Goal: Task Accomplishment & Management: Manage account settings

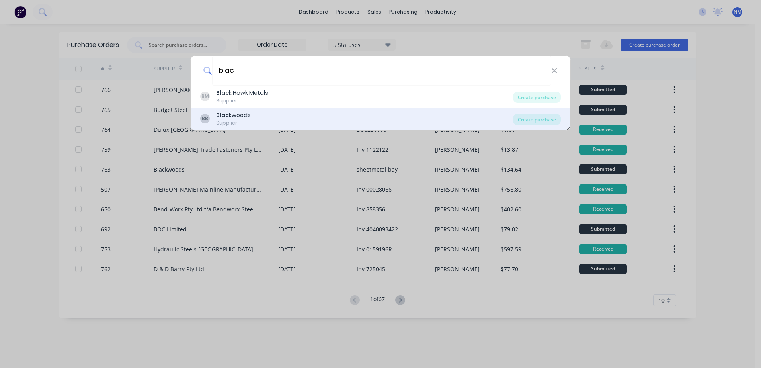
type input "blac"
click at [259, 116] on div "BB Blac kwoods Supplier" at bounding box center [356, 119] width 313 height 16
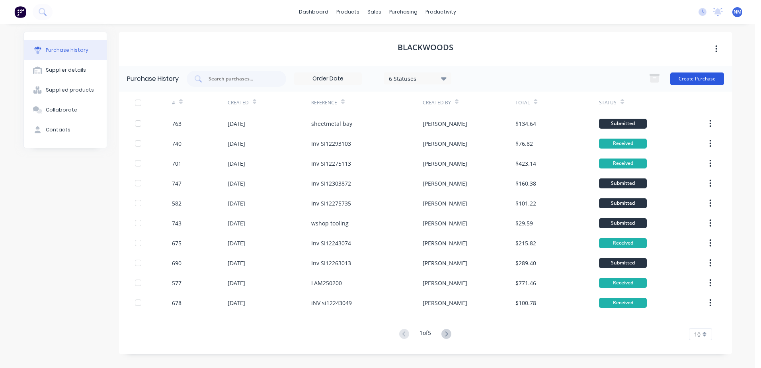
click at [691, 78] on button "Create Purchase" at bounding box center [697, 78] width 54 height 13
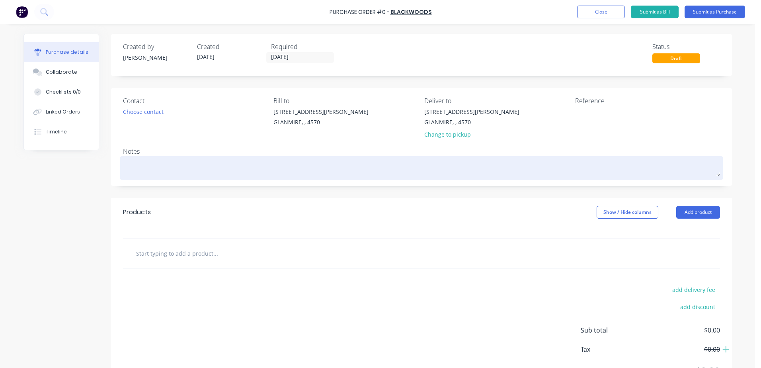
click at [140, 164] on textarea at bounding box center [421, 167] width 597 height 18
type textarea "x"
type textarea "w"
type textarea "x"
type textarea "ws"
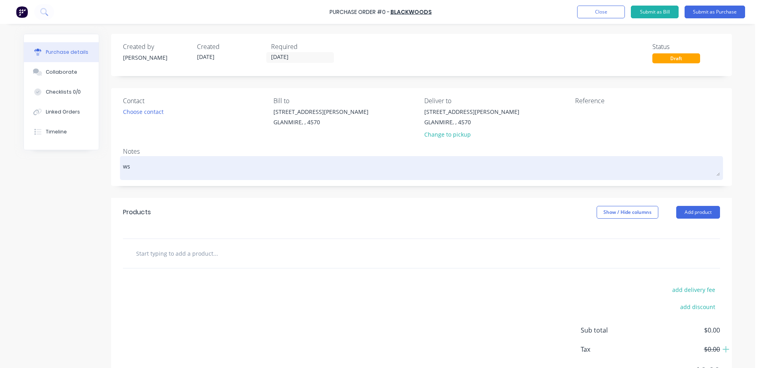
type textarea "x"
type textarea "wsh"
type textarea "x"
type textarea "wsho"
type textarea "x"
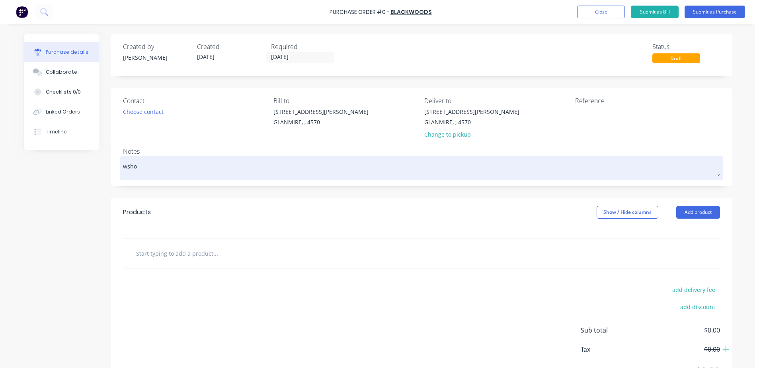
type textarea "wshop"
type textarea "x"
type textarea "wshop"
type textarea "x"
type textarea "wshop co"
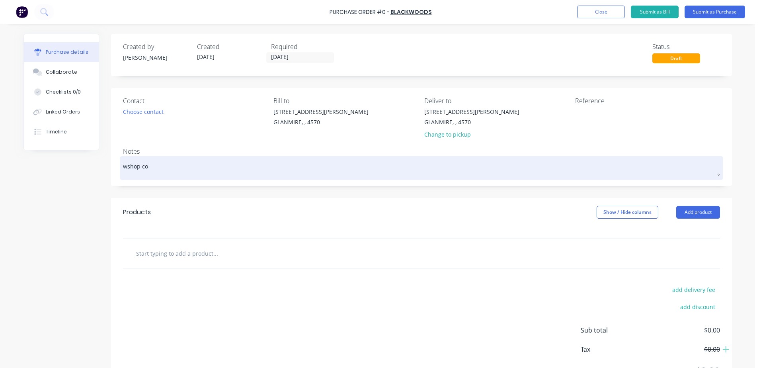
type textarea "x"
type textarea "wshop con"
type textarea "x"
type textarea "wshop cons"
type textarea "x"
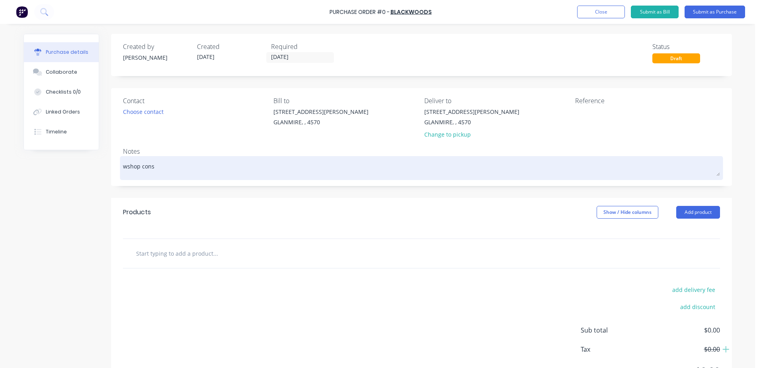
type textarea "wshop consu"
type textarea "x"
type textarea "wshop consum"
type textarea "x"
type textarea "wshop consumb"
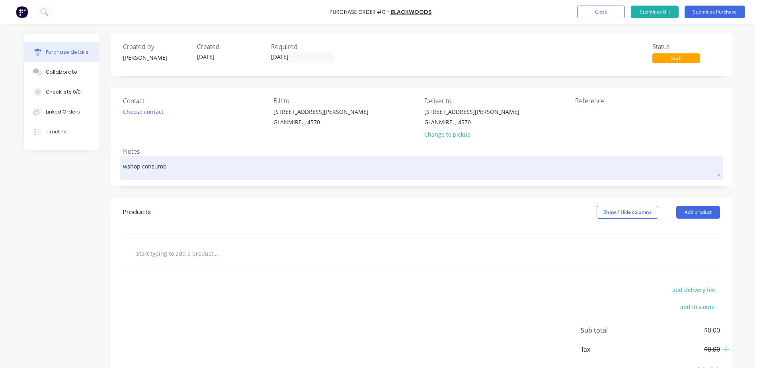
type textarea "x"
type textarea "wshop consumba"
type textarea "x"
type textarea "wshop consumbal"
type textarea "x"
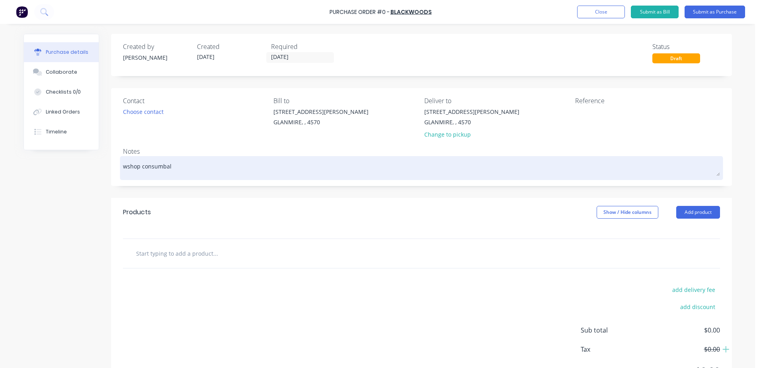
type textarea "wshop consumba"
type textarea "x"
type textarea "wshop consumb"
type textarea "x"
type textarea "wshop consum"
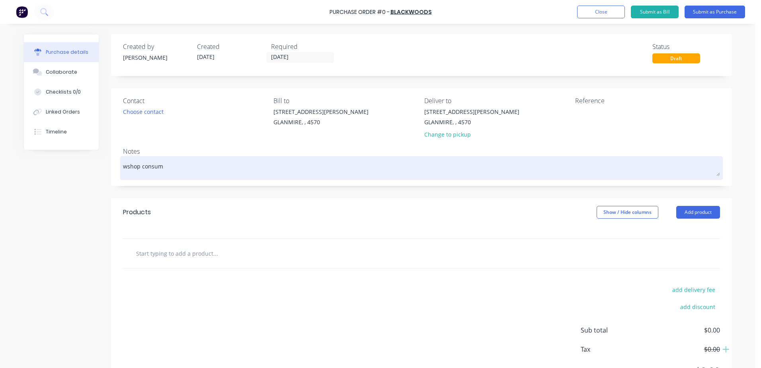
type textarea "x"
type textarea "wshop consuma"
type textarea "x"
type textarea "wshop consumab"
type textarea "x"
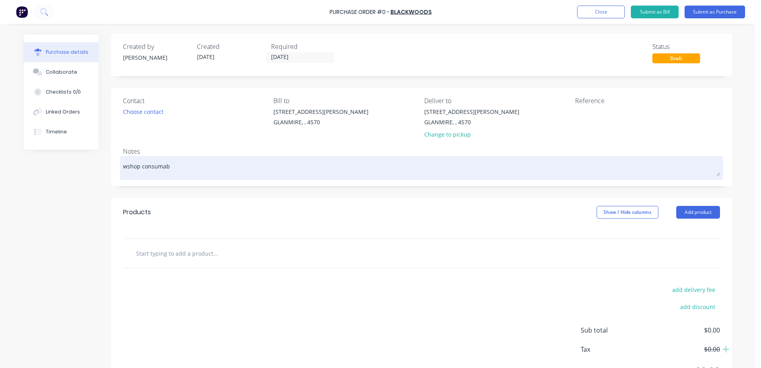
type textarea "wshop consumabl"
type textarea "x"
type textarea "wshop consumable"
type textarea "x"
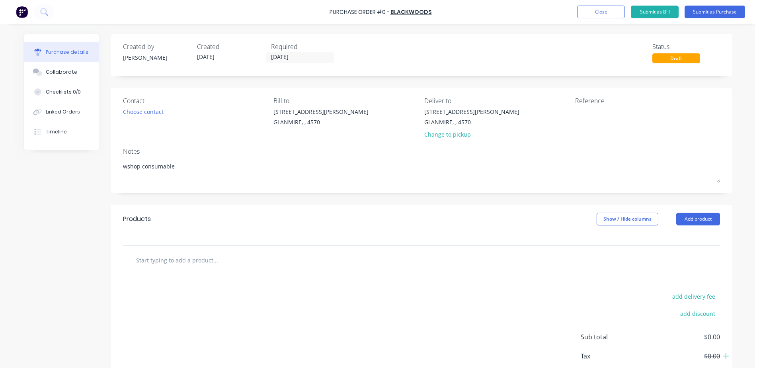
type textarea "wshop consumable"
type textarea "x"
type textarea "wshop consumable"
click at [174, 238] on div at bounding box center [421, 239] width 621 height 12
click at [169, 229] on div "Products Show / Hide columns Add product" at bounding box center [421, 219] width 621 height 29
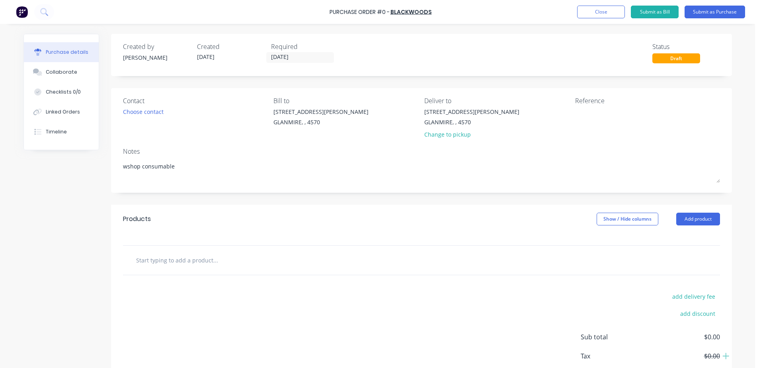
click at [163, 263] on input "text" at bounding box center [215, 260] width 159 height 16
type textarea "x"
type input "0"
type textarea "x"
type input "00"
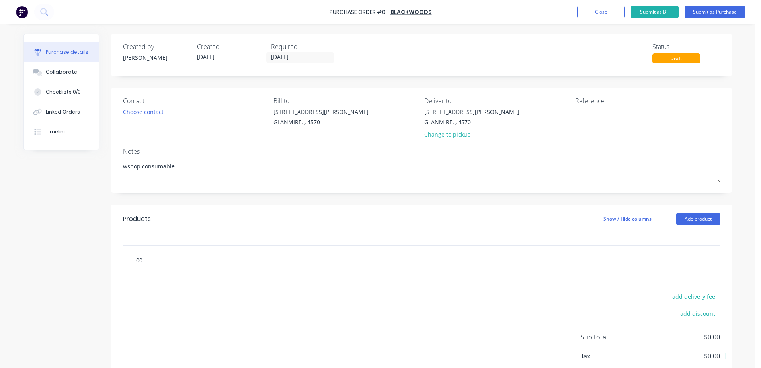
type textarea "x"
type input "006"
type textarea "x"
type input "0066"
type textarea "x"
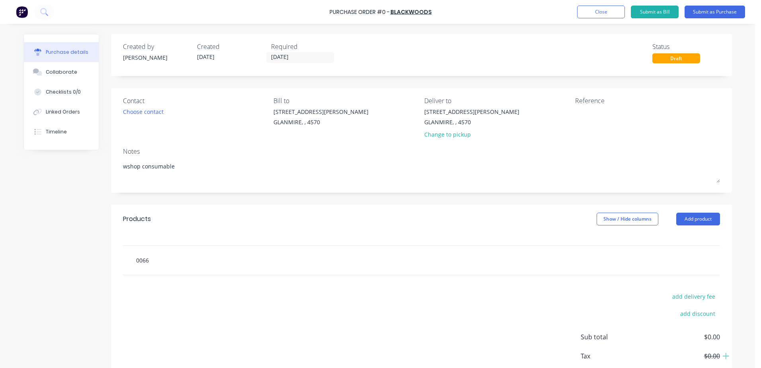
type input "00662"
type textarea "x"
type input "006627"
type textarea "x"
type input "0066272"
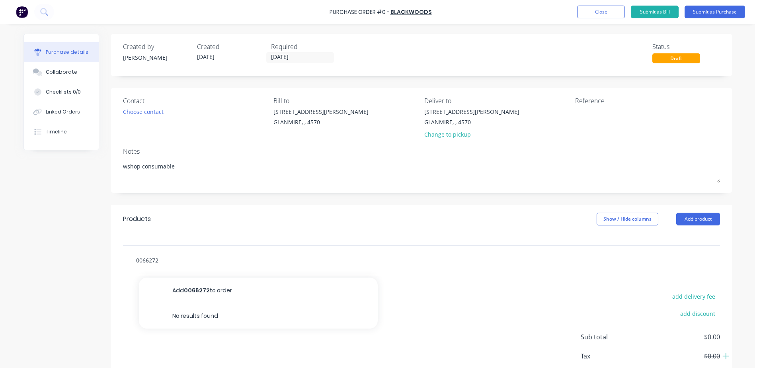
type textarea "x"
type input "006627"
type textarea "x"
type input "00662"
type textarea "x"
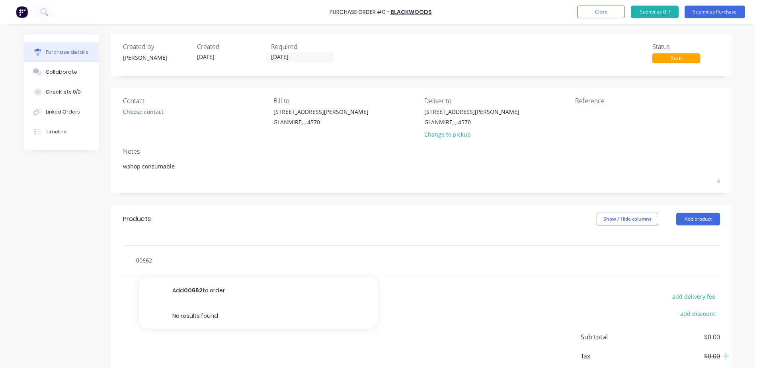
type input "0066"
type textarea "x"
type input "006"
type textarea "x"
type input "00"
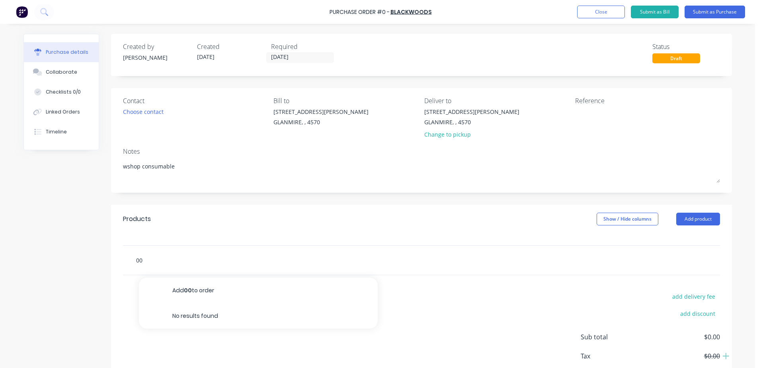
type textarea "x"
type input "0"
type textarea "x"
type input "5"
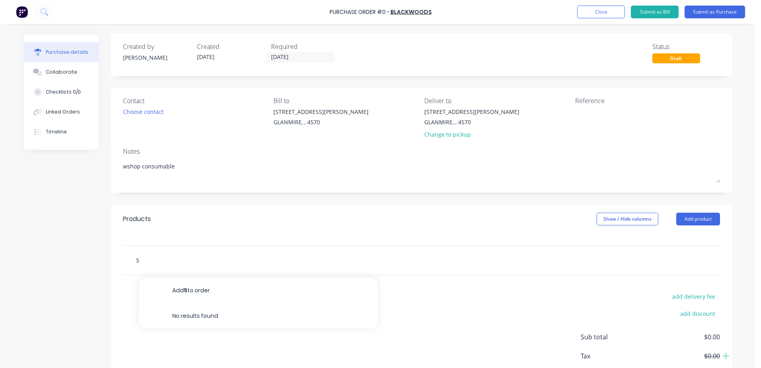
type textarea "x"
type input "52"
type textarea "x"
type input "523"
type textarea "x"
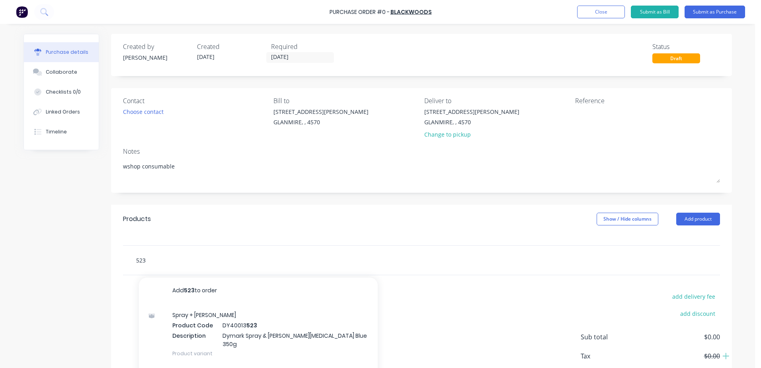
type input "5230"
type textarea "x"
type input "52300"
type textarea "x"
type input "523000"
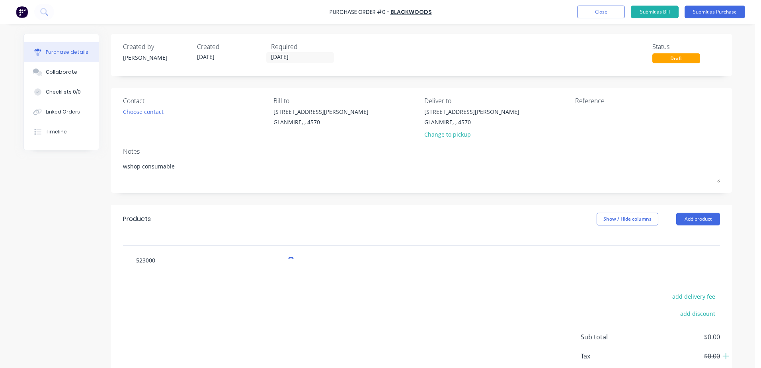
type textarea "x"
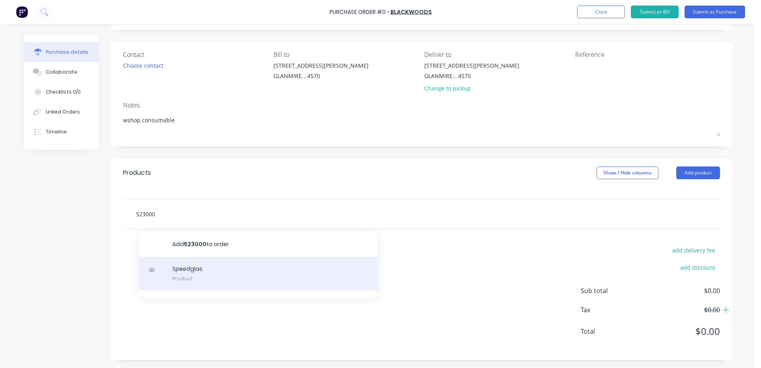
type input "523000"
click at [190, 270] on div "Speedglas Product" at bounding box center [258, 273] width 239 height 33
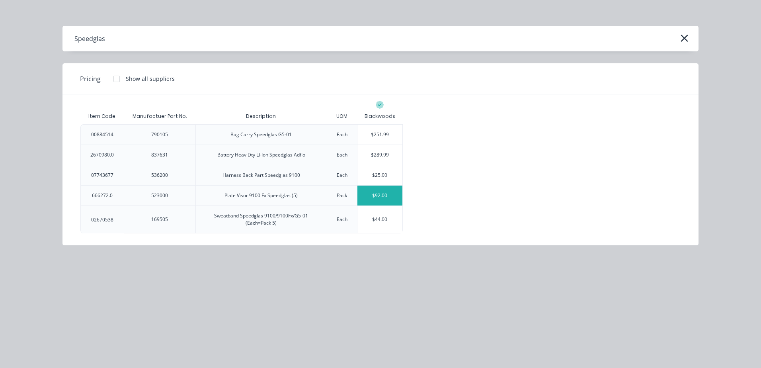
click at [394, 198] on div "$92.00" at bounding box center [379, 195] width 45 height 20
type textarea "x"
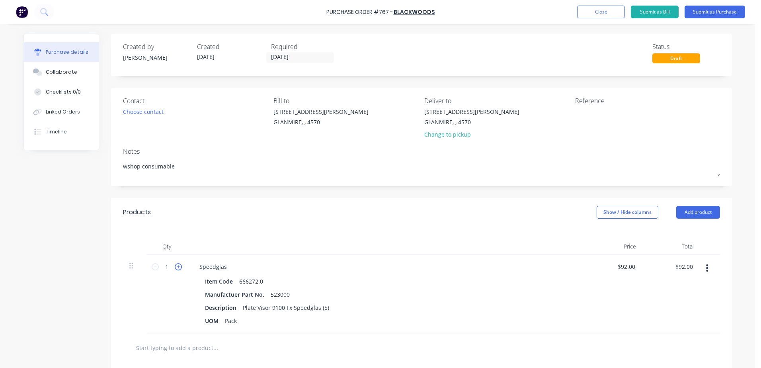
click at [176, 268] on icon at bounding box center [178, 266] width 7 height 7
type textarea "x"
type input "2"
type input "$184.00"
click at [717, 12] on button "Submit as Purchase" at bounding box center [715, 12] width 60 height 13
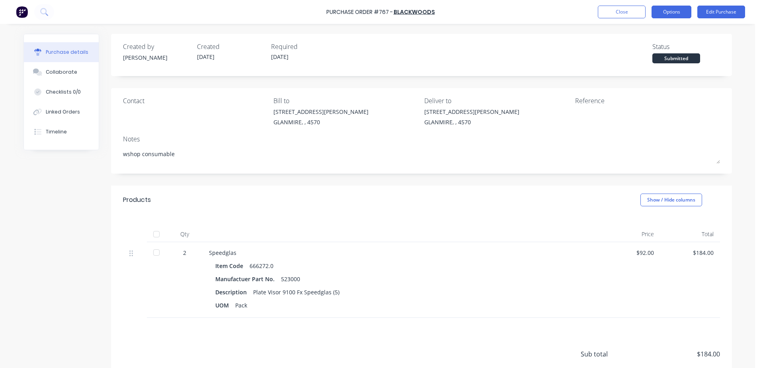
click at [667, 13] on button "Options" at bounding box center [672, 12] width 40 height 13
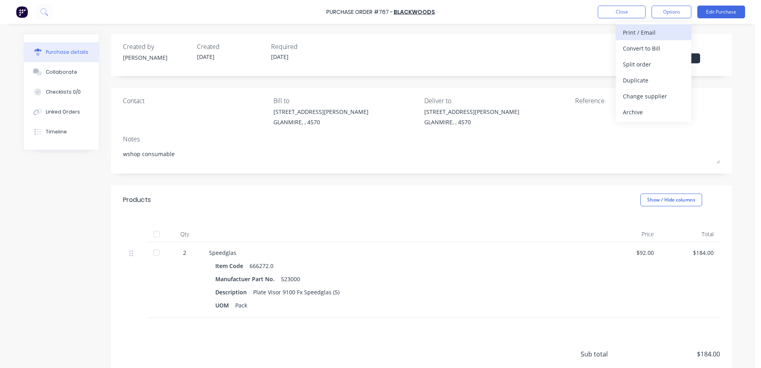
click at [651, 32] on div "Print / Email" at bounding box center [653, 33] width 61 height 12
click at [655, 49] on div "With pricing" at bounding box center [653, 49] width 61 height 12
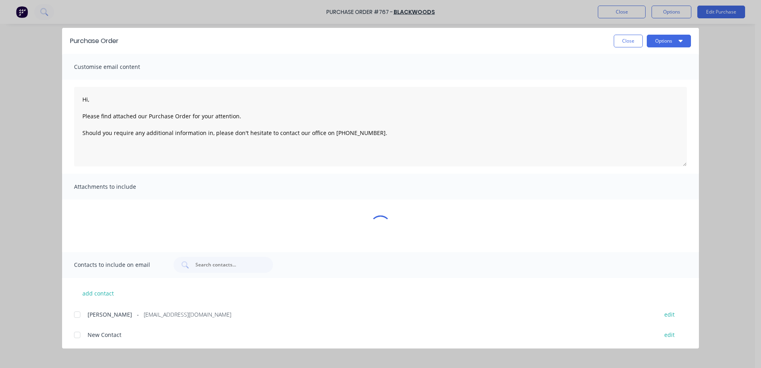
type textarea "x"
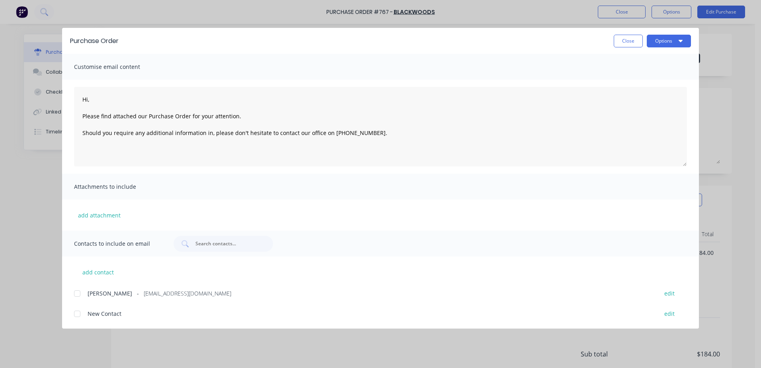
click at [71, 295] on div at bounding box center [77, 293] width 16 height 16
type textarea "Hi, Please find attached our Purchase Order for your attention. Should you requ…"
click at [674, 41] on button "Options" at bounding box center [669, 41] width 44 height 13
click at [640, 93] on div "Email" at bounding box center [652, 93] width 61 height 12
type textarea "x"
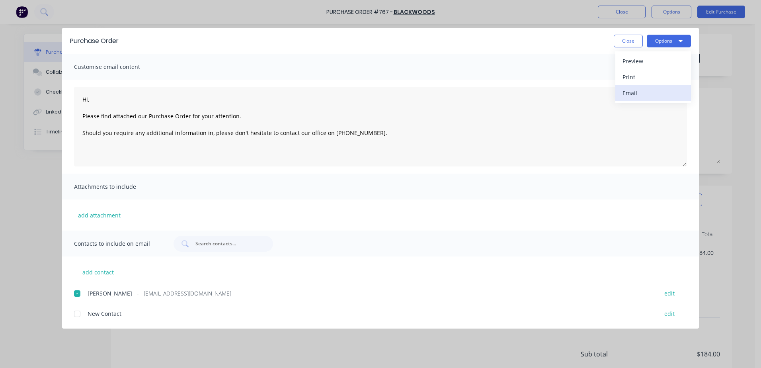
type textarea "Hi, Please find attached our Purchase Order for your attention. Should you requ…"
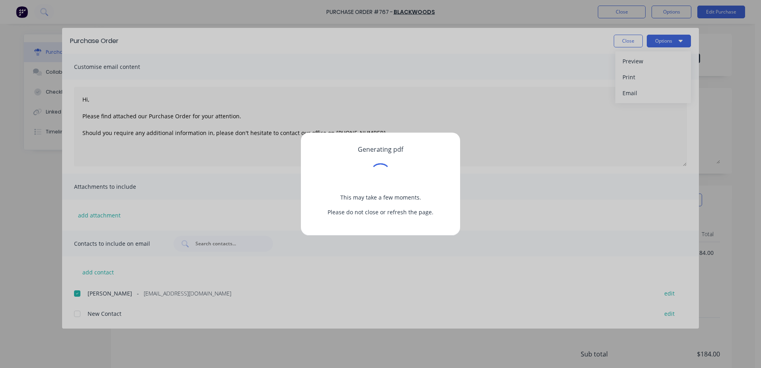
type textarea "x"
type textarea "Hi, Please find attached our Purchase Order for your attention. Should you requ…"
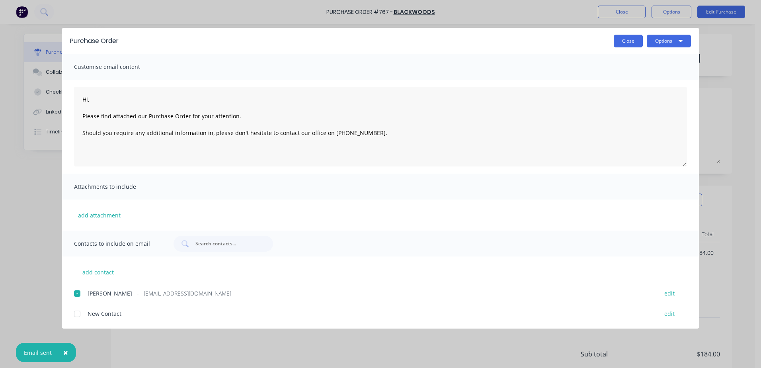
click at [622, 43] on button "Close" at bounding box center [628, 41] width 29 height 13
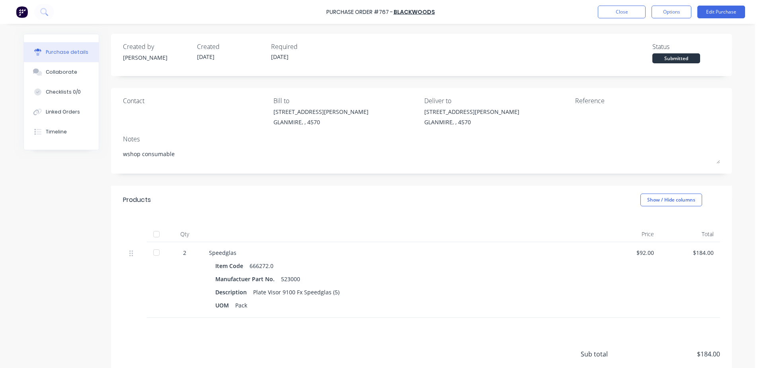
type textarea "x"
click at [630, 8] on button "Close" at bounding box center [622, 12] width 48 height 13
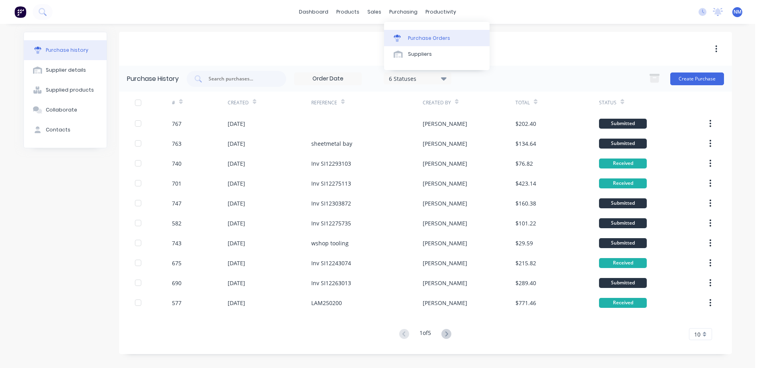
click at [424, 35] on div "Purchase Orders" at bounding box center [429, 38] width 42 height 7
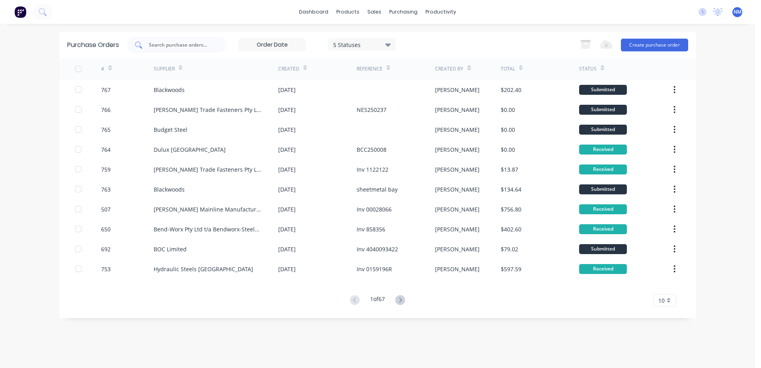
click at [184, 47] on input "text" at bounding box center [181, 45] width 66 height 8
type input "761"
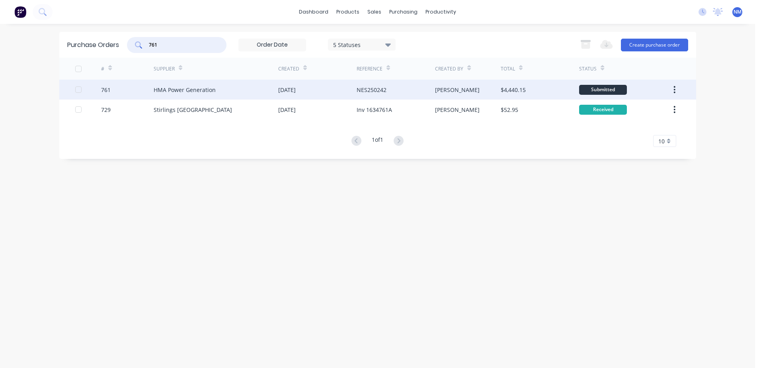
click at [440, 86] on div "[PERSON_NAME]" at bounding box center [457, 90] width 45 height 8
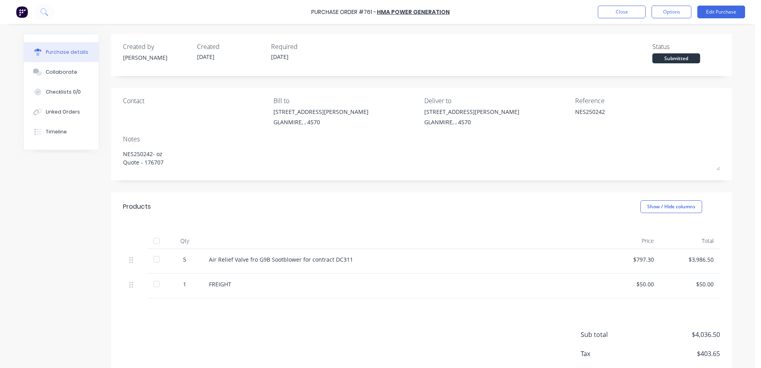
click at [632, 262] on div "$797.30" at bounding box center [630, 259] width 47 height 8
click at [714, 12] on button "Edit Purchase" at bounding box center [721, 12] width 48 height 13
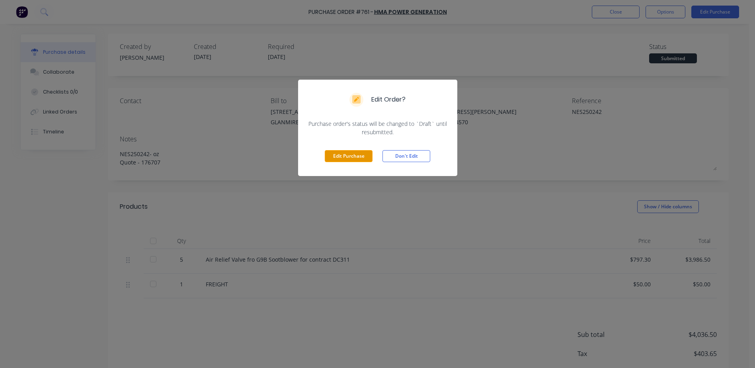
click at [356, 151] on button "Edit Purchase" at bounding box center [349, 156] width 48 height 12
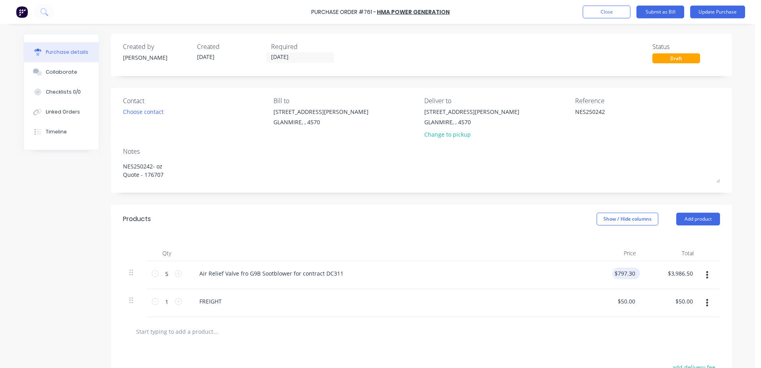
type textarea "x"
drag, startPoint x: 612, startPoint y: 272, endPoint x: 663, endPoint y: 271, distance: 50.9
click at [666, 271] on div "5 5 Air Relief Valve fro G9B Sootblower for contract DC311 797.30 797.30 $3,986…" at bounding box center [421, 275] width 597 height 28
type input "877.03"
type textarea "x"
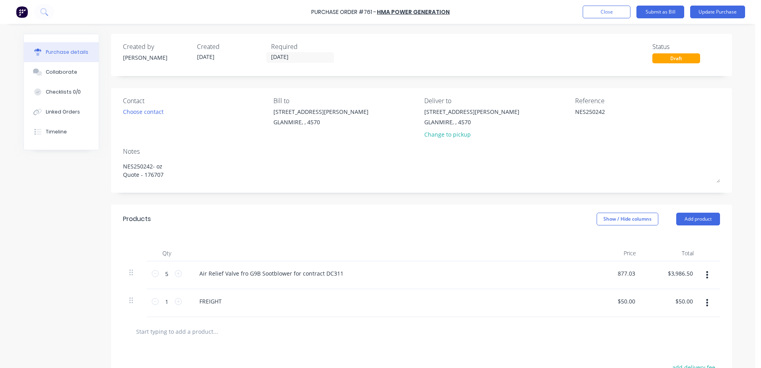
type input "$877.03"
type input "$4,385.15"
click at [355, 294] on div "FREIGHT" at bounding box center [386, 303] width 398 height 28
click at [713, 12] on button "Update Purchase" at bounding box center [717, 12] width 55 height 13
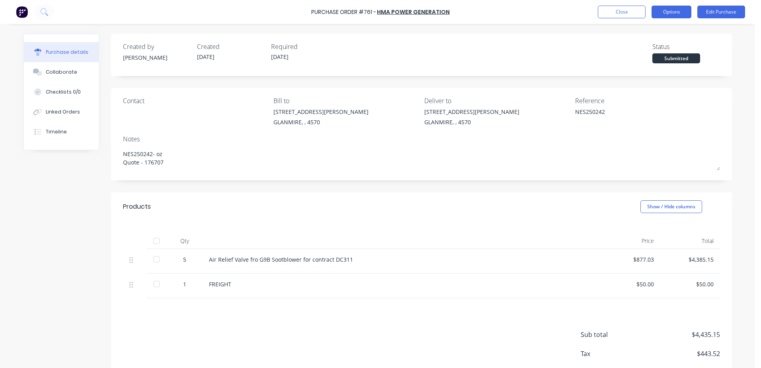
click at [673, 14] on button "Options" at bounding box center [672, 12] width 40 height 13
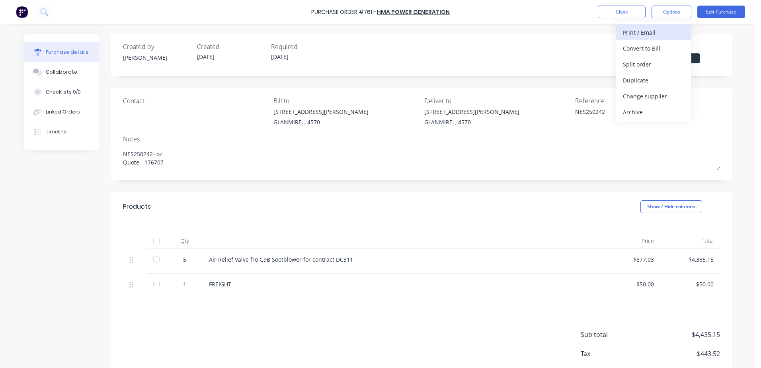
click at [650, 32] on div "Print / Email" at bounding box center [653, 33] width 61 height 12
click at [663, 46] on div "With pricing" at bounding box center [653, 49] width 61 height 12
type textarea "x"
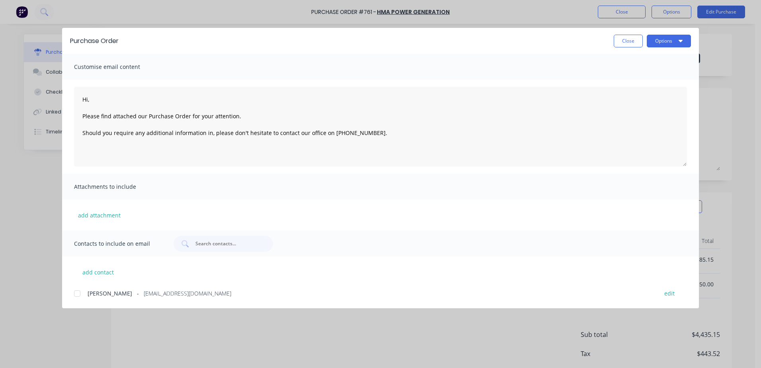
click at [74, 293] on div at bounding box center [77, 293] width 16 height 16
type textarea "Hi, Please find attached our Purchase Order for your attention. Should you requ…"
click at [659, 43] on button "Options" at bounding box center [669, 41] width 44 height 13
click at [645, 95] on div "Email" at bounding box center [652, 93] width 61 height 12
type textarea "x"
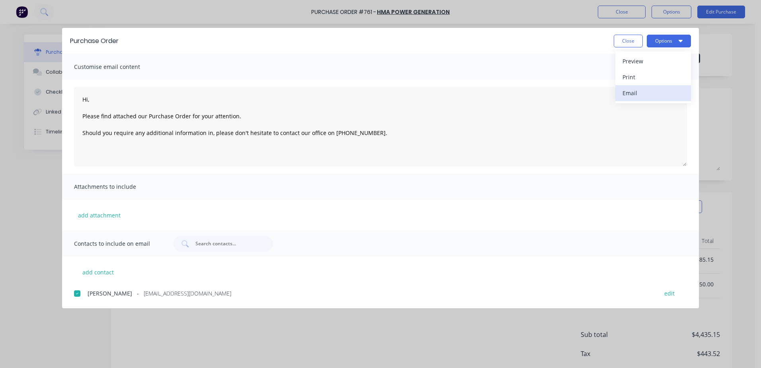
type textarea "Hi, Please find attached our Purchase Order for your attention. Should you requ…"
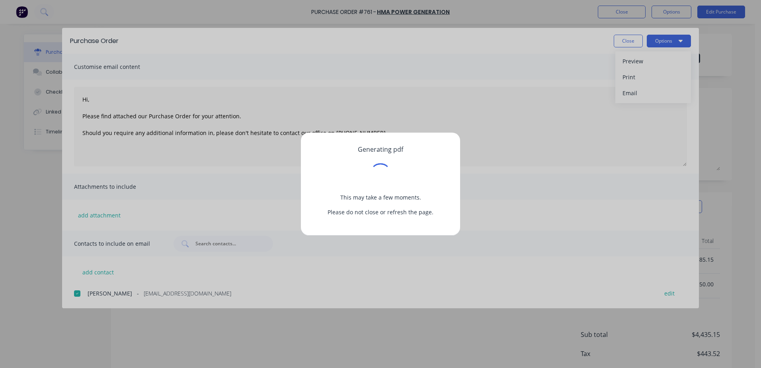
type textarea "x"
type textarea "Hi, Please find attached our Purchase Order for your attention. Should you requ…"
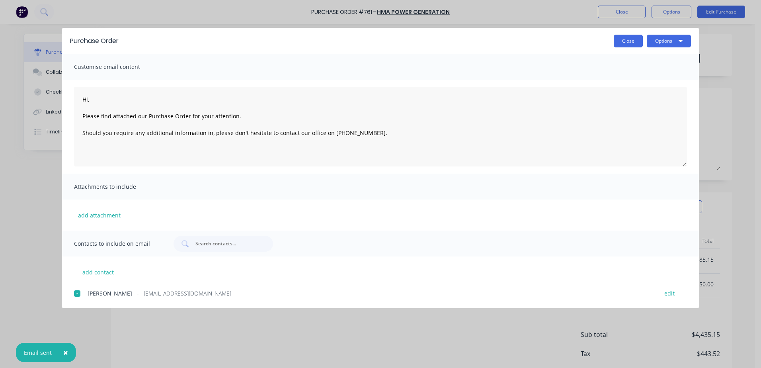
click at [623, 40] on button "Close" at bounding box center [628, 41] width 29 height 13
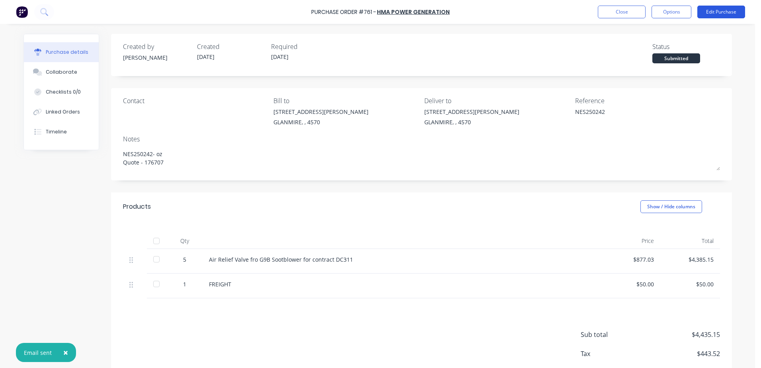
click at [716, 16] on button "Edit Purchase" at bounding box center [721, 12] width 48 height 13
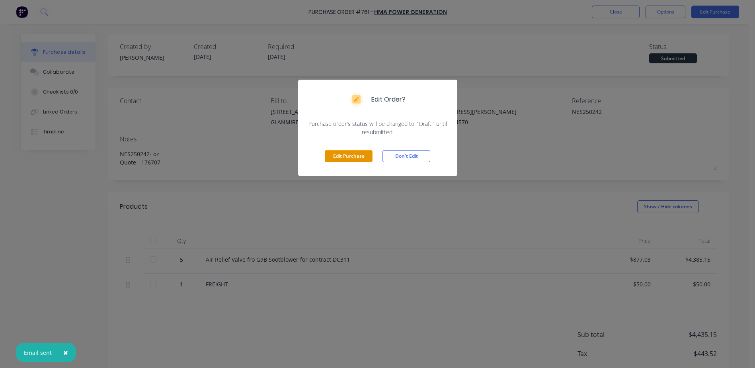
click at [344, 158] on button "Edit Purchase" at bounding box center [349, 156] width 48 height 12
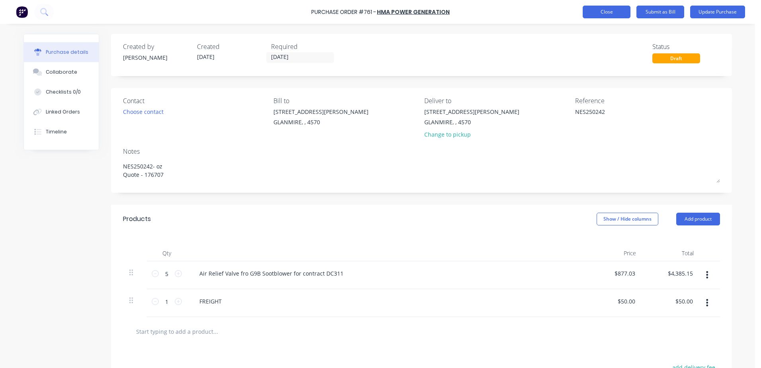
type textarea "x"
click at [613, 10] on button "Close" at bounding box center [607, 12] width 48 height 13
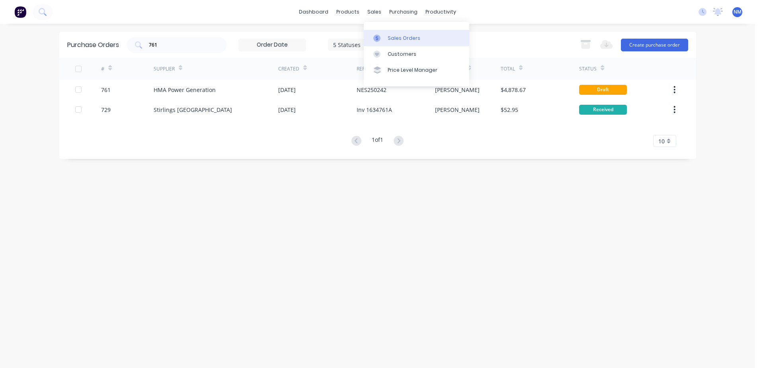
click at [398, 40] on div "Sales Orders" at bounding box center [404, 38] width 33 height 7
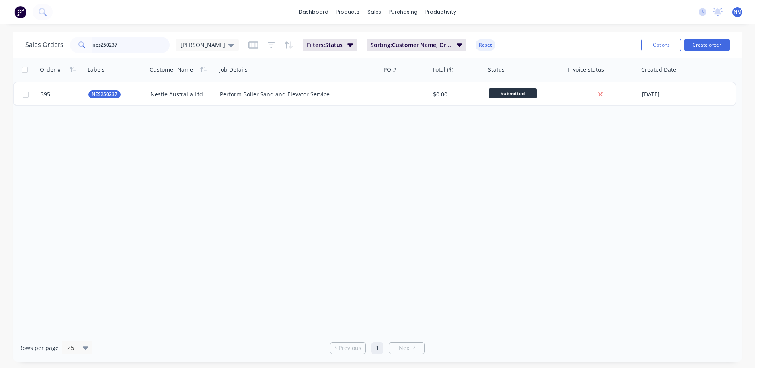
click at [129, 43] on input "nes250237" at bounding box center [131, 45] width 78 height 16
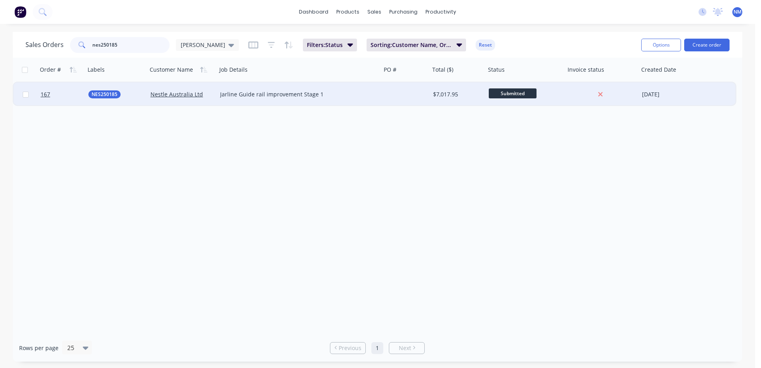
type input "nes250185"
click at [429, 94] on div at bounding box center [405, 94] width 49 height 24
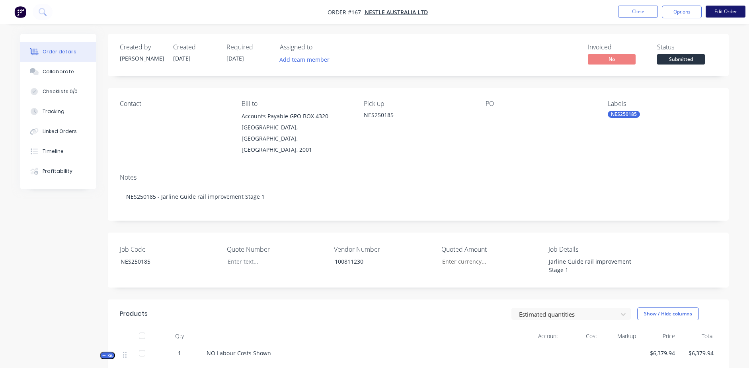
click at [724, 13] on button "Edit Order" at bounding box center [726, 12] width 40 height 12
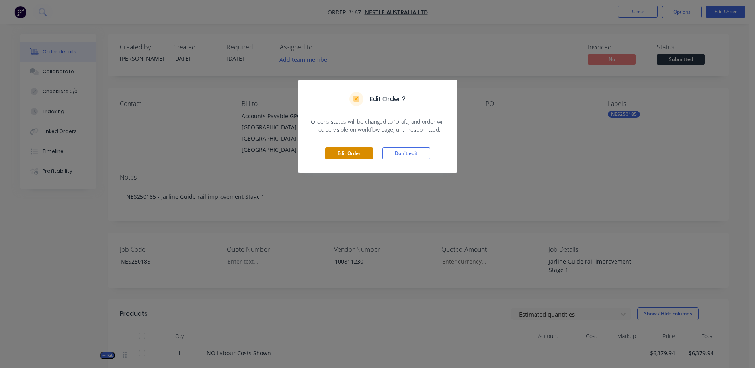
click at [356, 153] on button "Edit Order" at bounding box center [349, 153] width 48 height 12
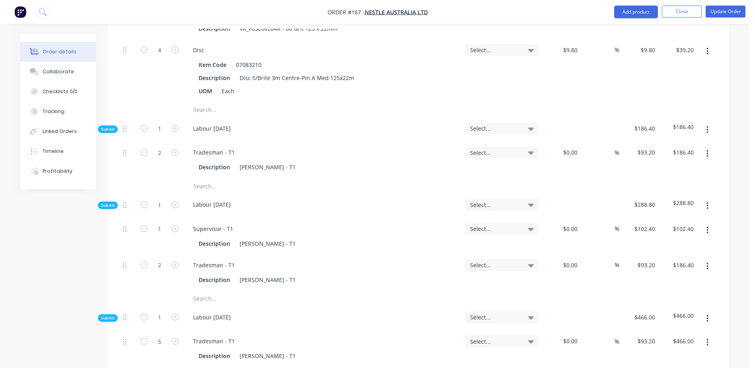
scroll to position [1114, 0]
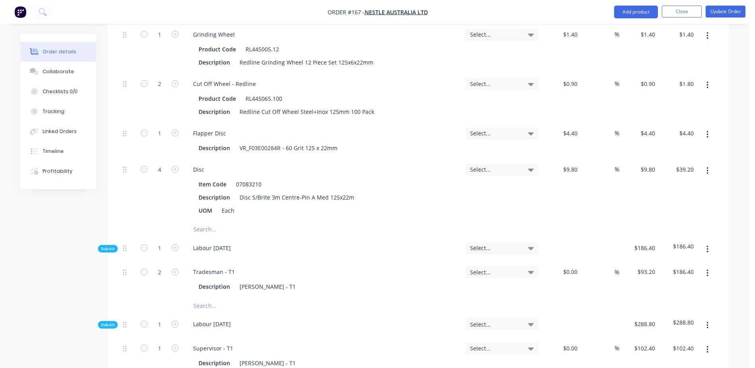
click at [211, 221] on input "text" at bounding box center [272, 229] width 159 height 16
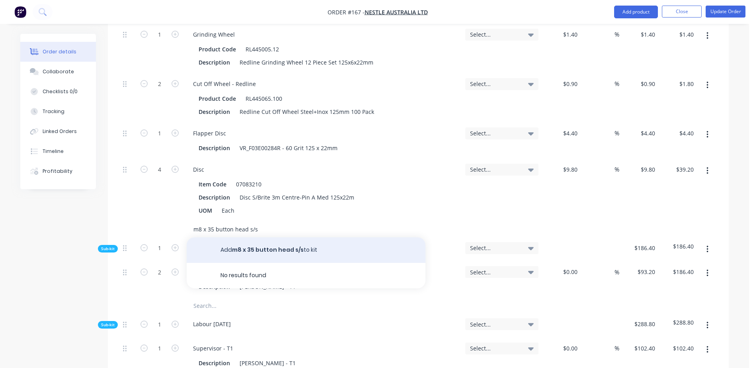
type input "m8 x 35 button head s/s"
click at [265, 237] on button "Add m8 x 35 button head s/s to kit" at bounding box center [306, 249] width 239 height 25
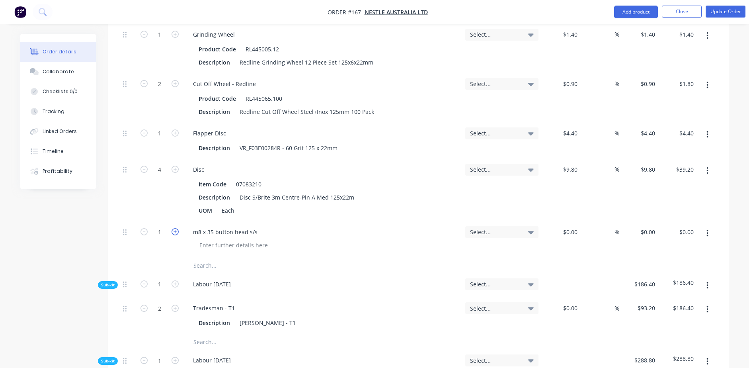
click at [174, 228] on icon "button" at bounding box center [175, 231] width 7 height 7
click at [175, 228] on icon "button" at bounding box center [175, 231] width 7 height 7
type input "4"
click at [212, 257] on input "text" at bounding box center [272, 265] width 159 height 16
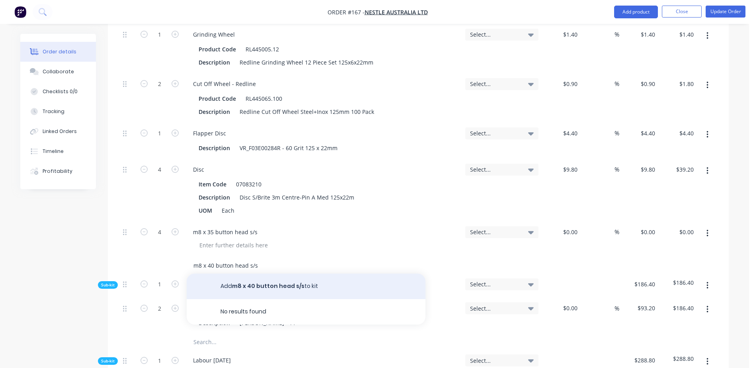
type input "m8 x 40 button head s/s"
click at [247, 273] on button "Add m8 x 40 button head s/s to kit" at bounding box center [306, 285] width 239 height 25
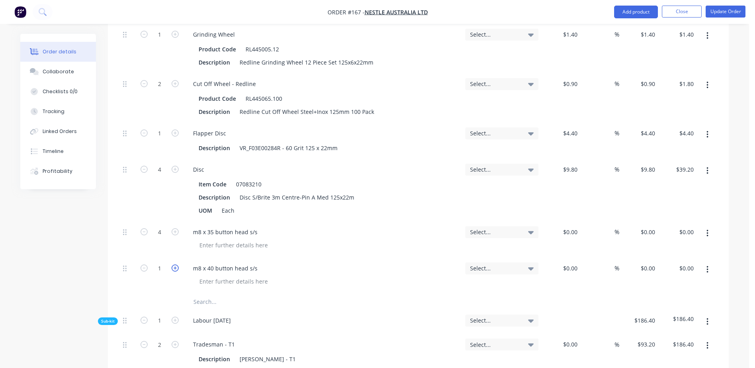
click at [176, 264] on icon "button" at bounding box center [175, 267] width 7 height 7
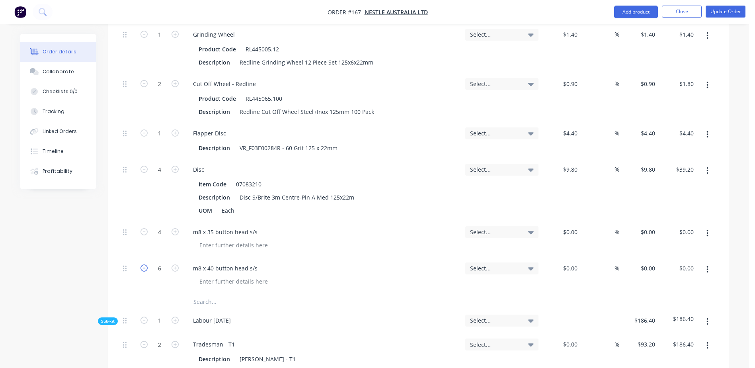
click at [143, 264] on icon "button" at bounding box center [143, 267] width 7 height 7
click at [142, 264] on icon "button" at bounding box center [143, 267] width 7 height 7
type input "4"
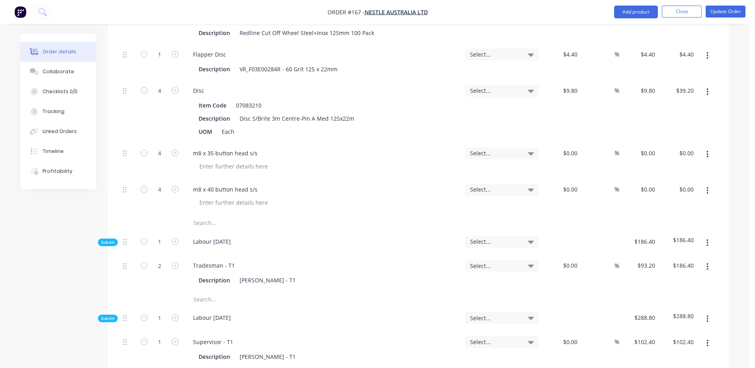
scroll to position [1194, 0]
click at [209, 214] on input "text" at bounding box center [272, 222] width 159 height 16
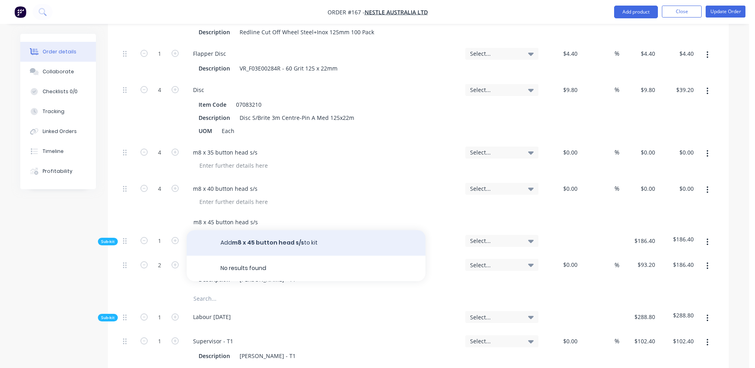
type input "m8 x 45 button head s/s"
click at [247, 230] on button "Add m8 x 45 button head s/s to kit" at bounding box center [306, 242] width 239 height 25
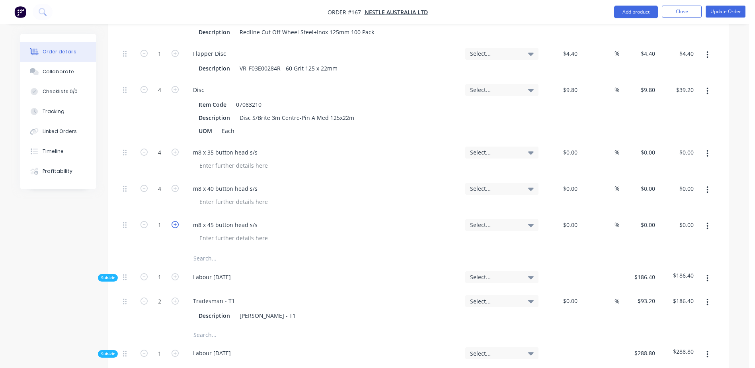
click at [176, 221] on icon "button" at bounding box center [175, 224] width 7 height 7
type input "4"
click at [718, 13] on button "Update Order" at bounding box center [726, 12] width 40 height 12
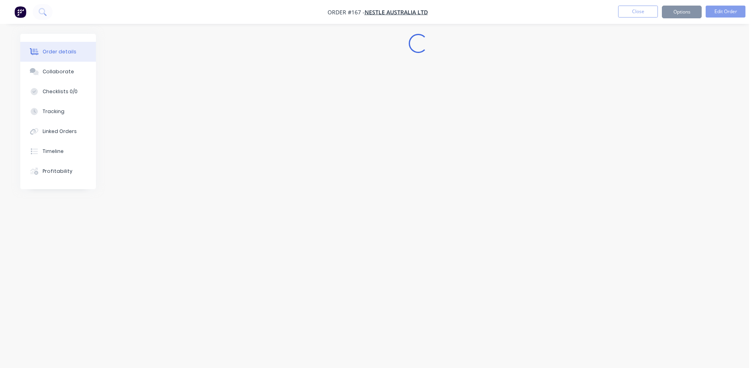
scroll to position [0, 0]
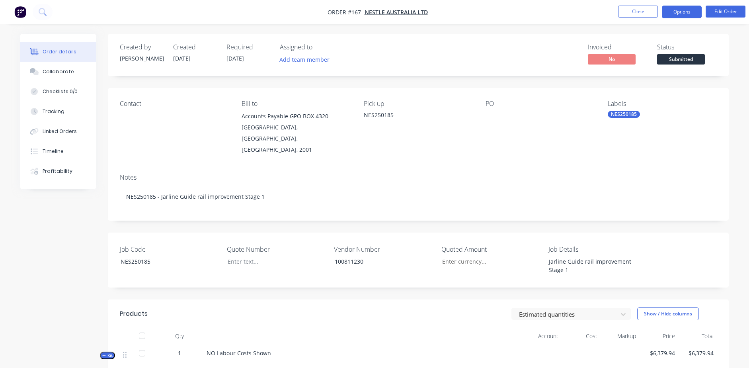
click at [683, 12] on button "Options" at bounding box center [682, 12] width 40 height 13
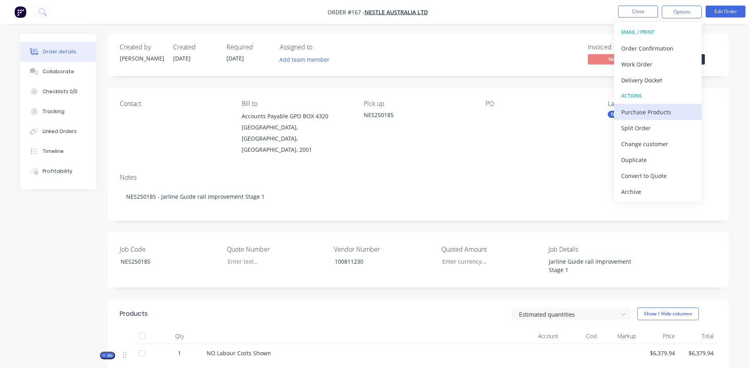
click at [671, 109] on div "Purchase Products" at bounding box center [657, 112] width 73 height 12
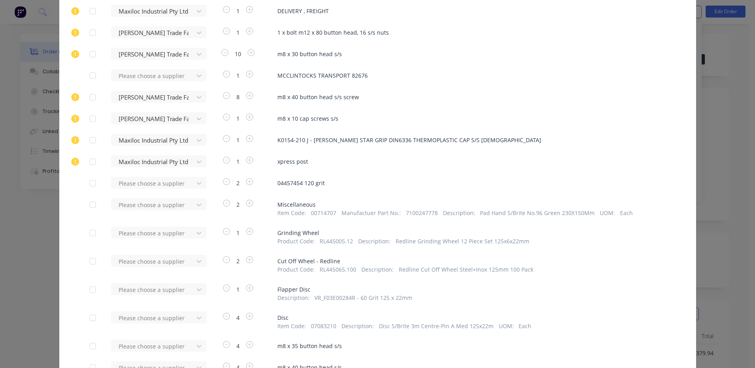
scroll to position [868, 0]
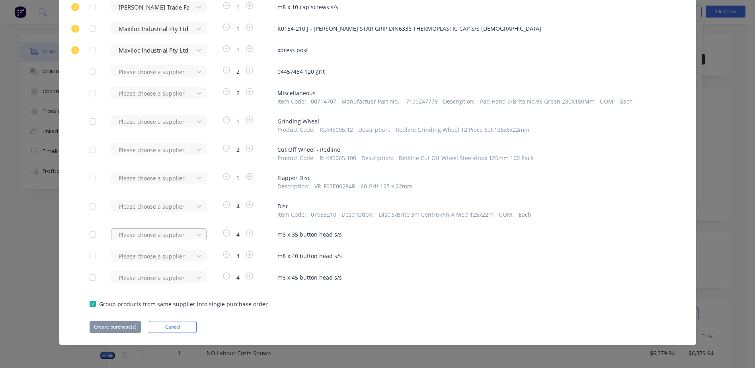
click at [138, 237] on div at bounding box center [154, 235] width 72 height 10
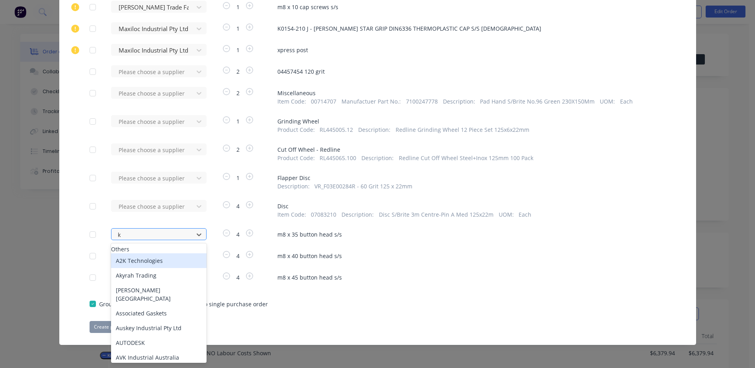
type input "kj"
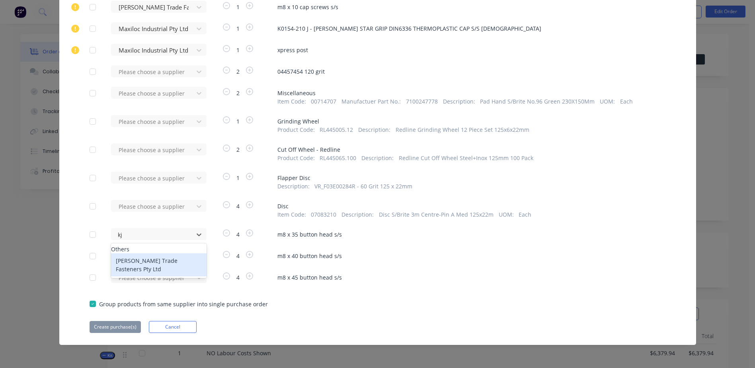
click at [150, 269] on div "[PERSON_NAME] Trade Fasteners Pty Ltd" at bounding box center [159, 264] width 96 height 23
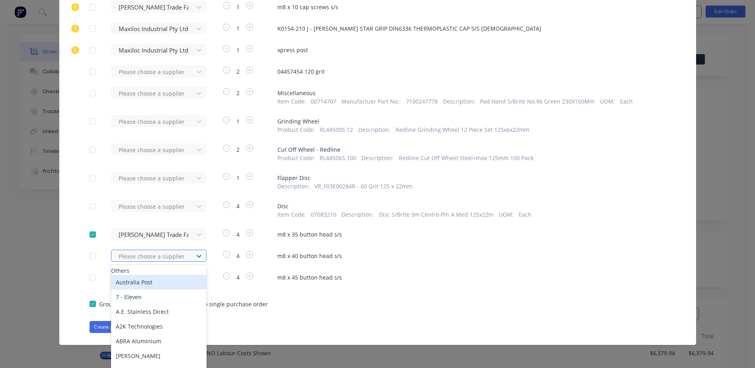
click at [123, 254] on div "470 results available. Use Up and Down to choose options, press Enter to select…" at bounding box center [155, 256] width 88 height 12
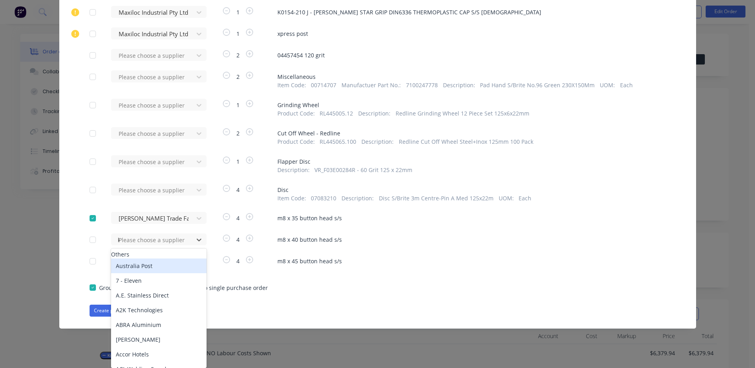
type input "kj"
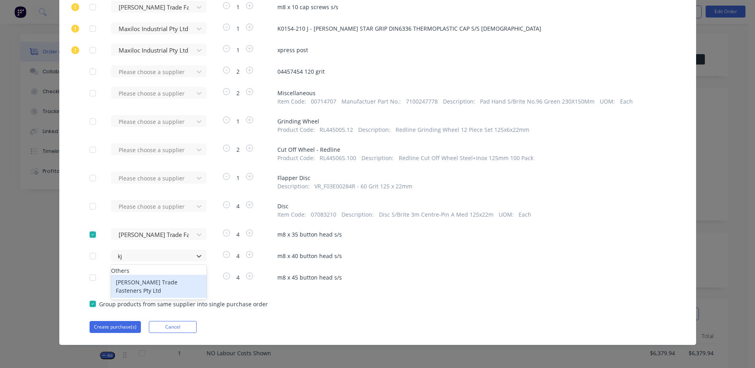
drag, startPoint x: 145, startPoint y: 286, endPoint x: 140, endPoint y: 276, distance: 10.7
click at [145, 286] on div "[PERSON_NAME] Trade Fasteners Pty Ltd" at bounding box center [159, 286] width 96 height 23
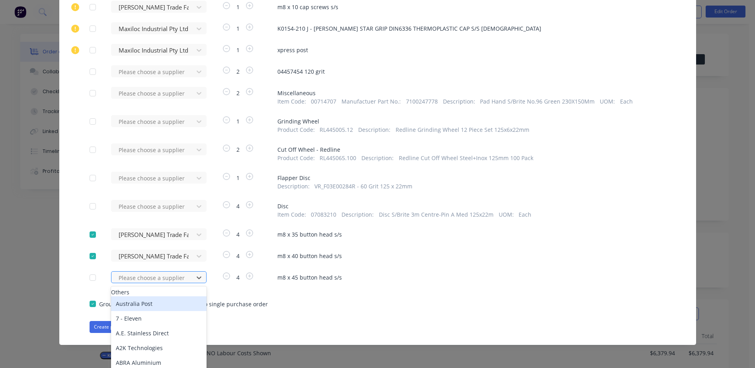
scroll to position [905, 0]
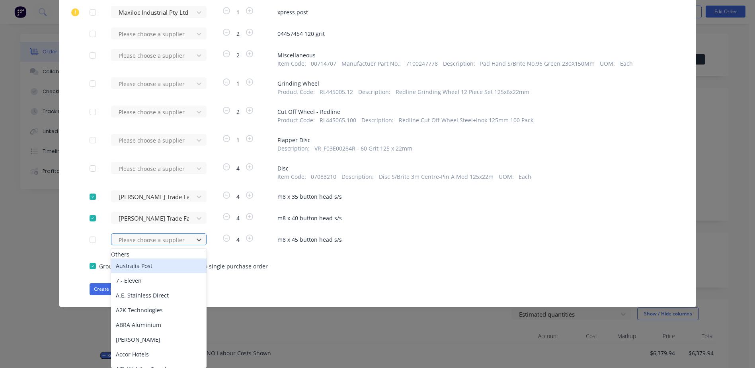
click at [130, 245] on div "470 results available. Use Up and Down to choose options, press Enter to select…" at bounding box center [155, 239] width 88 height 12
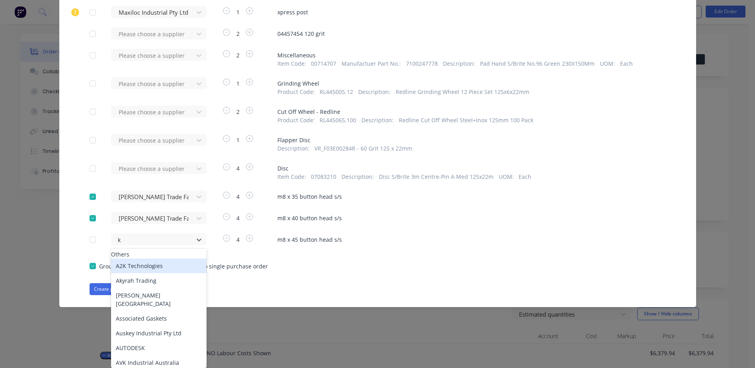
type input "kj"
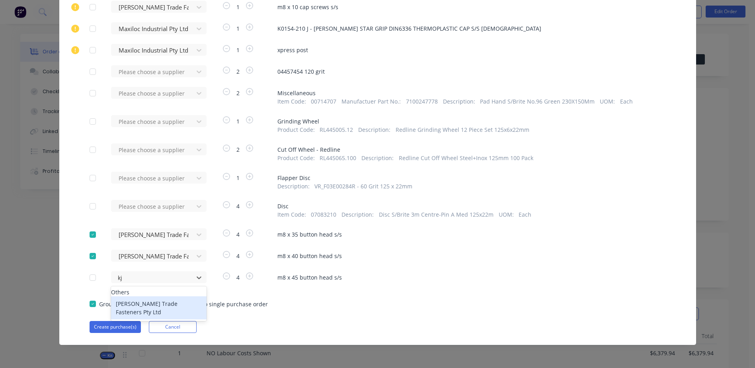
click at [143, 305] on div "[PERSON_NAME] Trade Fasteners Pty Ltd" at bounding box center [159, 307] width 96 height 23
click at [118, 326] on button "Create purchase(s)" at bounding box center [115, 327] width 51 height 12
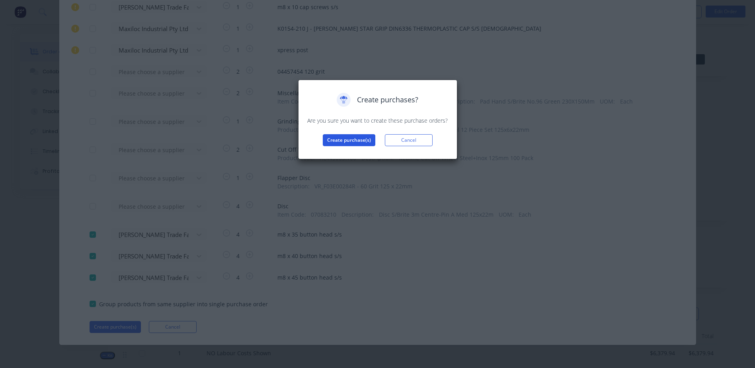
click at [343, 140] on button "Create purchase(s)" at bounding box center [349, 140] width 53 height 12
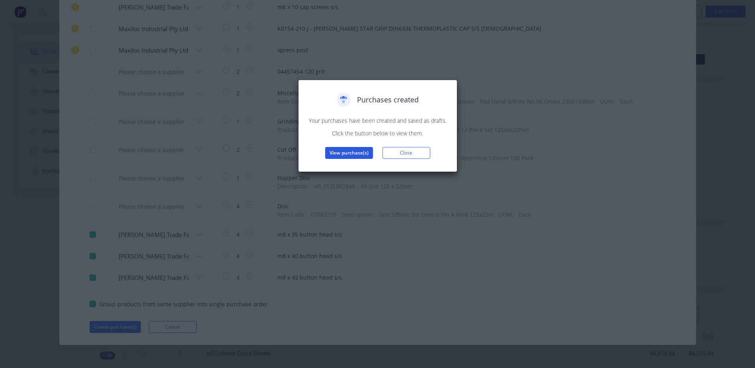
click at [348, 154] on button "View purchase(s)" at bounding box center [349, 153] width 48 height 12
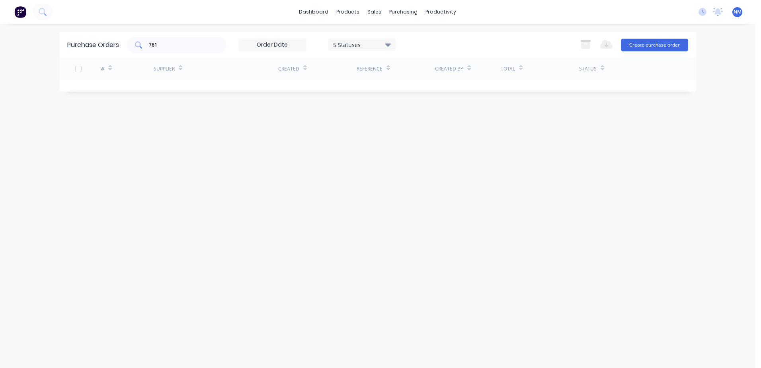
click at [163, 45] on input "761" at bounding box center [181, 45] width 66 height 8
type input "7"
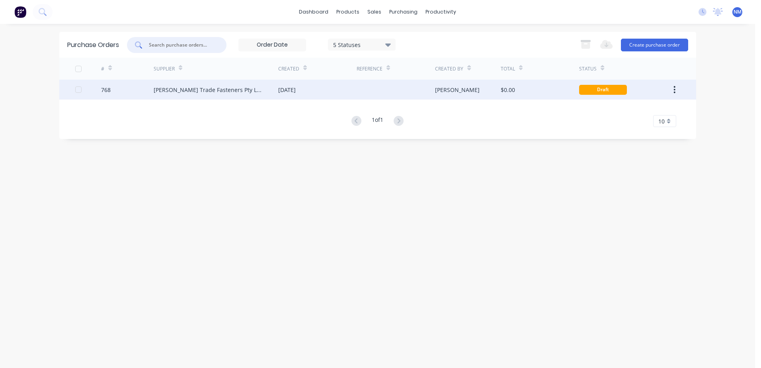
click at [537, 96] on div "$0.00" at bounding box center [540, 90] width 78 height 20
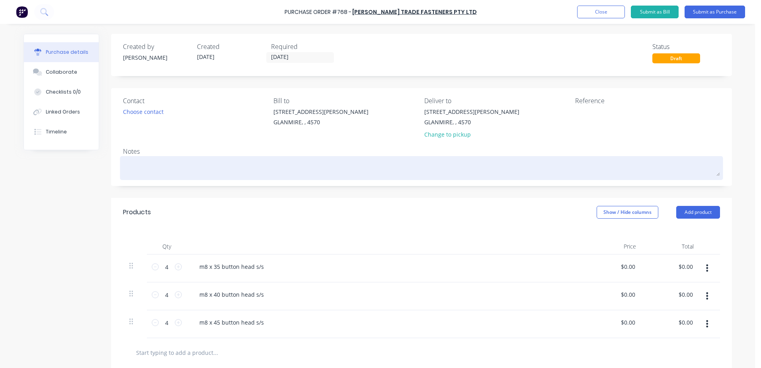
click at [148, 172] on textarea at bounding box center [421, 167] width 597 height 18
type textarea "x"
type textarea "N"
type textarea "x"
type textarea "NE"
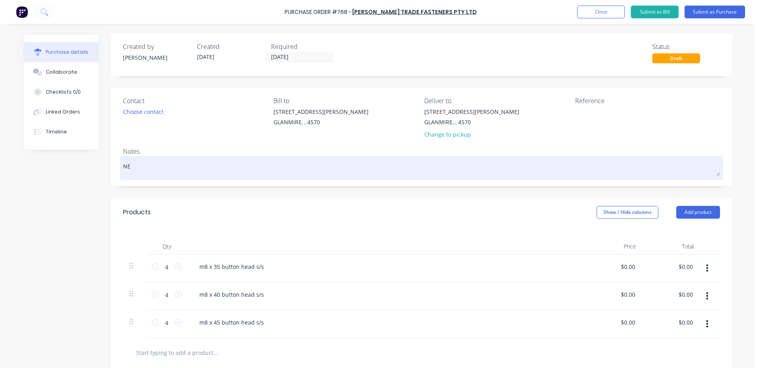
type textarea "x"
type textarea "NES"
type textarea "x"
type textarea "NES2"
type textarea "x"
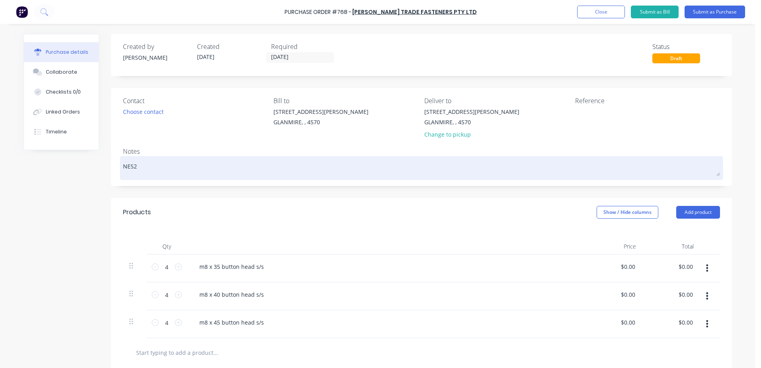
type textarea "NES25"
type textarea "x"
type textarea "NES250"
type textarea "x"
type textarea "NES2501"
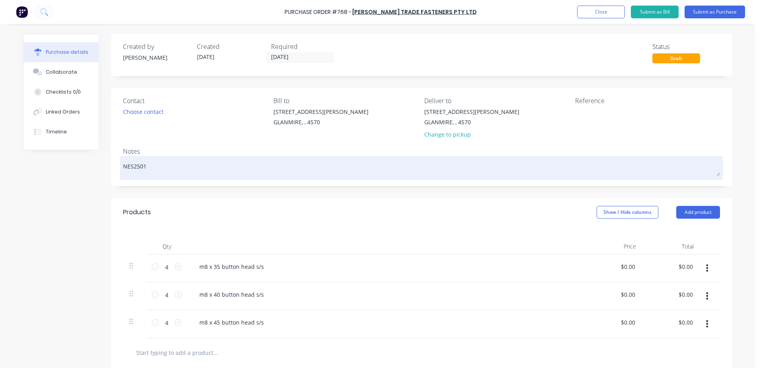
type textarea "x"
type textarea "NES25018"
type textarea "x"
type textarea "NES250185"
type textarea "x"
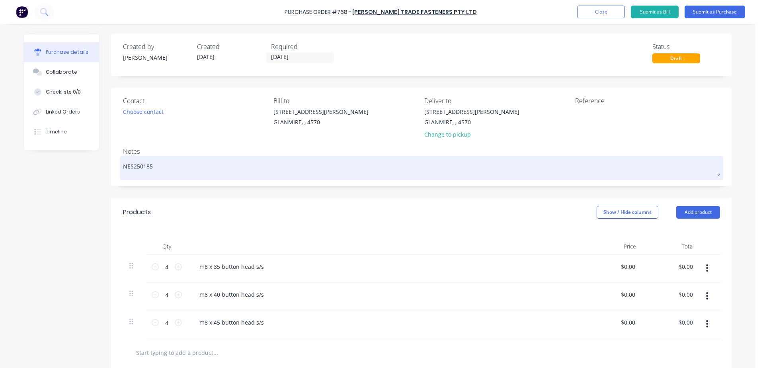
type textarea "NES250185"
type textarea "x"
type textarea "NES250185 -"
type textarea "x"
type textarea "NES250185 -"
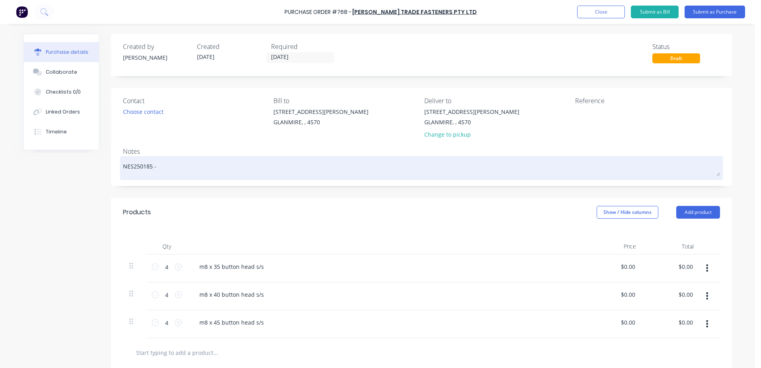
type textarea "x"
type textarea "NES250185 - t"
type textarea "x"
type textarea "NES250185 - tr"
type textarea "x"
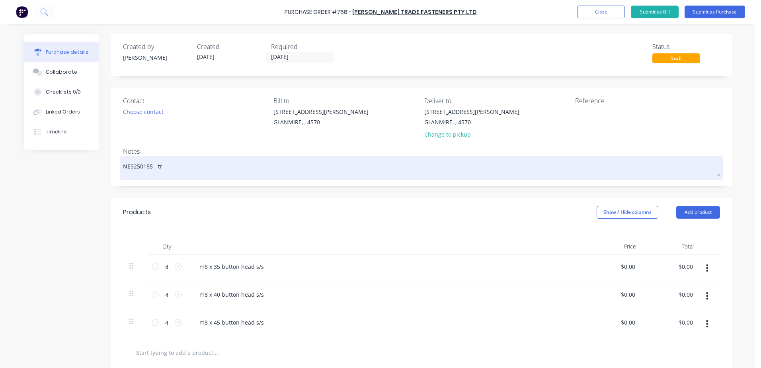
type textarea "NES250185 - tre"
type textarea "x"
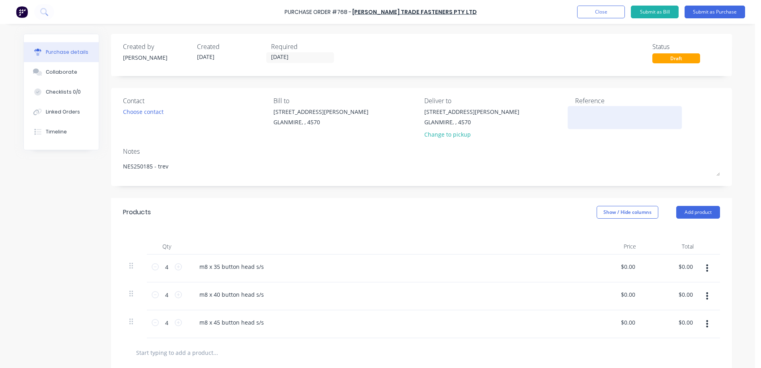
type textarea "NES250185 - trev"
type textarea "x"
type textarea "NES250185 - trev"
click at [582, 115] on textarea at bounding box center [624, 116] width 99 height 18
type textarea "nes250185"
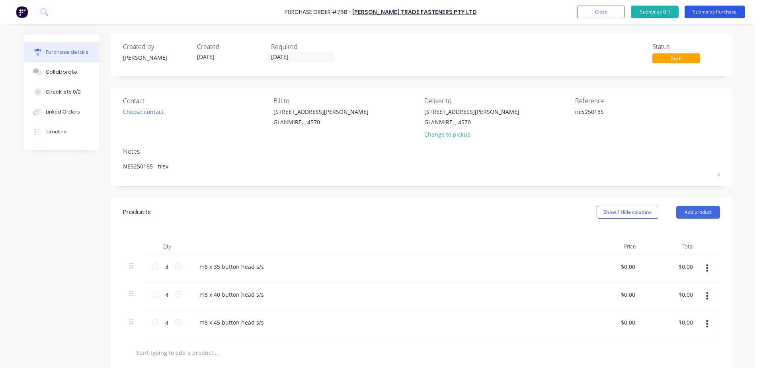
type textarea "x"
type textarea "nes250185"
click at [711, 14] on button "Submit as Purchase" at bounding box center [715, 12] width 60 height 13
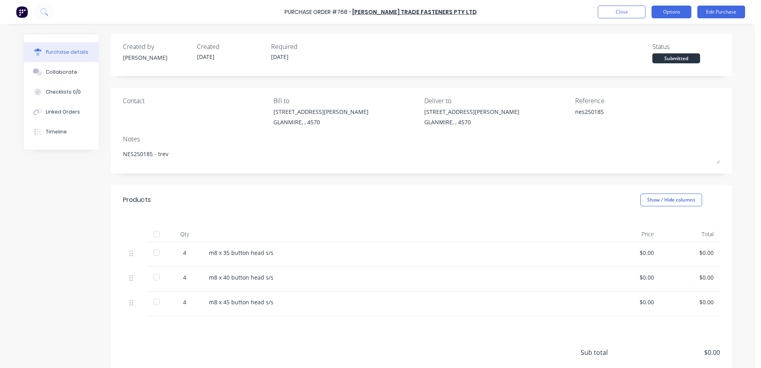
click at [679, 8] on button "Options" at bounding box center [672, 12] width 40 height 13
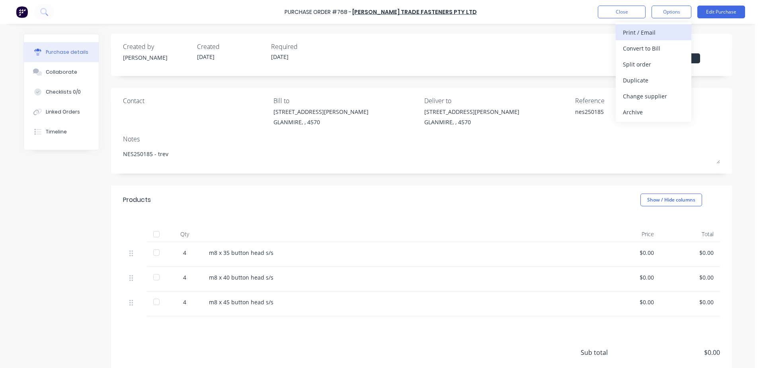
click at [668, 35] on div "Print / Email" at bounding box center [653, 33] width 61 height 12
click at [659, 45] on div "With pricing" at bounding box center [653, 49] width 61 height 12
type textarea "x"
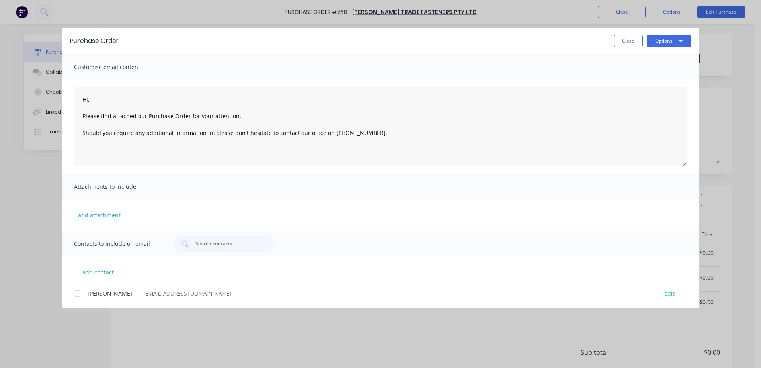
click at [74, 295] on div at bounding box center [77, 293] width 16 height 16
type textarea "Hi, Please find attached our Purchase Order for your attention. Should you requ…"
click at [660, 48] on div "Purchase Order Close Options" at bounding box center [380, 41] width 637 height 26
click at [664, 44] on button "Options" at bounding box center [669, 41] width 44 height 13
click at [654, 94] on div "Email" at bounding box center [652, 93] width 61 height 12
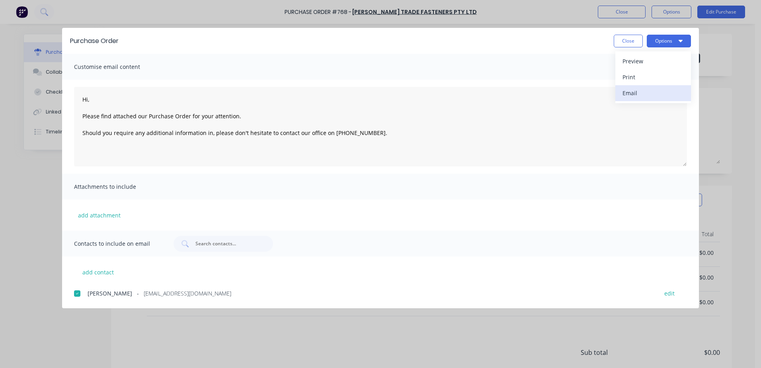
type textarea "x"
type textarea "Hi, Please find attached our Purchase Order for your attention. Should you requ…"
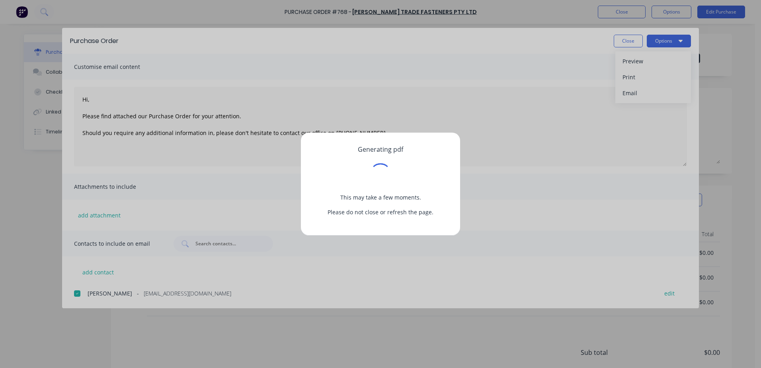
type textarea "x"
type textarea "Hi, Please find attached our Purchase Order for your attention. Should you requ…"
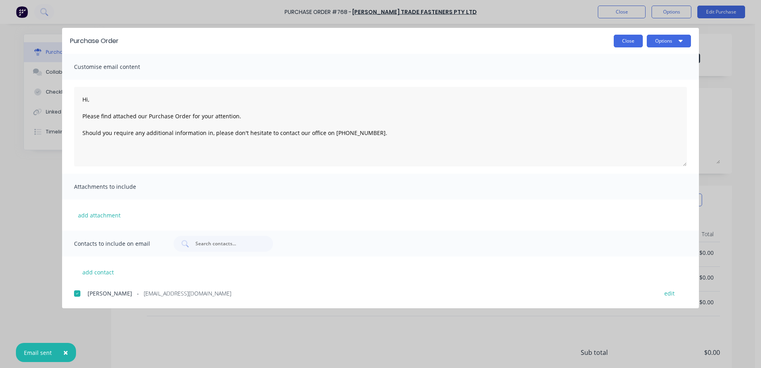
click at [623, 43] on button "Close" at bounding box center [628, 41] width 29 height 13
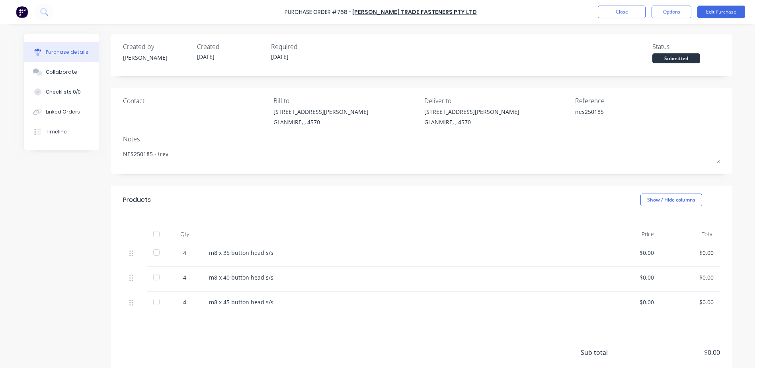
type textarea "x"
click at [621, 12] on button "Close" at bounding box center [622, 12] width 48 height 13
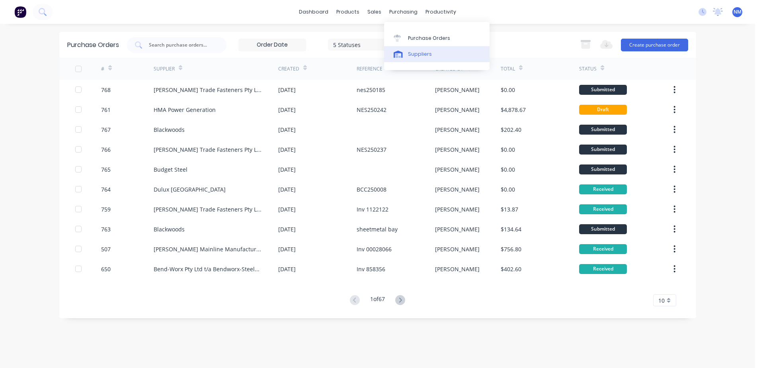
click at [420, 56] on div "Suppliers" at bounding box center [420, 54] width 24 height 7
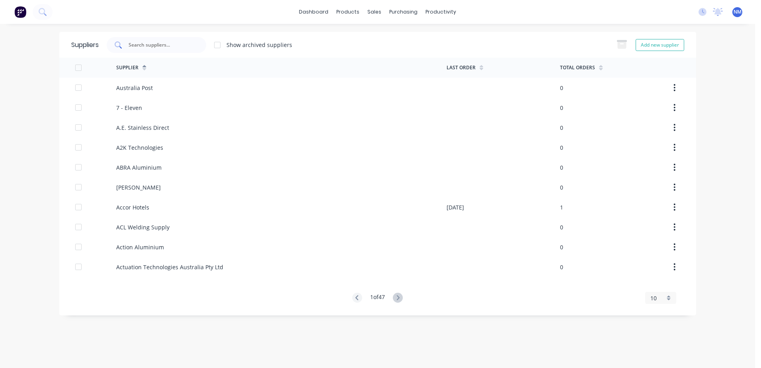
click at [163, 49] on div at bounding box center [156, 45] width 99 height 16
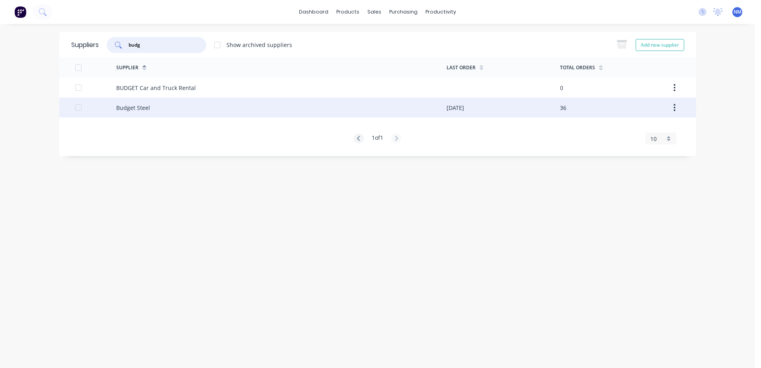
type input "budg"
click at [359, 110] on div "Budget Steel" at bounding box center [281, 108] width 330 height 20
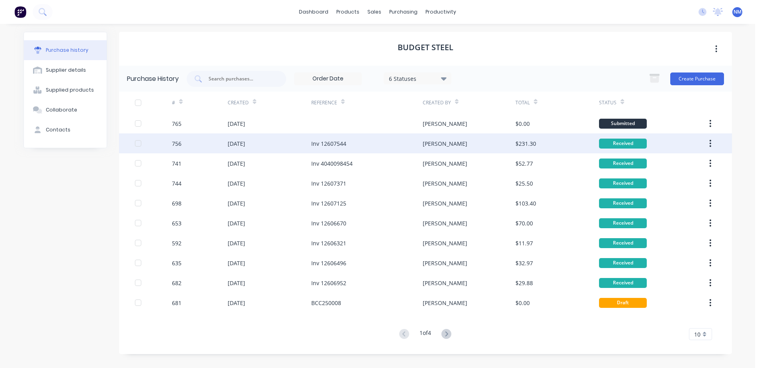
click at [502, 143] on div "[PERSON_NAME]" at bounding box center [469, 143] width 93 height 20
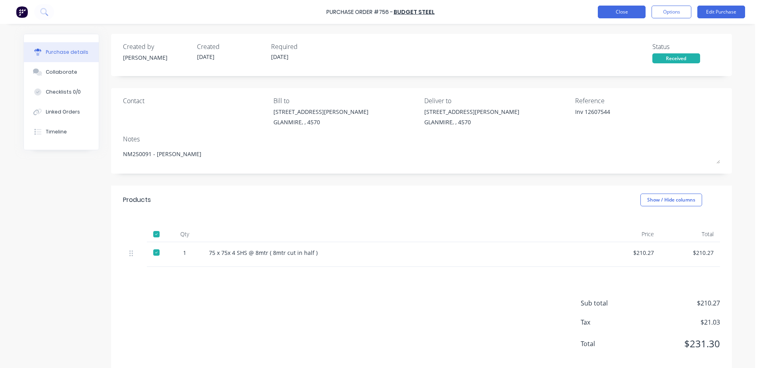
click at [607, 10] on button "Close" at bounding box center [622, 12] width 48 height 13
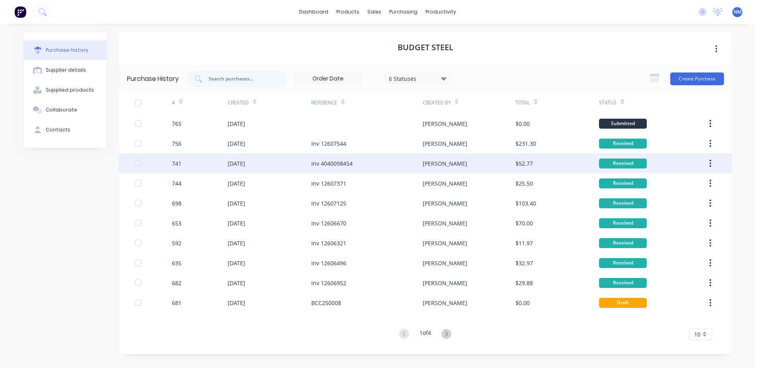
click at [442, 168] on div "[PERSON_NAME]" at bounding box center [469, 163] width 93 height 20
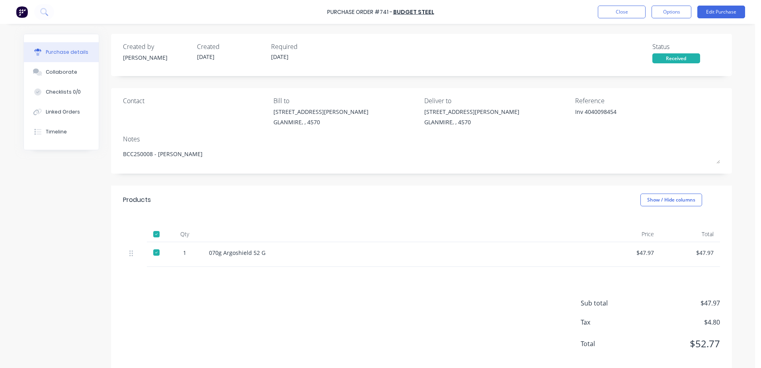
click at [609, 20] on div "Purchase Order #741 - Budget Steel Close Options Edit Purchase" at bounding box center [380, 12] width 761 height 24
click at [613, 14] on button "Close" at bounding box center [622, 12] width 48 height 13
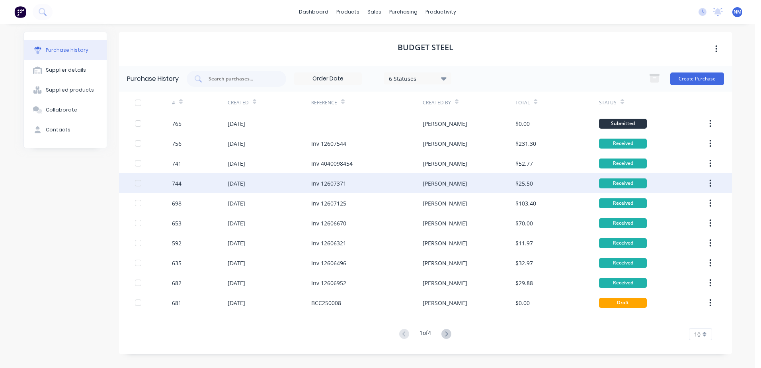
click at [443, 185] on div "[PERSON_NAME]" at bounding box center [469, 183] width 93 height 20
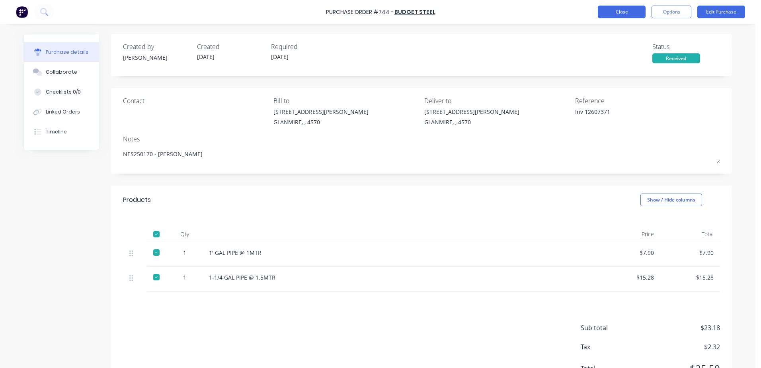
click at [628, 13] on button "Close" at bounding box center [622, 12] width 48 height 13
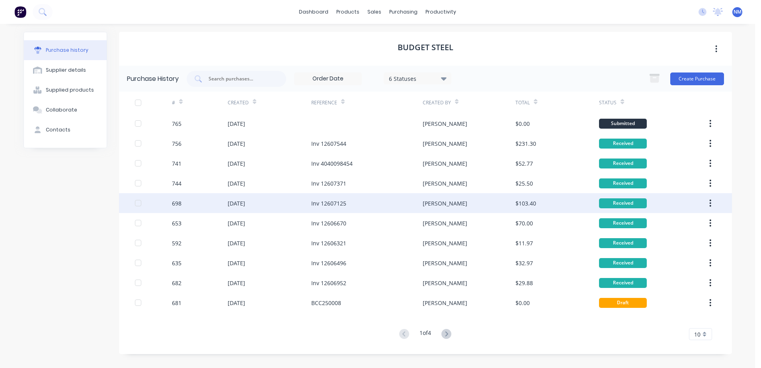
click at [438, 201] on div "[PERSON_NAME]" at bounding box center [469, 203] width 93 height 20
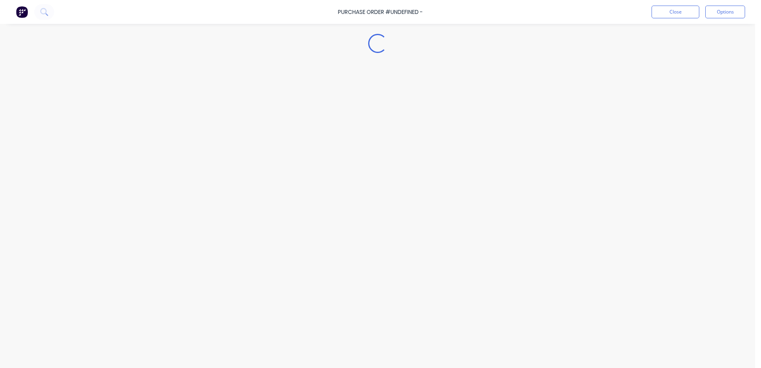
type textarea "x"
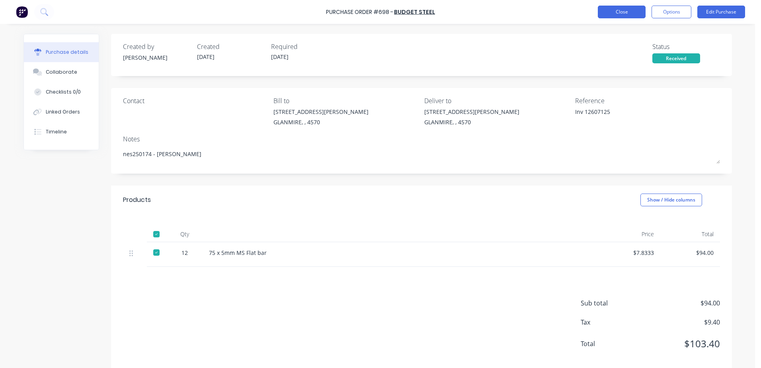
click at [602, 10] on button "Close" at bounding box center [622, 12] width 48 height 13
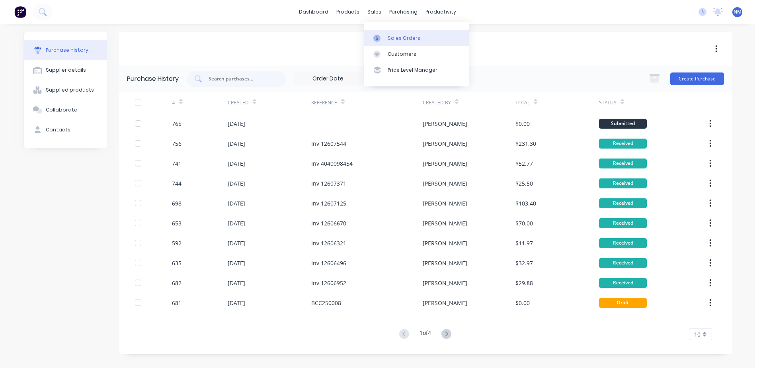
click at [396, 38] on div "Sales Orders" at bounding box center [404, 38] width 33 height 7
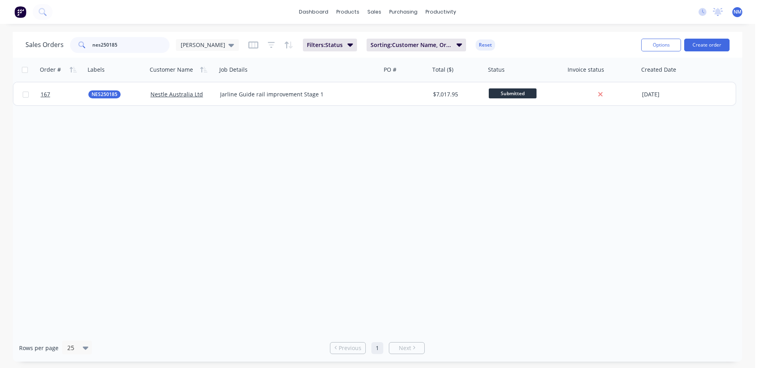
click at [128, 42] on input "nes250185" at bounding box center [131, 45] width 78 height 16
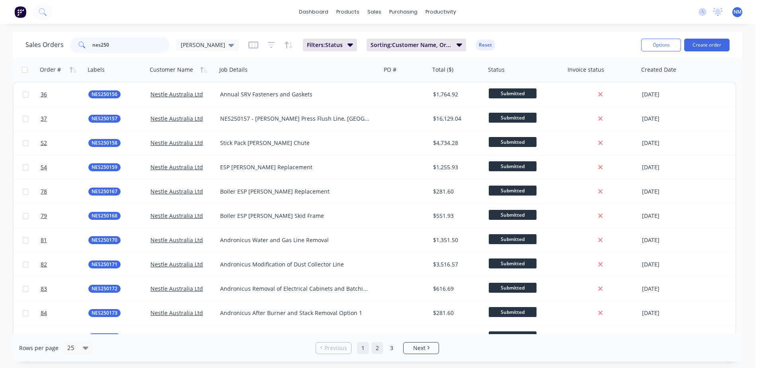
type input "nes250"
click at [379, 346] on link "2" at bounding box center [377, 348] width 12 height 12
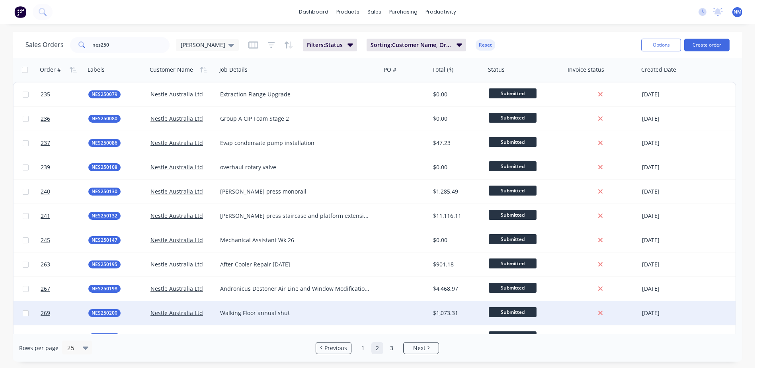
click at [409, 312] on div at bounding box center [405, 313] width 49 height 24
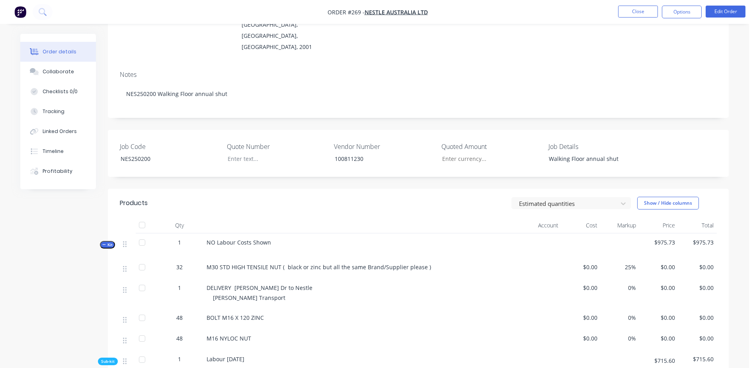
scroll to position [80, 0]
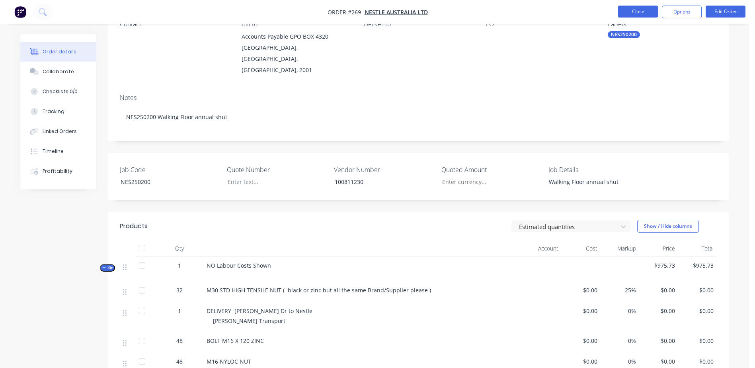
click at [643, 13] on button "Close" at bounding box center [638, 12] width 40 height 12
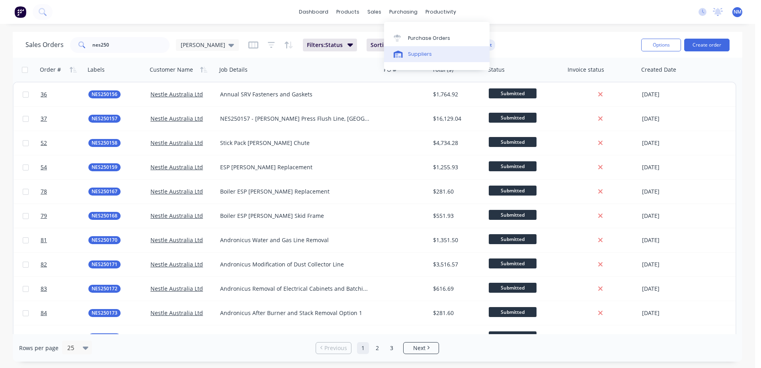
click at [423, 53] on div "Suppliers" at bounding box center [420, 54] width 24 height 7
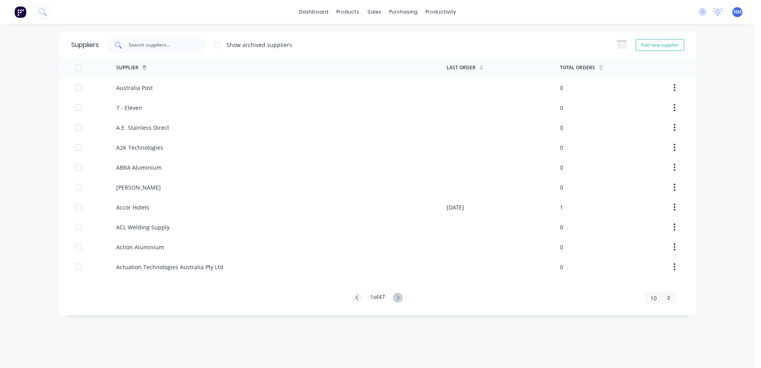
click at [167, 47] on input "text" at bounding box center [161, 45] width 66 height 8
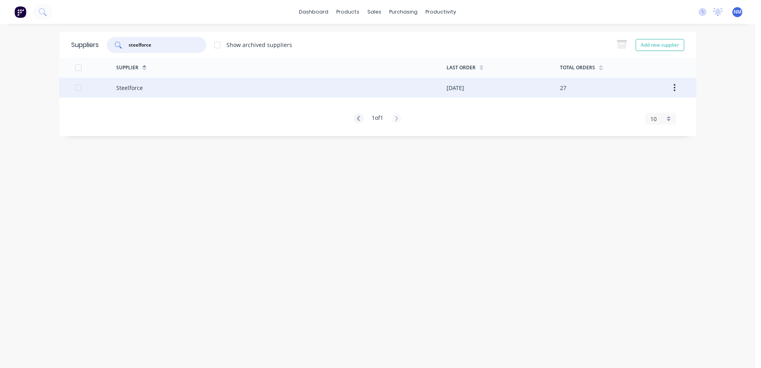
type input "steelforce"
click at [417, 88] on div "Steelforce" at bounding box center [281, 88] width 330 height 20
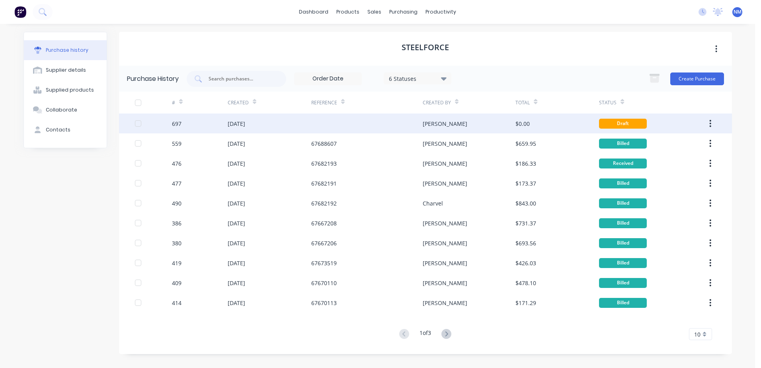
click at [482, 128] on div "[PERSON_NAME]" at bounding box center [469, 123] width 93 height 20
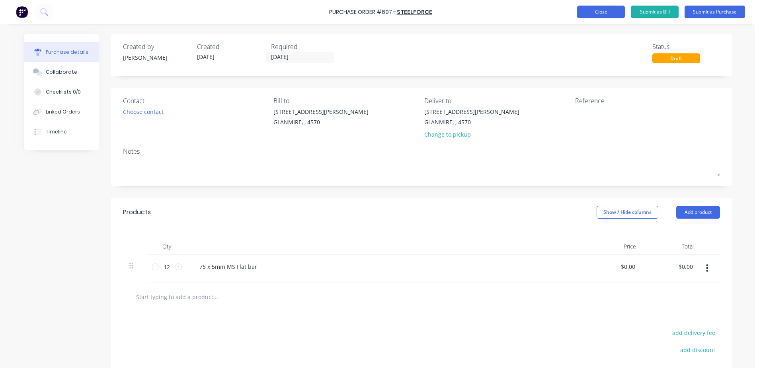
click at [596, 12] on button "Close" at bounding box center [601, 12] width 48 height 13
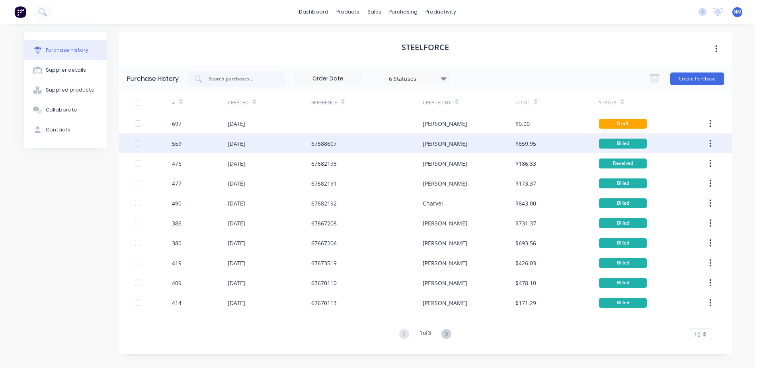
click at [480, 146] on div "[PERSON_NAME]" at bounding box center [469, 143] width 93 height 20
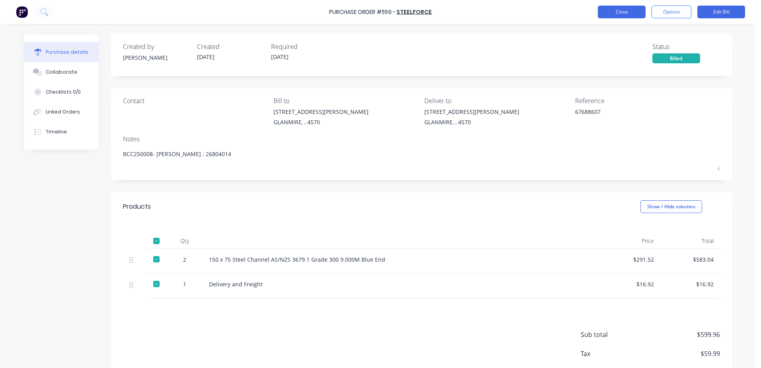
click at [604, 14] on button "Close" at bounding box center [622, 12] width 48 height 13
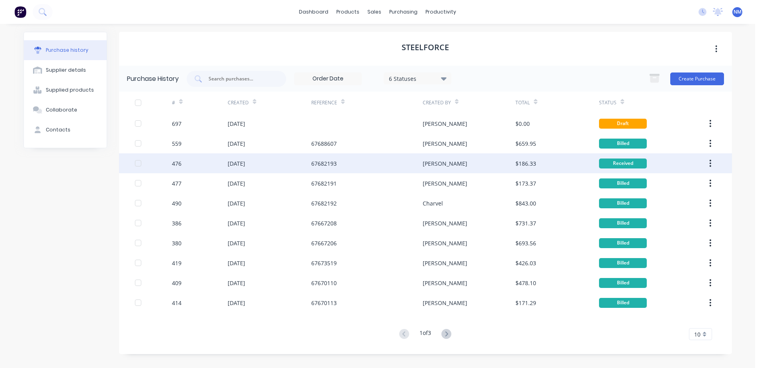
click at [460, 167] on div "[PERSON_NAME]" at bounding box center [469, 163] width 93 height 20
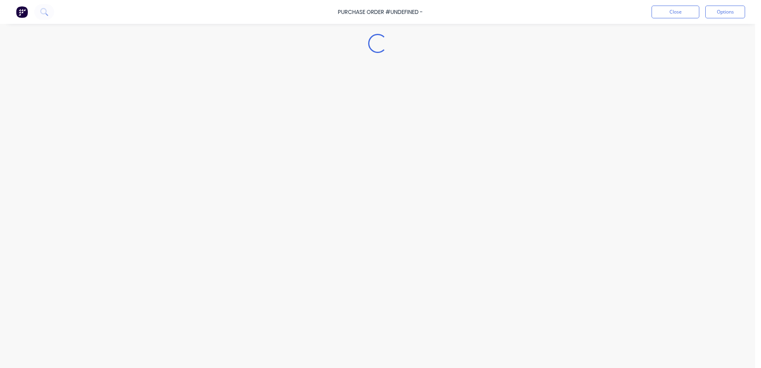
type textarea "x"
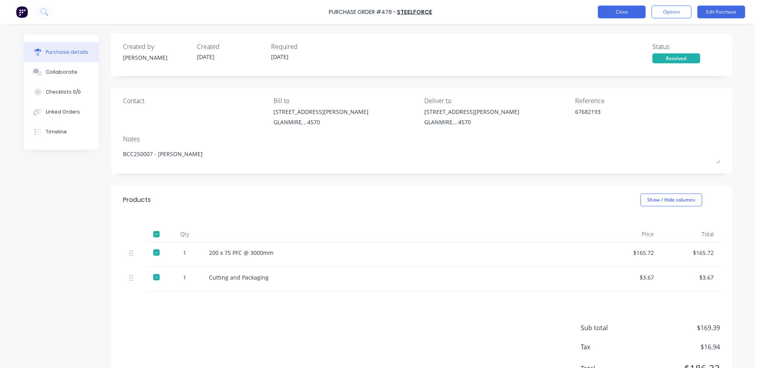
click at [624, 12] on button "Close" at bounding box center [622, 12] width 48 height 13
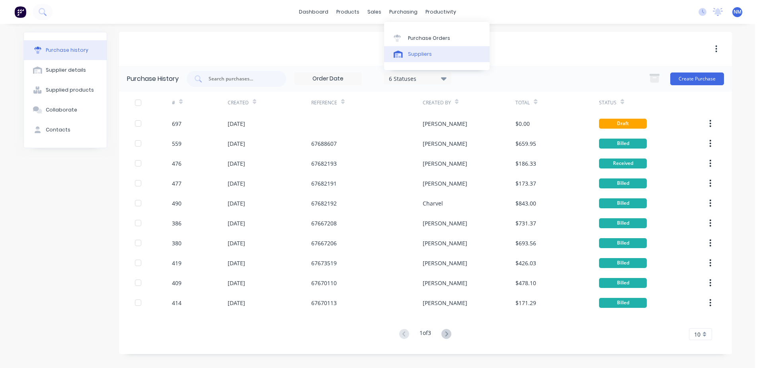
click at [425, 59] on link "Suppliers" at bounding box center [436, 54] width 105 height 16
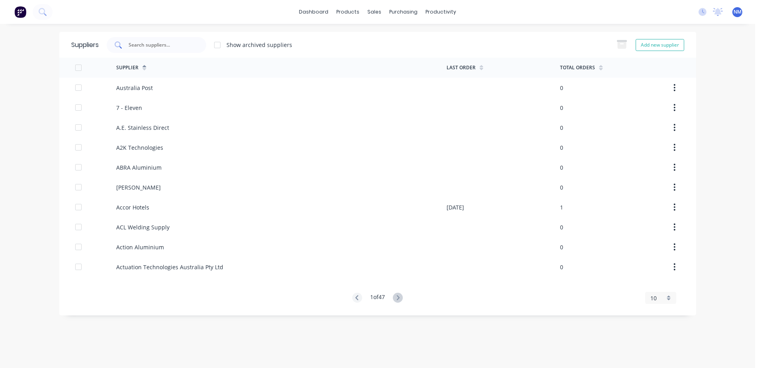
click at [176, 47] on input "text" at bounding box center [161, 45] width 66 height 8
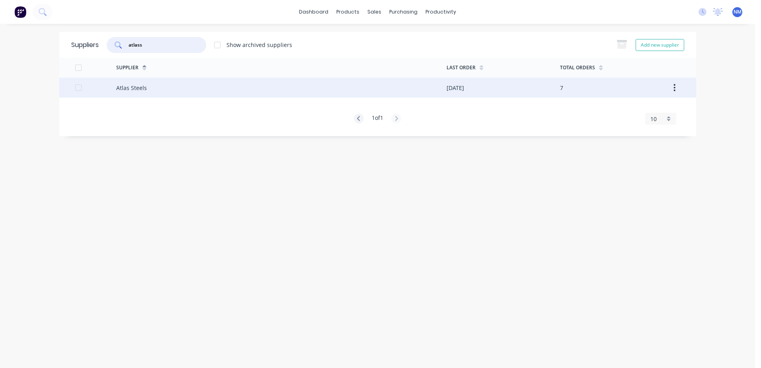
type input "atlass"
click at [407, 89] on div "Atlas Steels" at bounding box center [281, 88] width 330 height 20
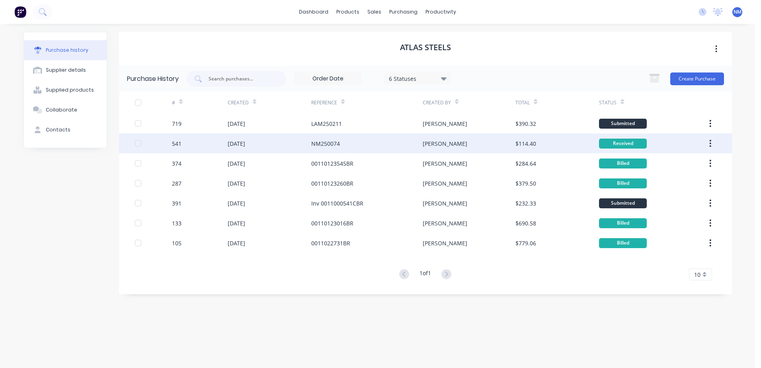
click at [483, 140] on div "[PERSON_NAME]" at bounding box center [469, 143] width 93 height 20
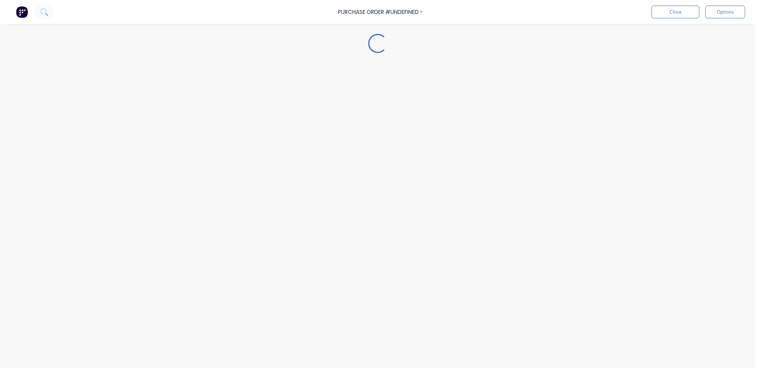
type textarea "x"
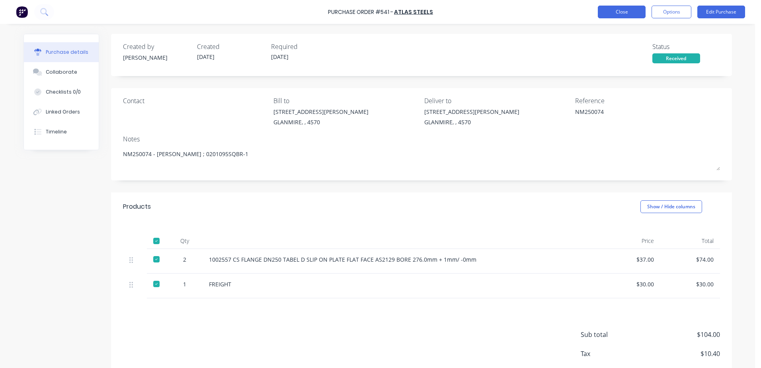
click at [618, 14] on button "Close" at bounding box center [622, 12] width 48 height 13
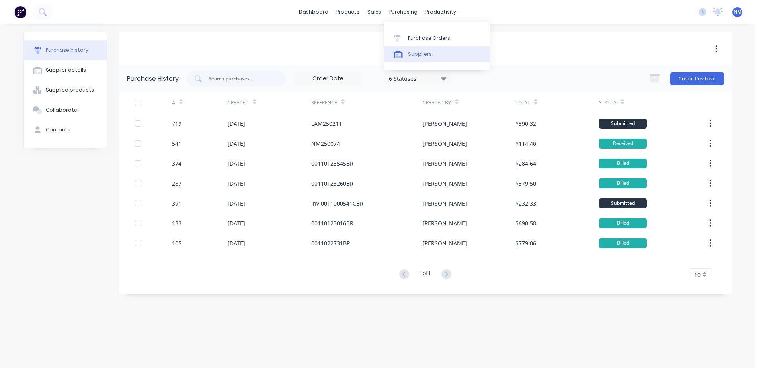
click at [418, 55] on div "Suppliers" at bounding box center [420, 54] width 24 height 7
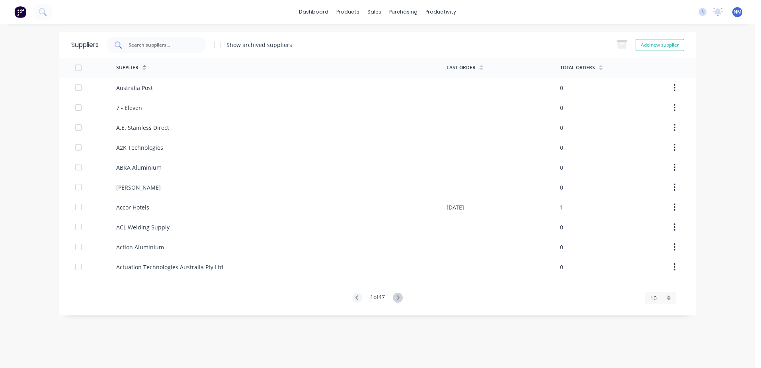
click at [159, 47] on input "text" at bounding box center [161, 45] width 66 height 8
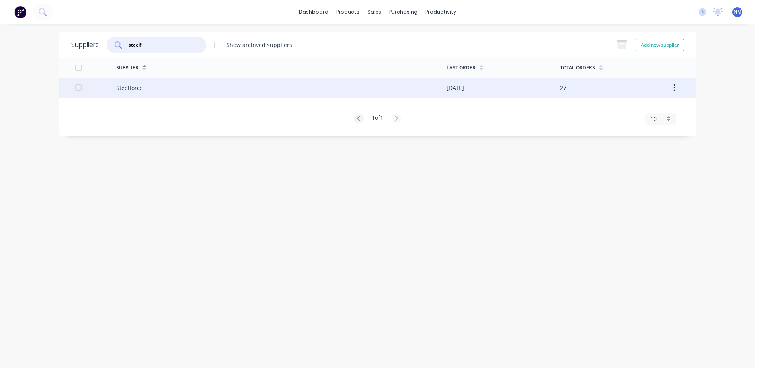
type input "steelf"
click at [439, 86] on div "Steelforce" at bounding box center [281, 88] width 330 height 20
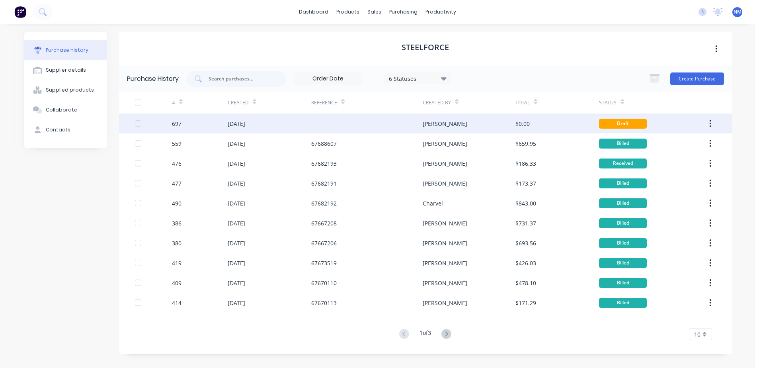
click at [457, 129] on div "[PERSON_NAME]" at bounding box center [469, 123] width 93 height 20
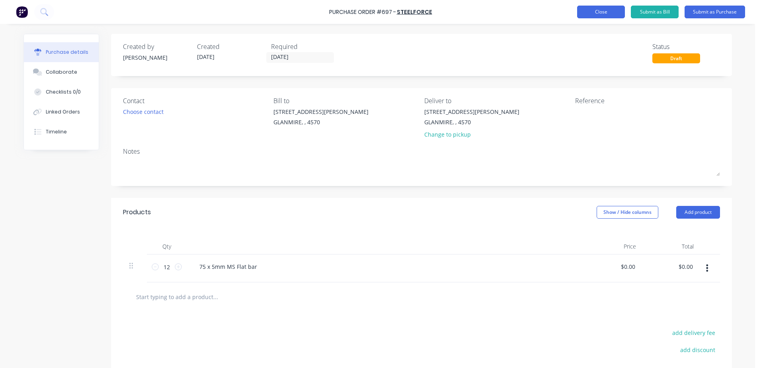
click at [597, 12] on button "Close" at bounding box center [601, 12] width 48 height 13
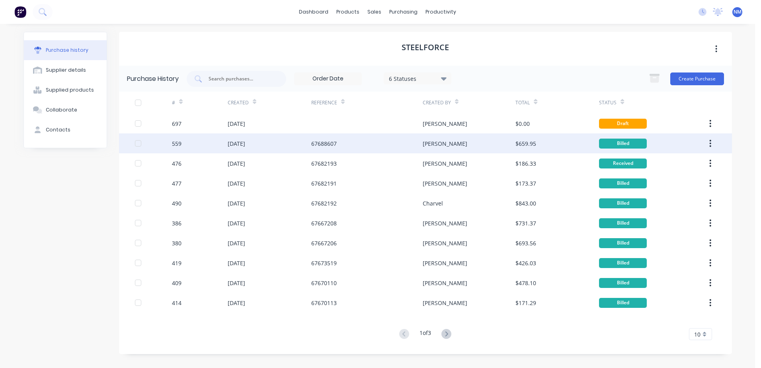
click at [386, 146] on div "67688607" at bounding box center [366, 143] width 111 height 20
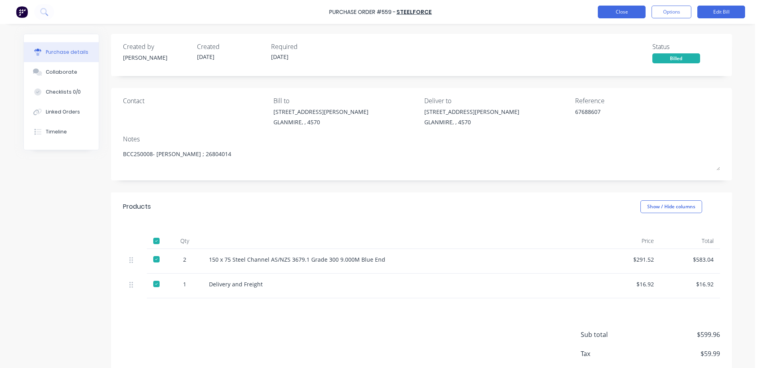
click at [627, 14] on button "Close" at bounding box center [622, 12] width 48 height 13
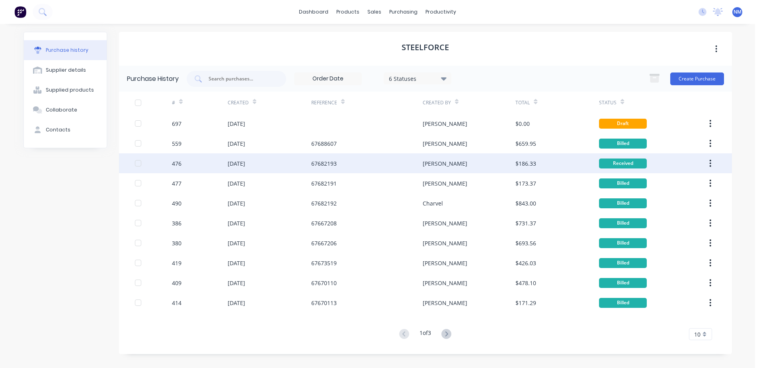
click at [457, 164] on div "[PERSON_NAME]" at bounding box center [469, 163] width 93 height 20
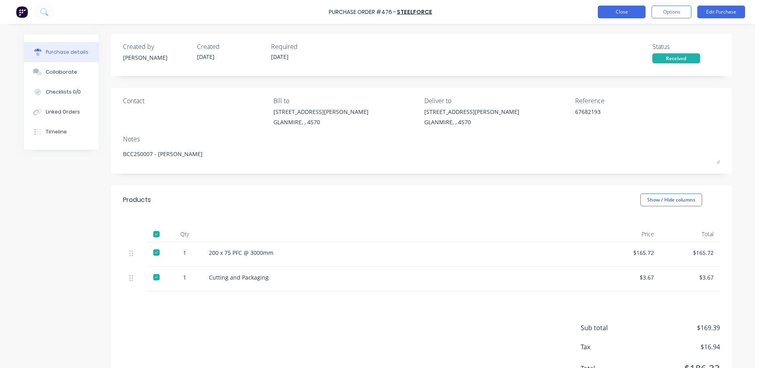
click at [607, 10] on button "Close" at bounding box center [622, 12] width 48 height 13
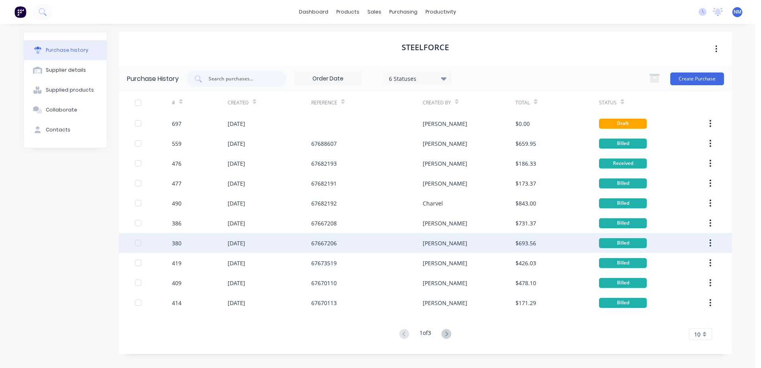
click at [463, 240] on div "[PERSON_NAME]" at bounding box center [469, 243] width 93 height 20
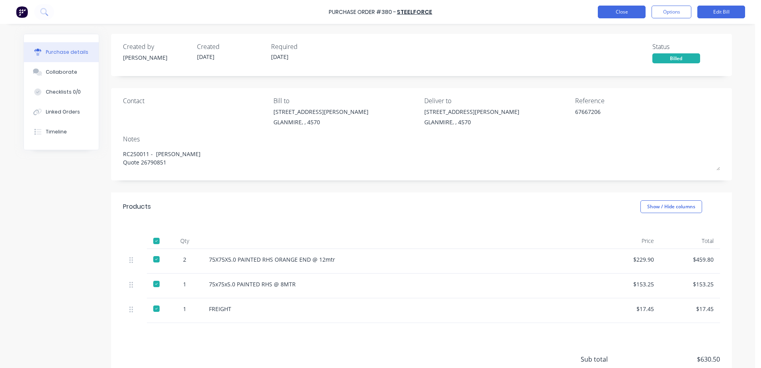
click at [610, 16] on button "Close" at bounding box center [622, 12] width 48 height 13
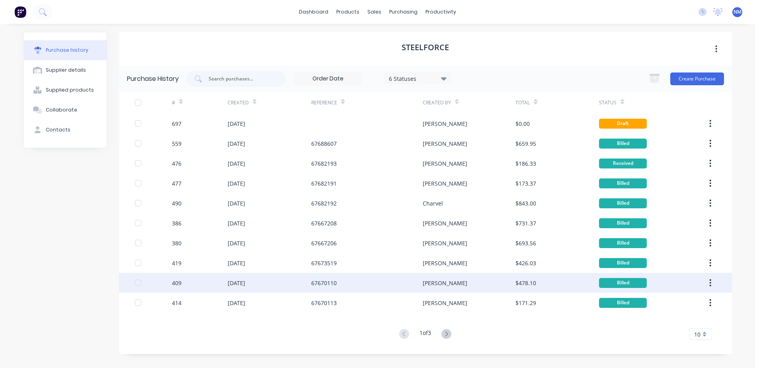
click at [444, 280] on div "[PERSON_NAME]" at bounding box center [469, 283] width 93 height 20
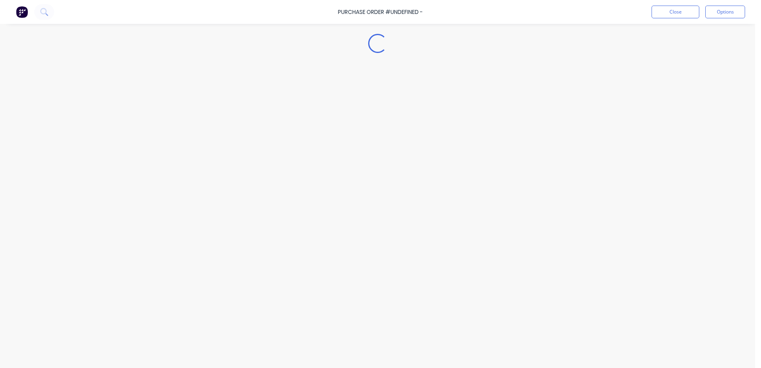
type textarea "x"
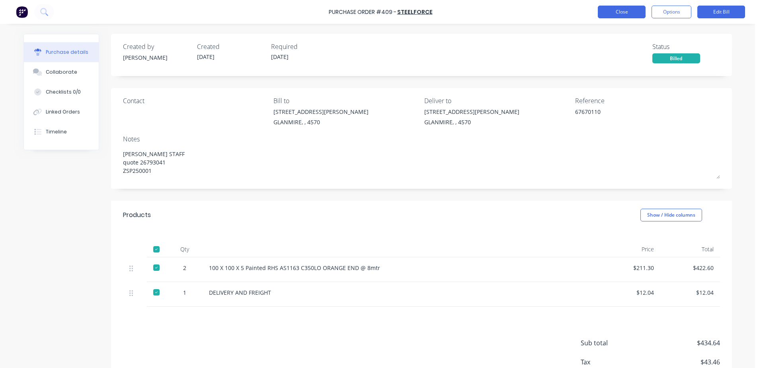
click at [636, 10] on button "Close" at bounding box center [622, 12] width 48 height 13
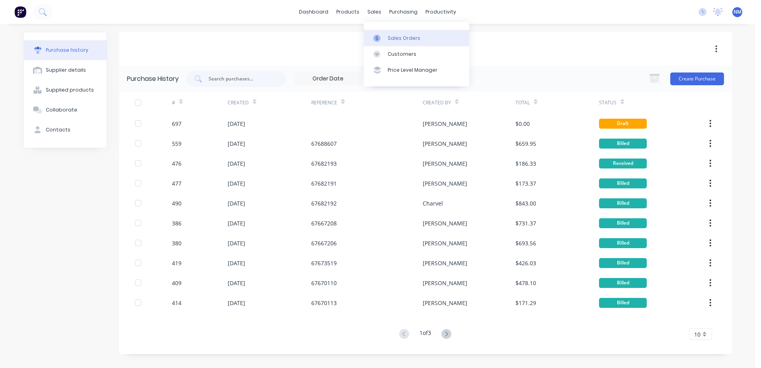
click at [389, 37] on div "Sales Orders" at bounding box center [404, 38] width 33 height 7
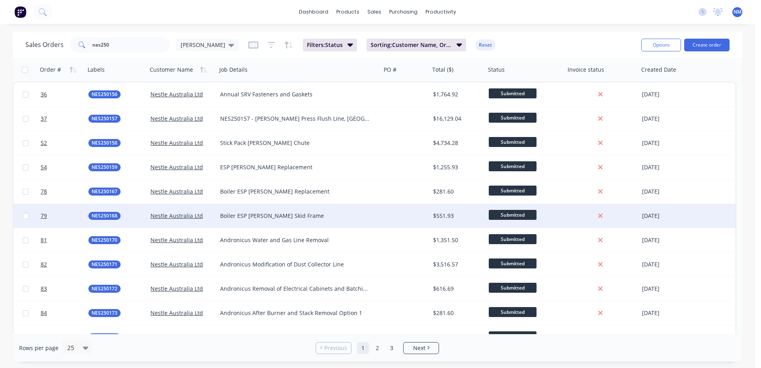
click at [423, 213] on div at bounding box center [405, 216] width 49 height 24
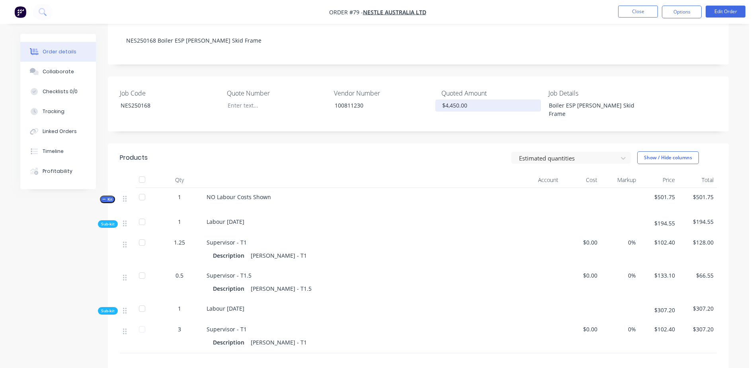
scroll to position [40, 0]
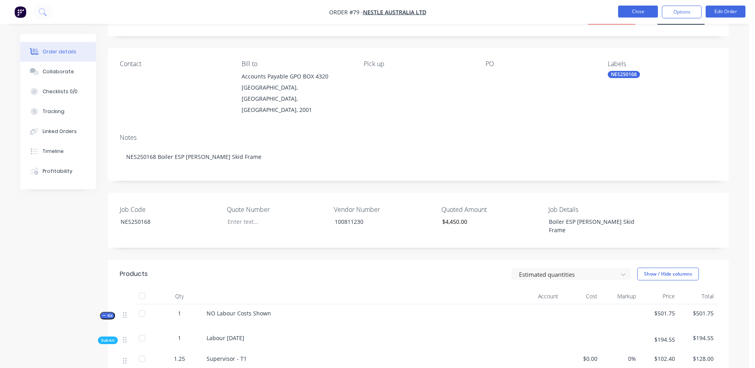
click at [622, 13] on button "Close" at bounding box center [638, 12] width 40 height 12
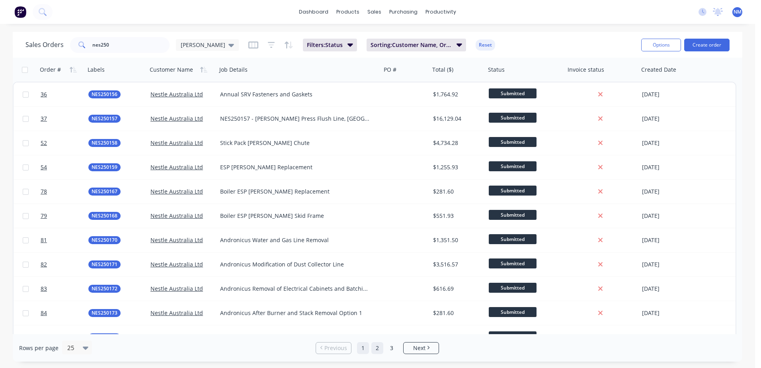
click at [376, 347] on link "2" at bounding box center [377, 348] width 12 height 12
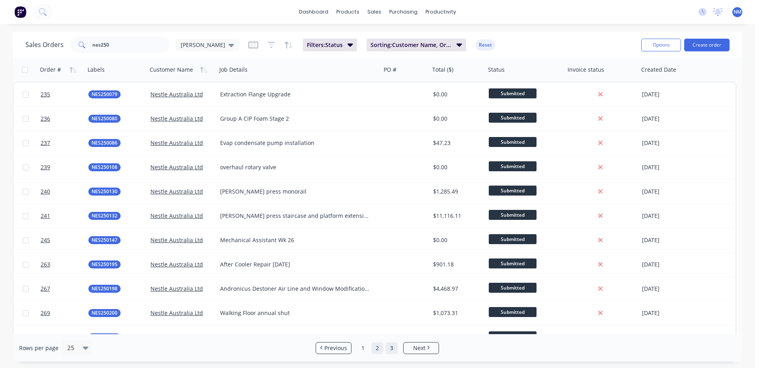
click at [390, 349] on link "3" at bounding box center [392, 348] width 12 height 12
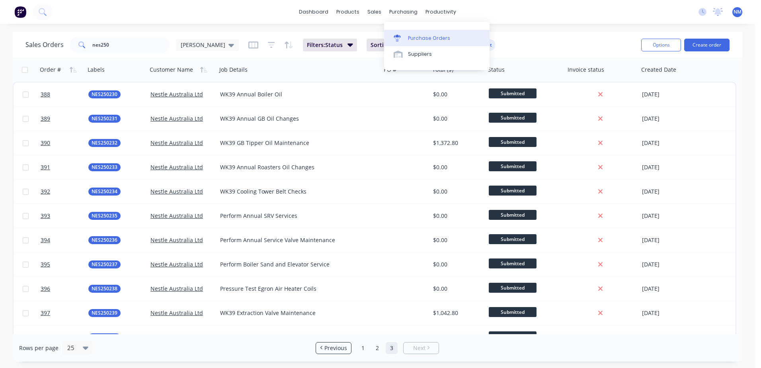
click at [426, 35] on div "Purchase Orders" at bounding box center [429, 38] width 42 height 7
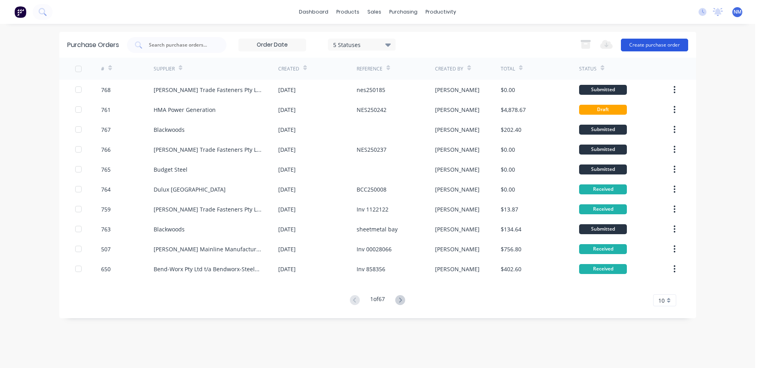
click at [649, 46] on button "Create purchase order" at bounding box center [654, 45] width 67 height 13
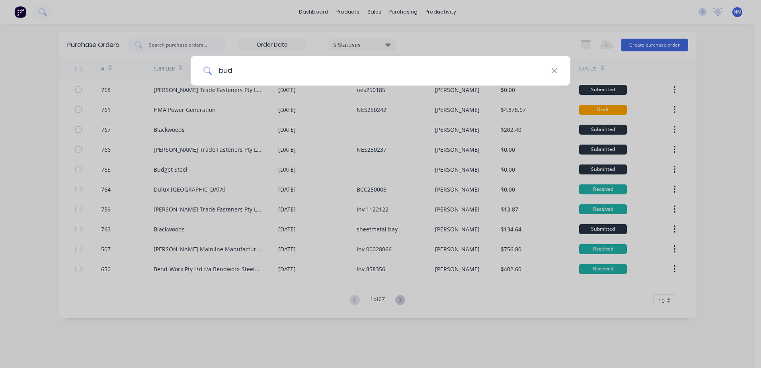
type input "budg"
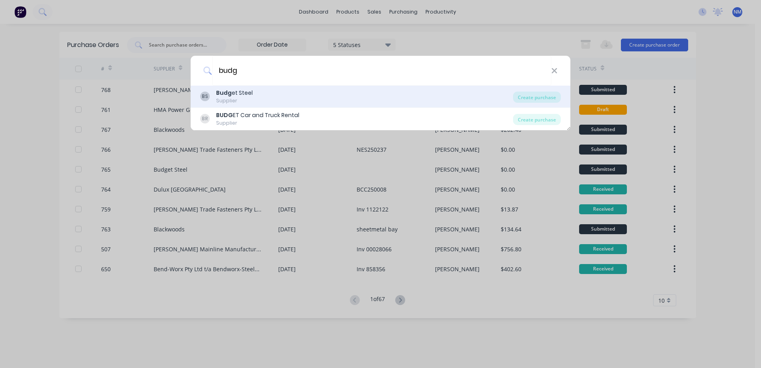
click at [281, 96] on div "BS Budg et Steel Supplier" at bounding box center [356, 97] width 313 height 16
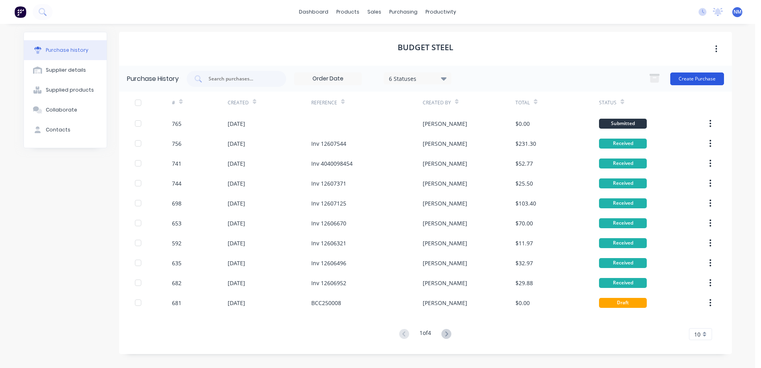
click at [689, 79] on button "Create Purchase" at bounding box center [697, 78] width 54 height 13
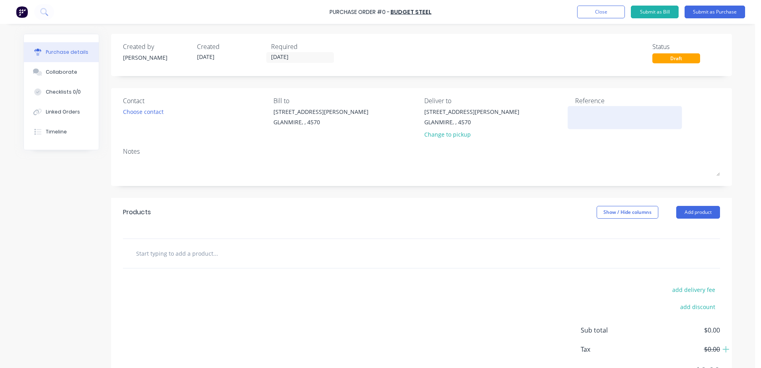
drag, startPoint x: 576, startPoint y: 115, endPoint x: 567, endPoint y: 107, distance: 12.7
click at [576, 115] on textarea at bounding box center [624, 116] width 99 height 18
type textarea "x"
type textarea "n"
type textarea "x"
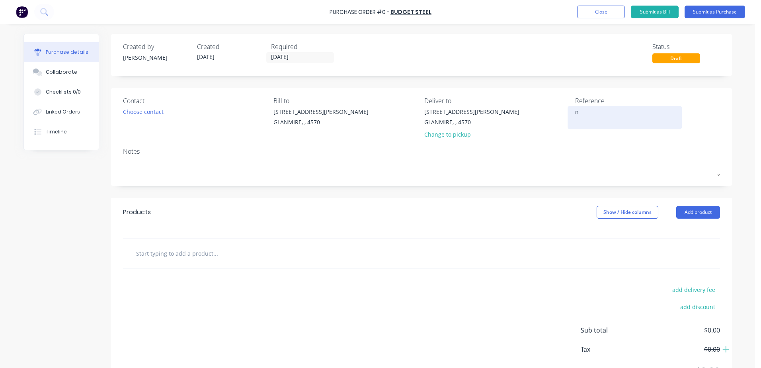
type textarea "ne"
type textarea "x"
type textarea "nes"
type textarea "x"
type textarea "nest"
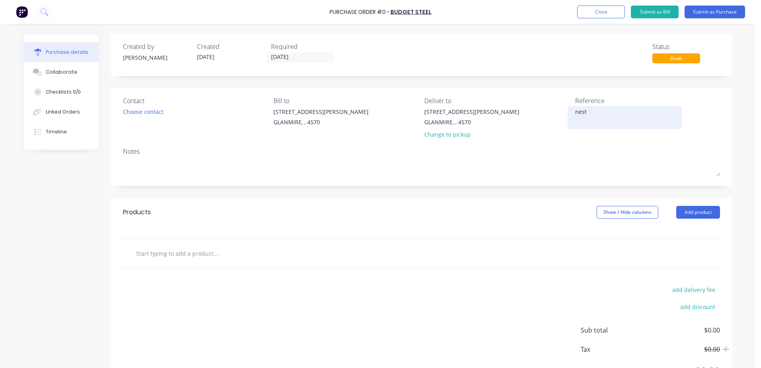
type textarea "x"
type textarea "nestl"
type textarea "x"
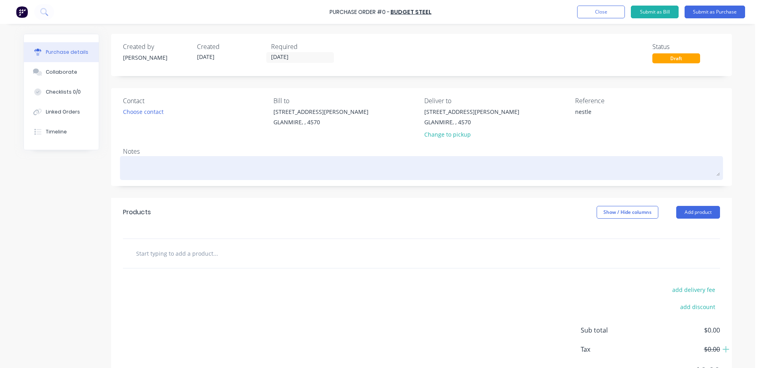
type textarea "nestle"
type textarea "x"
type textarea "nestle"
click at [135, 163] on textarea at bounding box center [421, 167] width 597 height 18
type textarea "x"
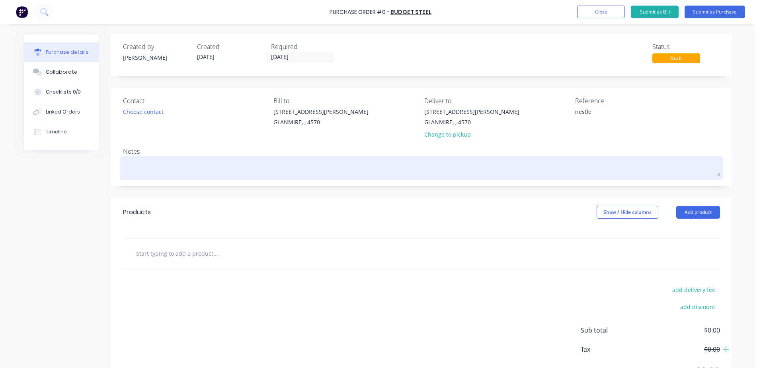
type textarea "n"
type textarea "x"
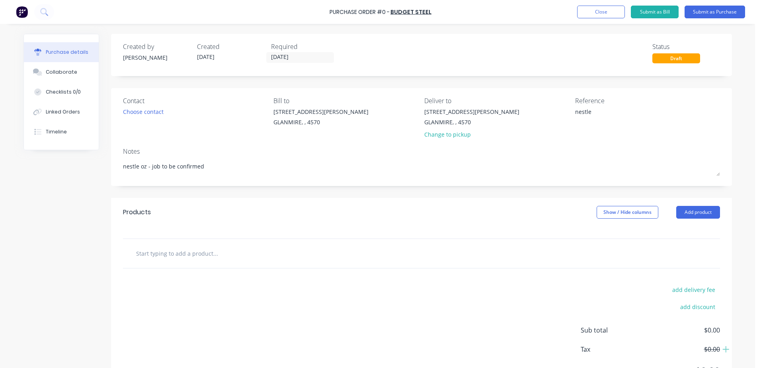
click at [243, 253] on input "text" at bounding box center [215, 253] width 159 height 16
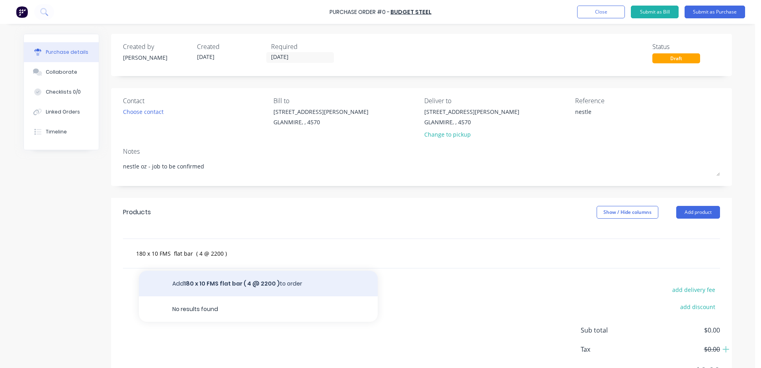
click at [196, 281] on button "Add 180 x 10 FMS flat bar ( 4 @ 2200 ) to order" at bounding box center [258, 283] width 239 height 25
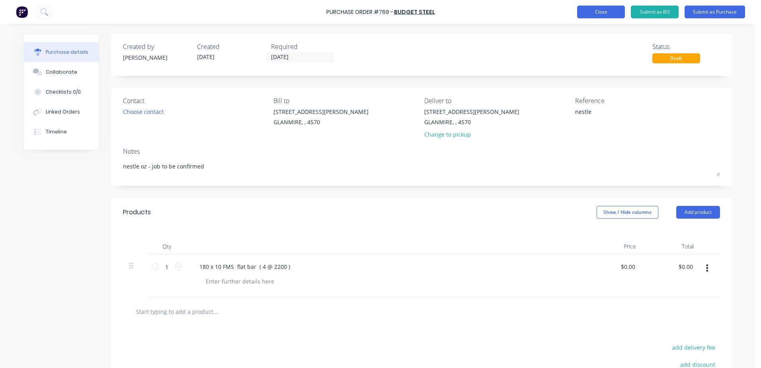
click at [592, 15] on button "Close" at bounding box center [601, 12] width 48 height 13
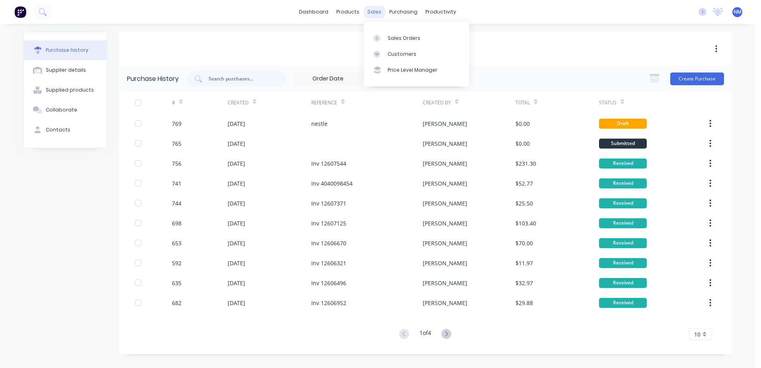
click at [375, 12] on div "sales" at bounding box center [374, 12] width 22 height 12
click at [430, 52] on link "Suppliers" at bounding box center [436, 54] width 105 height 16
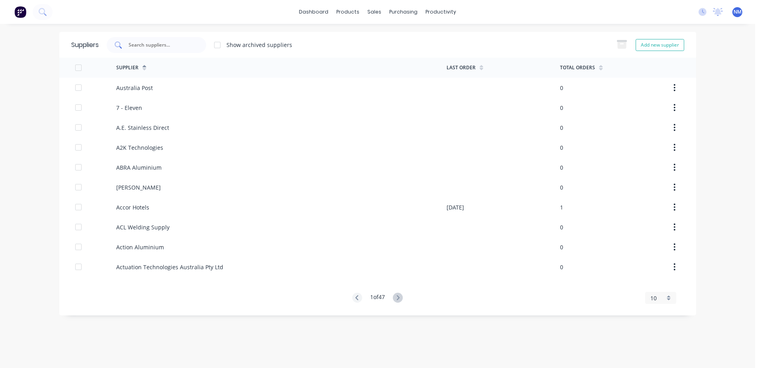
click at [156, 49] on div at bounding box center [156, 45] width 99 height 16
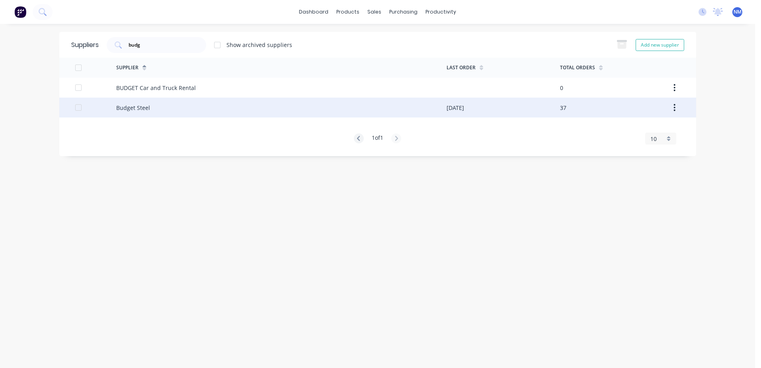
click at [380, 109] on div "Budget Steel" at bounding box center [281, 108] width 330 height 20
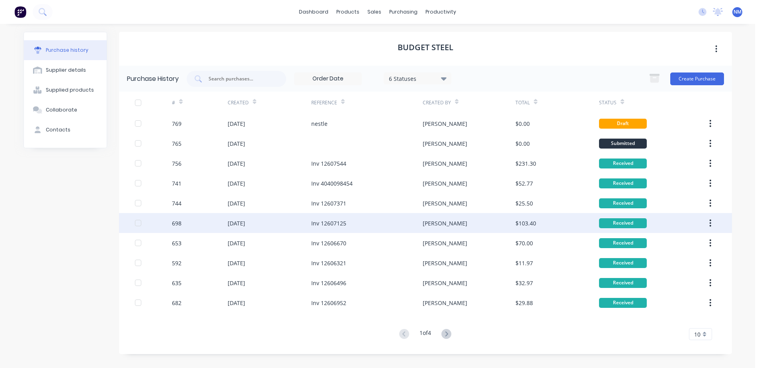
click at [452, 226] on div "[PERSON_NAME]" at bounding box center [469, 223] width 93 height 20
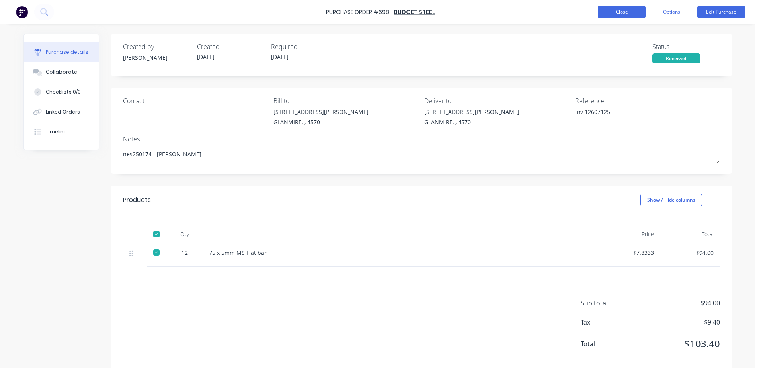
click at [622, 10] on button "Close" at bounding box center [622, 12] width 48 height 13
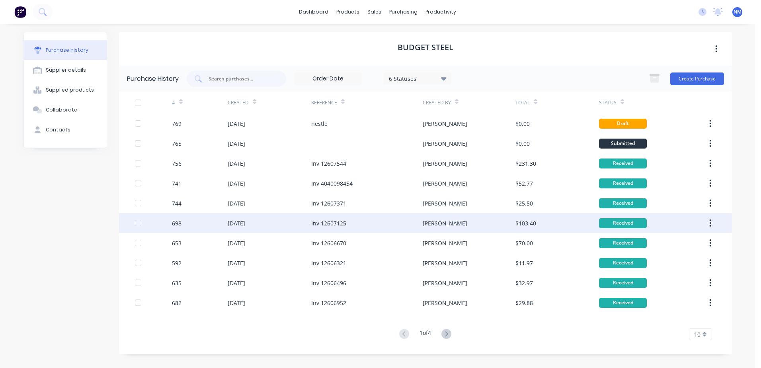
click at [446, 226] on div "[PERSON_NAME]" at bounding box center [469, 223] width 93 height 20
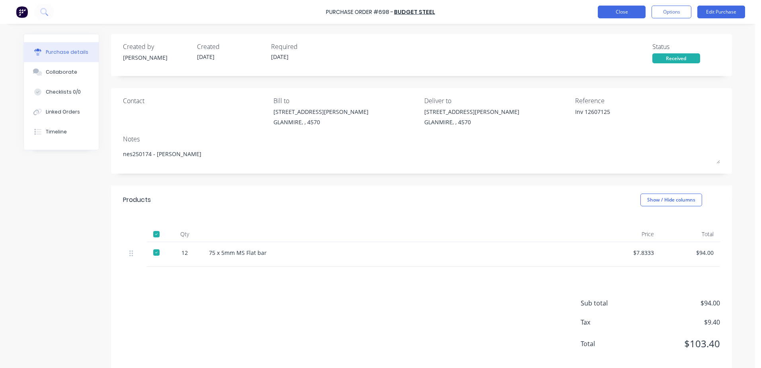
click at [620, 10] on button "Close" at bounding box center [622, 12] width 48 height 13
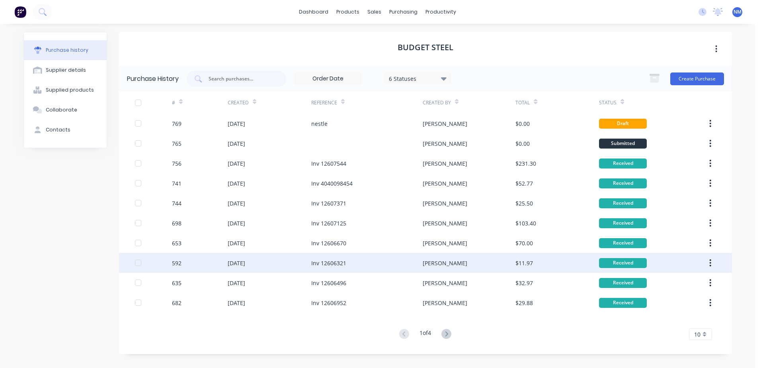
click at [441, 262] on div "[PERSON_NAME]" at bounding box center [469, 263] width 93 height 20
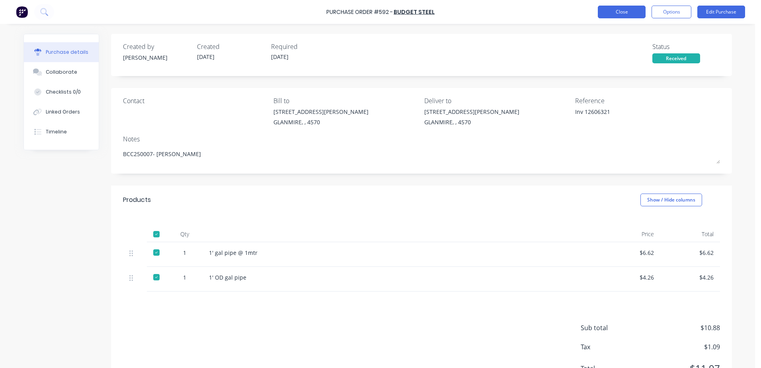
click at [630, 13] on button "Close" at bounding box center [622, 12] width 48 height 13
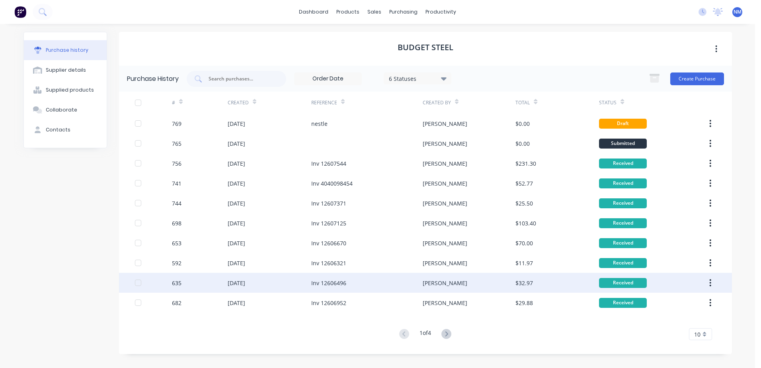
click at [435, 285] on div "[PERSON_NAME]" at bounding box center [469, 283] width 93 height 20
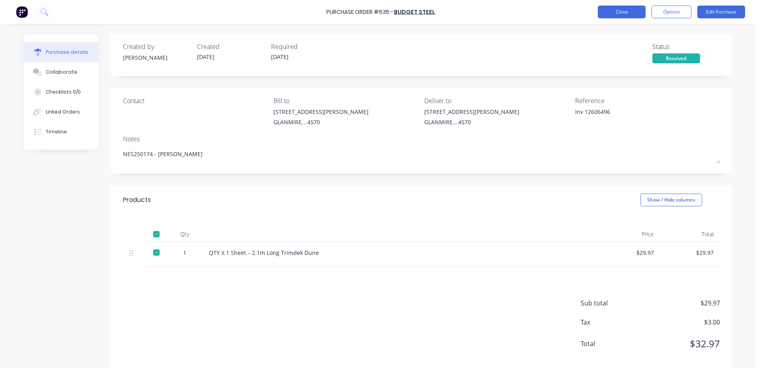
click at [631, 17] on button "Close" at bounding box center [622, 12] width 48 height 13
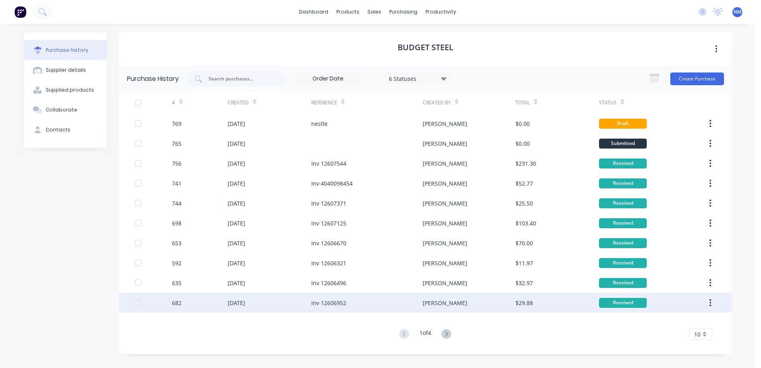
click at [440, 304] on div "[PERSON_NAME]" at bounding box center [469, 303] width 93 height 20
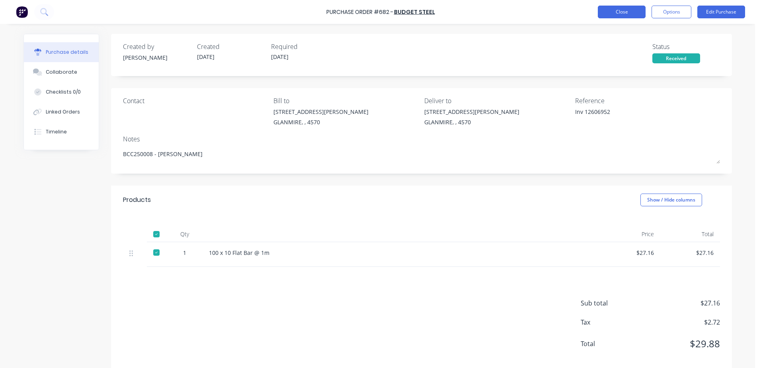
click at [636, 16] on button "Close" at bounding box center [622, 12] width 48 height 13
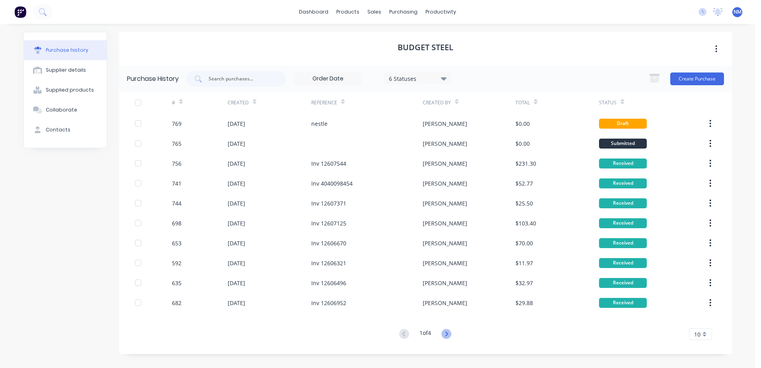
click at [447, 332] on icon at bounding box center [446, 334] width 10 height 10
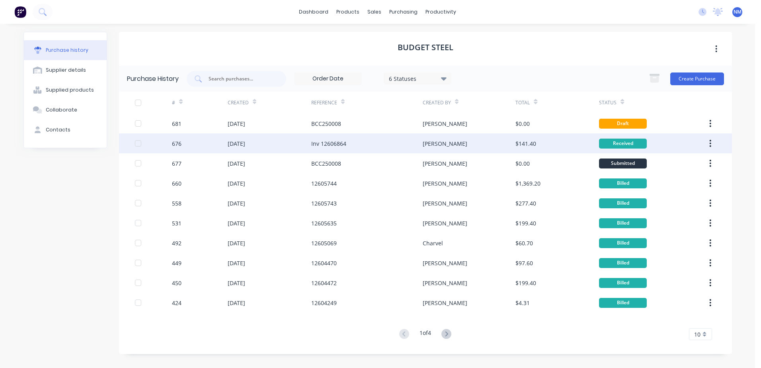
click at [449, 142] on div "[PERSON_NAME]" at bounding box center [469, 143] width 93 height 20
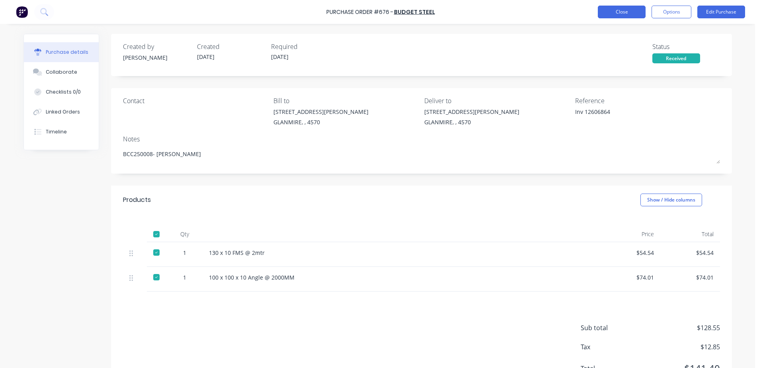
click at [616, 15] on button "Close" at bounding box center [622, 12] width 48 height 13
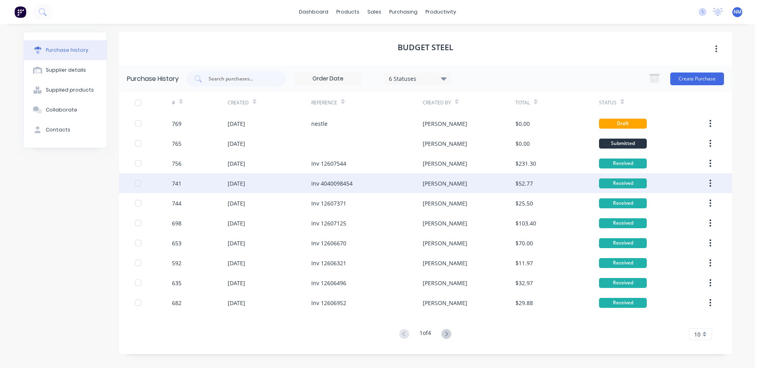
click at [472, 181] on div "[PERSON_NAME]" at bounding box center [469, 183] width 93 height 20
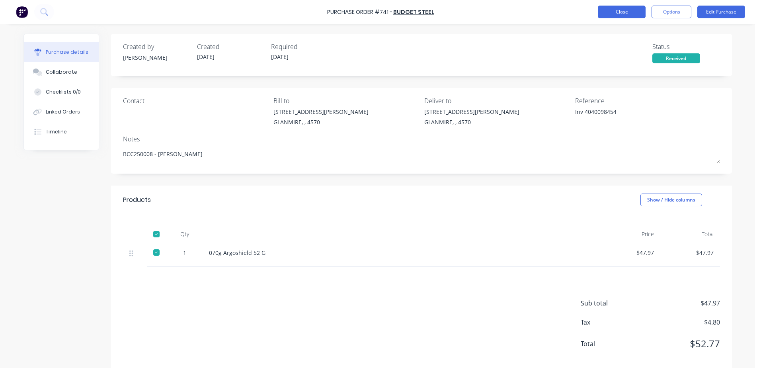
click at [630, 17] on button "Close" at bounding box center [622, 12] width 48 height 13
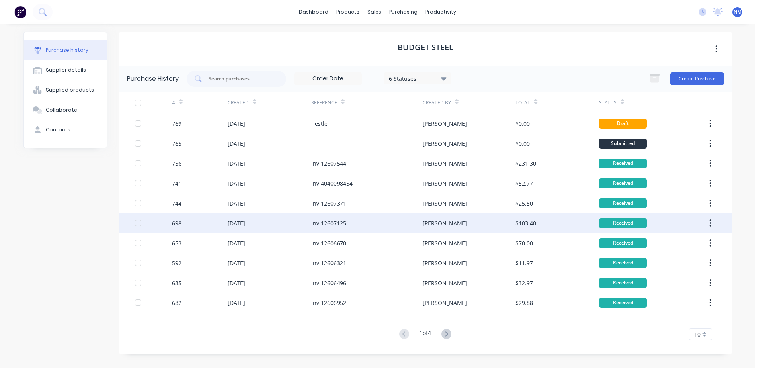
click at [447, 221] on div "[PERSON_NAME]" at bounding box center [469, 223] width 93 height 20
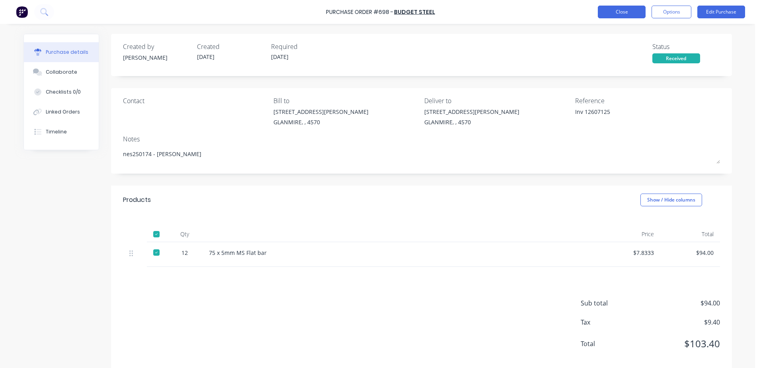
click at [633, 15] on button "Close" at bounding box center [622, 12] width 48 height 13
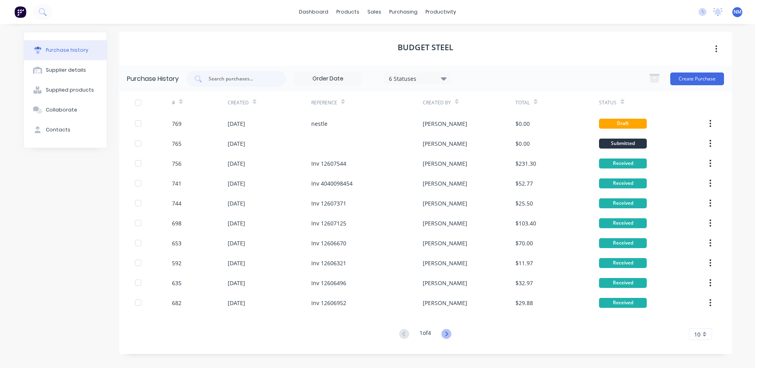
click at [451, 336] on icon at bounding box center [446, 334] width 10 height 10
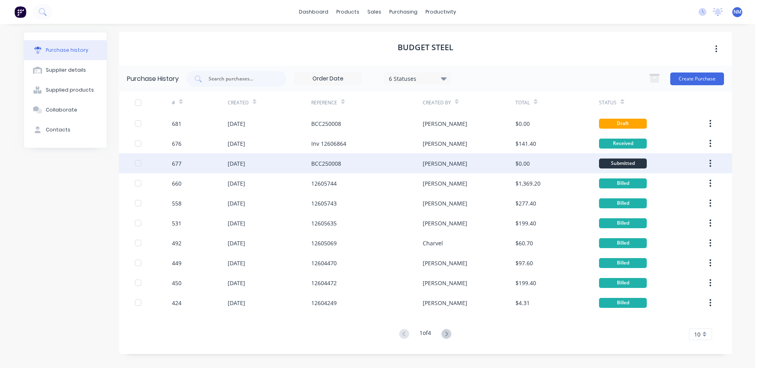
click at [456, 164] on div "[PERSON_NAME]" at bounding box center [469, 163] width 93 height 20
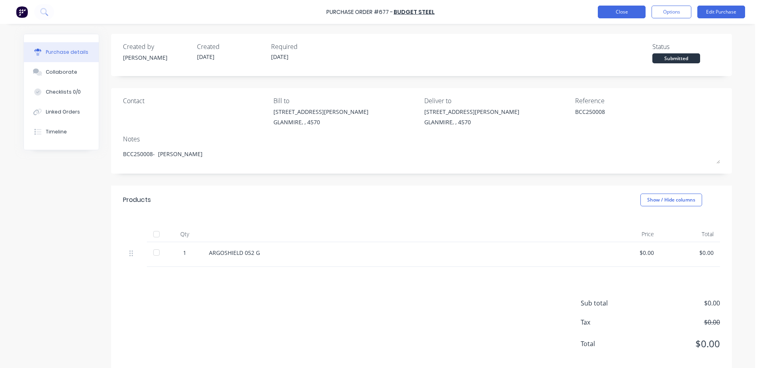
click at [625, 14] on button "Close" at bounding box center [622, 12] width 48 height 13
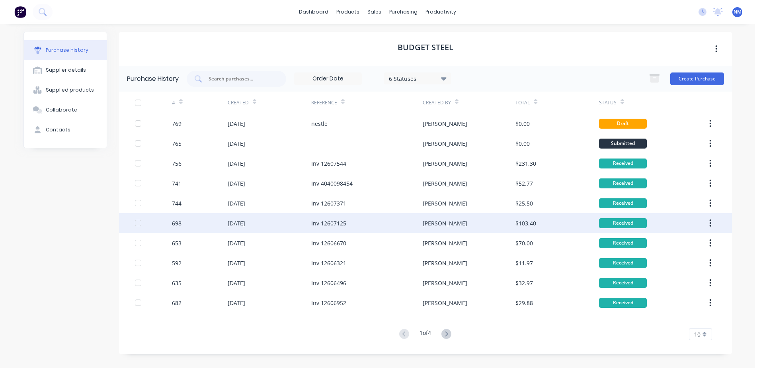
click at [455, 220] on div "[PERSON_NAME]" at bounding box center [469, 223] width 93 height 20
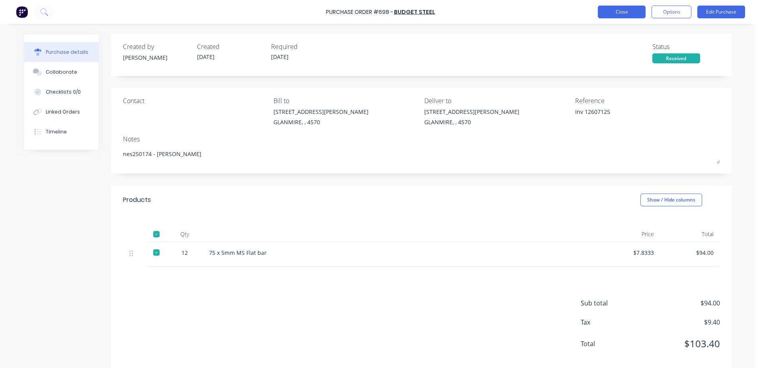
click at [615, 10] on button "Close" at bounding box center [622, 12] width 48 height 13
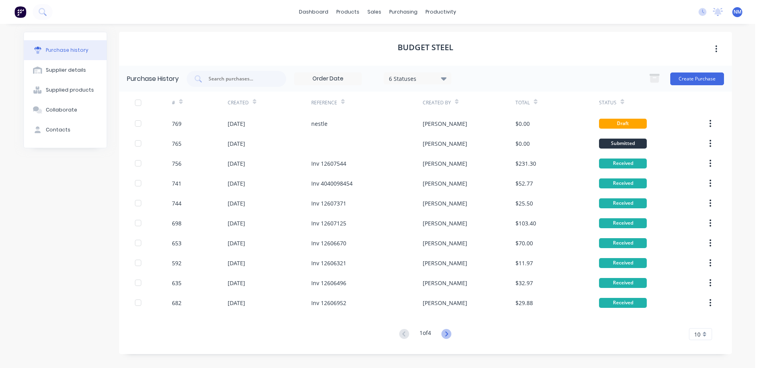
click at [444, 336] on icon at bounding box center [446, 334] width 10 height 10
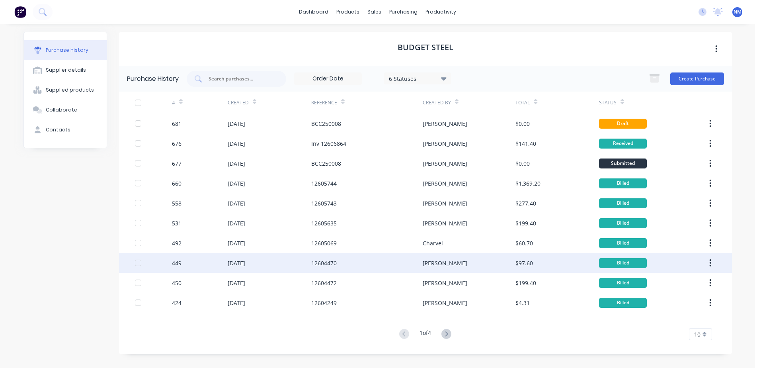
click at [440, 266] on div "[PERSON_NAME]" at bounding box center [469, 263] width 93 height 20
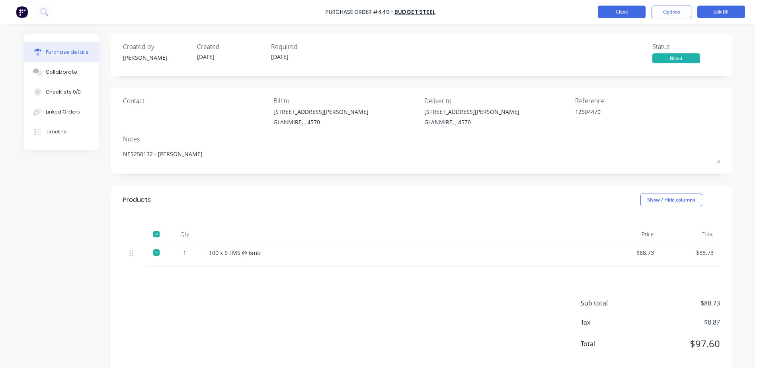
click at [612, 17] on button "Close" at bounding box center [622, 12] width 48 height 13
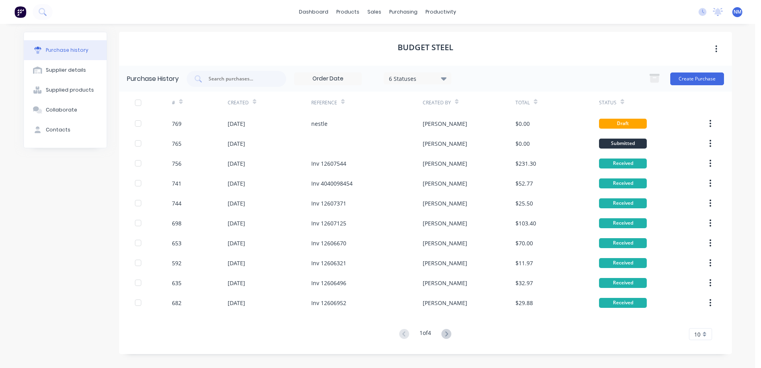
click at [449, 339] on button at bounding box center [446, 334] width 15 height 12
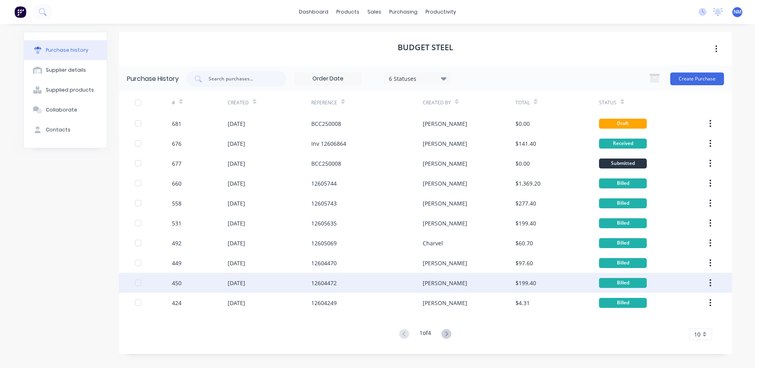
click at [434, 283] on div "[PERSON_NAME]" at bounding box center [469, 283] width 93 height 20
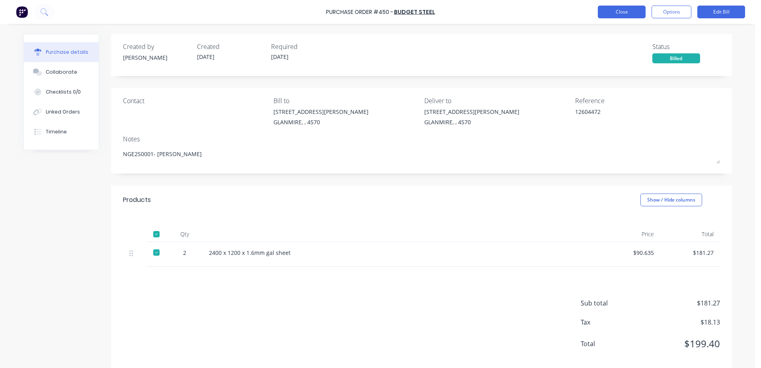
click at [618, 14] on button "Close" at bounding box center [622, 12] width 48 height 13
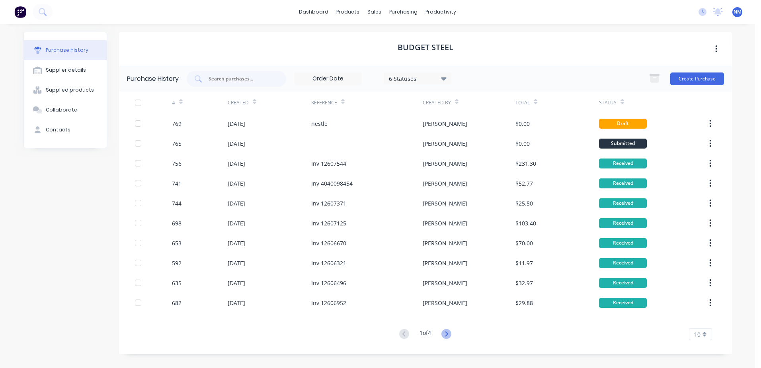
click at [449, 337] on icon at bounding box center [446, 334] width 10 height 10
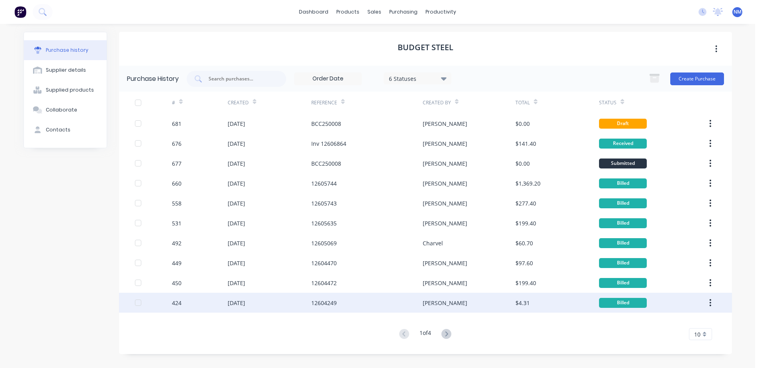
click at [439, 302] on div "[PERSON_NAME]" at bounding box center [469, 303] width 93 height 20
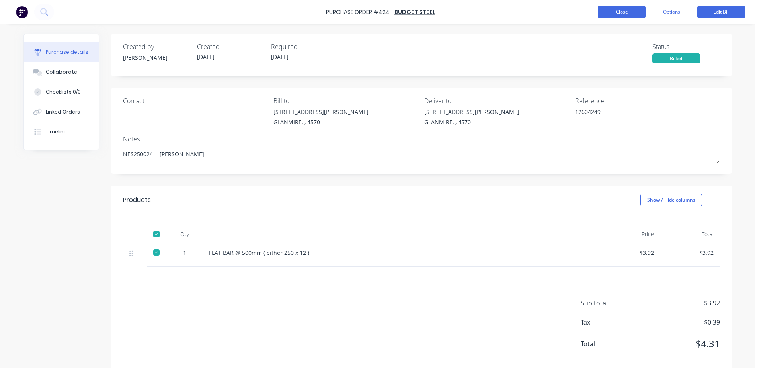
click at [624, 10] on button "Close" at bounding box center [622, 12] width 48 height 13
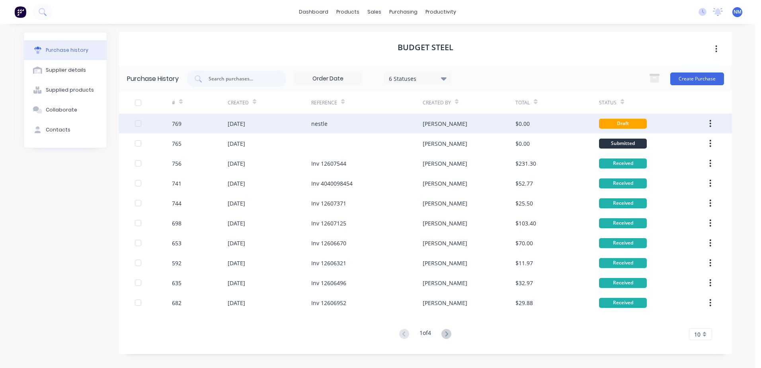
click at [495, 121] on div "[PERSON_NAME]" at bounding box center [469, 123] width 93 height 20
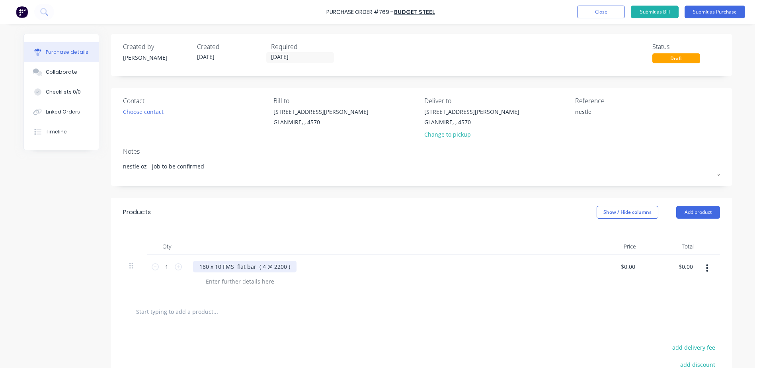
type textarea "x"
click at [280, 265] on div "180 x 10 FMS flat bar ( 4 @ 2200 )" at bounding box center [244, 267] width 103 height 12
click at [300, 263] on div "180 x 10 FMS flat bar ( 4 @ 3000 )" at bounding box center [385, 267] width 385 height 12
click at [300, 265] on div "180 x 10 FMS flat bar ( 4 @ 3000 )" at bounding box center [385, 267] width 385 height 12
click at [300, 268] on div "180 x 10 FMS flat bar ( 4 @ 3000 )" at bounding box center [385, 267] width 385 height 12
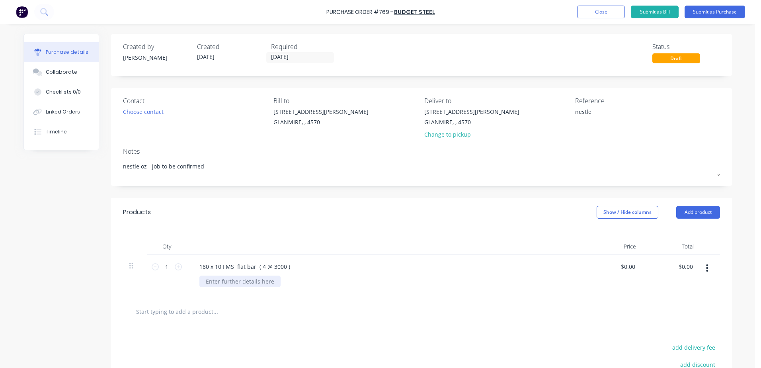
type textarea "x"
click at [231, 279] on div at bounding box center [239, 281] width 81 height 12
click at [203, 283] on div "cut in half please" at bounding box center [228, 281] width 59 height 12
click at [285, 281] on div "6mtr lenghts cut in half please" at bounding box center [246, 281] width 95 height 12
click at [718, 10] on button "Submit as Purchase" at bounding box center [715, 12] width 60 height 13
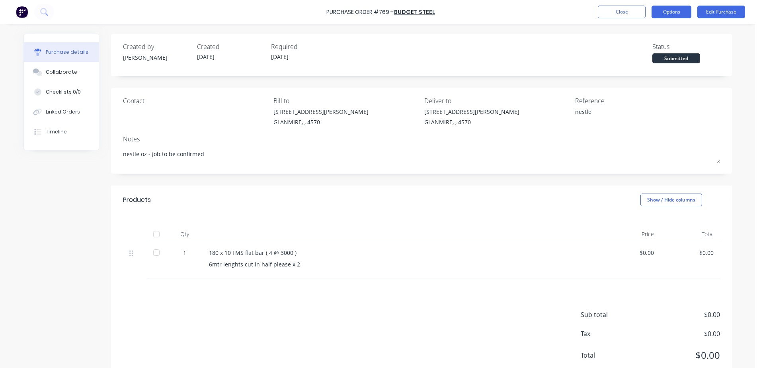
click at [675, 13] on button "Options" at bounding box center [672, 12] width 40 height 13
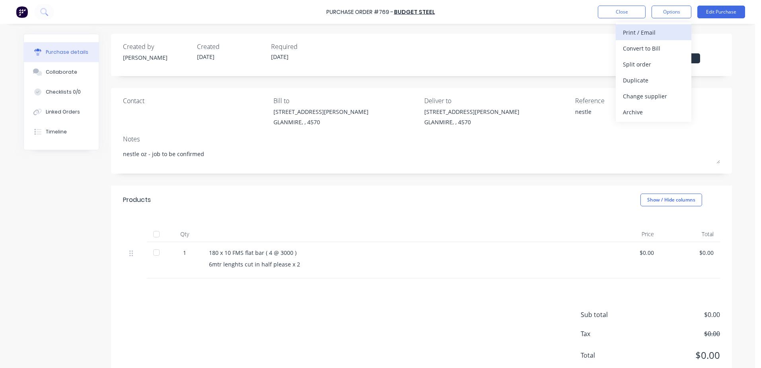
click at [670, 33] on div "Print / Email" at bounding box center [653, 33] width 61 height 12
click at [670, 45] on div "With pricing" at bounding box center [653, 49] width 61 height 12
type textarea "x"
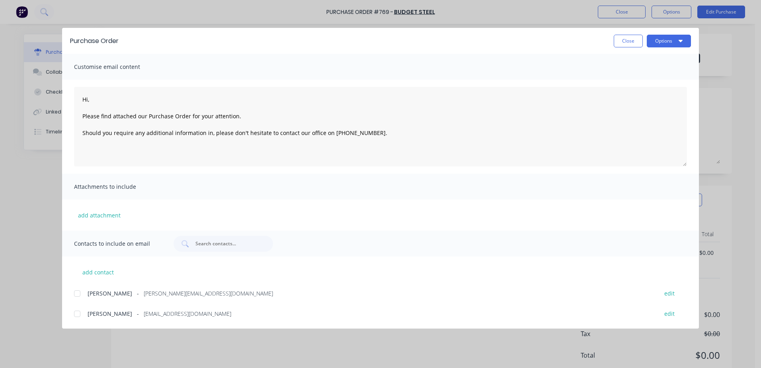
click at [78, 315] on div at bounding box center [77, 314] width 16 height 16
type textarea "Hi, Please find attached our Purchase Order for your attention. Should you requ…"
click at [663, 42] on button "Options" at bounding box center [669, 41] width 44 height 13
click at [647, 94] on div "Email" at bounding box center [652, 93] width 61 height 12
type textarea "x"
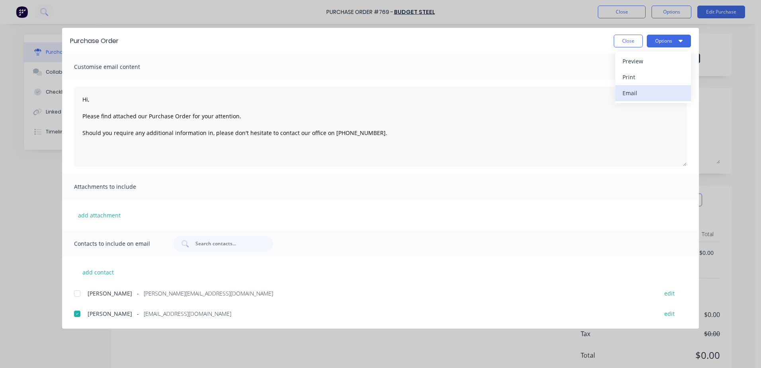
type textarea "Hi, Please find attached our Purchase Order for your attention. Should you requ…"
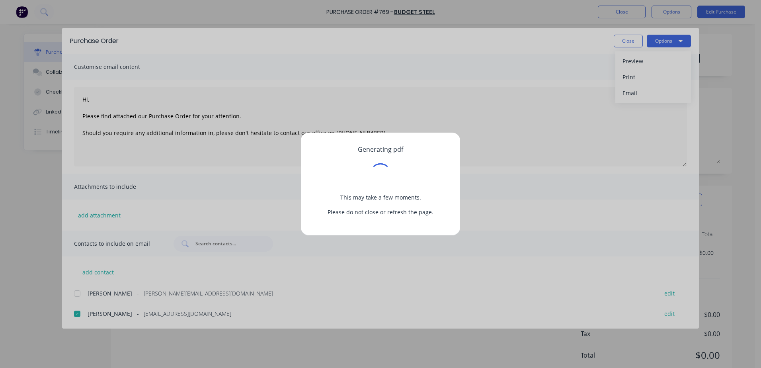
type textarea "x"
type textarea "Hi, Please find attached our Purchase Order for your attention. Should you requ…"
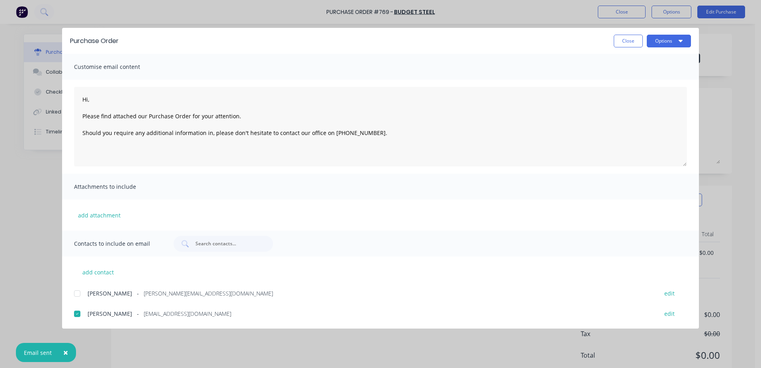
click at [671, 11] on div "Purchase Order Close Options Customise email content Hi, Please find attached o…" at bounding box center [380, 184] width 761 height 368
click at [618, 37] on button "Close" at bounding box center [628, 41] width 29 height 13
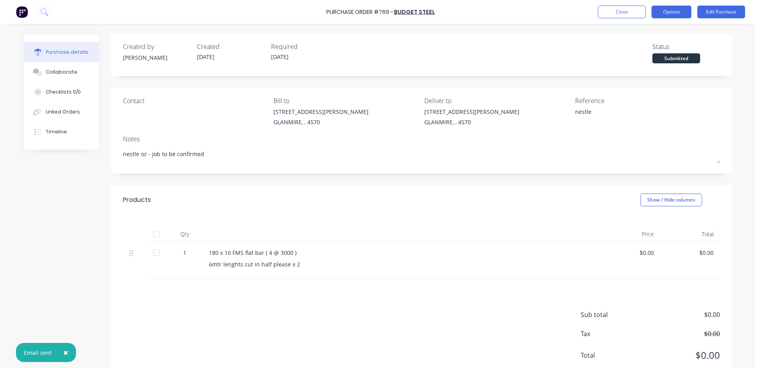
click at [659, 15] on button "Options" at bounding box center [672, 12] width 40 height 13
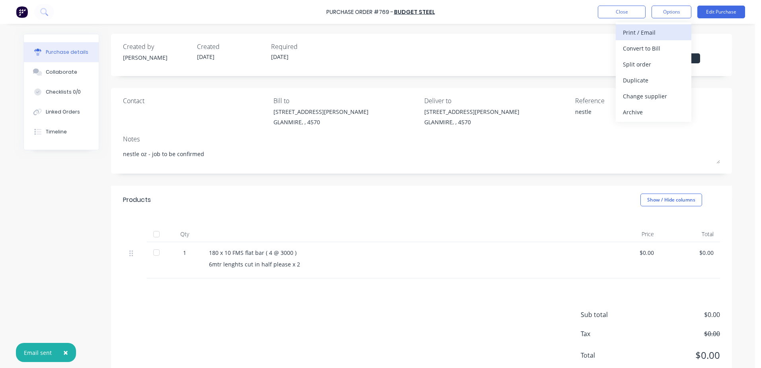
click at [623, 34] on div "Print / Email" at bounding box center [653, 33] width 61 height 12
click at [642, 47] on div "With pricing" at bounding box center [653, 49] width 61 height 12
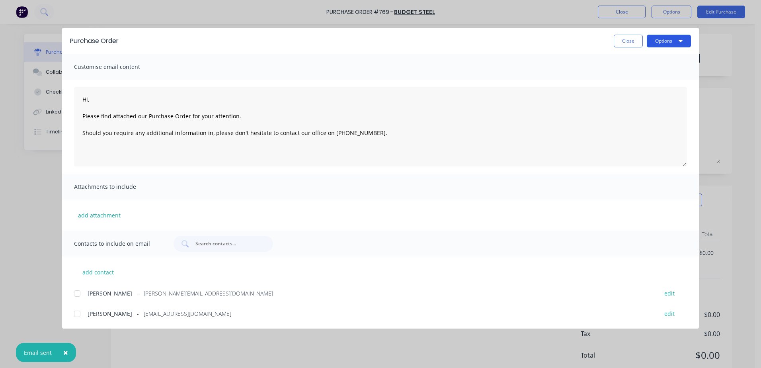
click at [677, 43] on button "Options" at bounding box center [669, 41] width 44 height 13
click at [626, 76] on div "Print" at bounding box center [652, 77] width 61 height 12
type textarea "x"
type textarea "Hi, Please find attached our Purchase Order for your attention. Should you requ…"
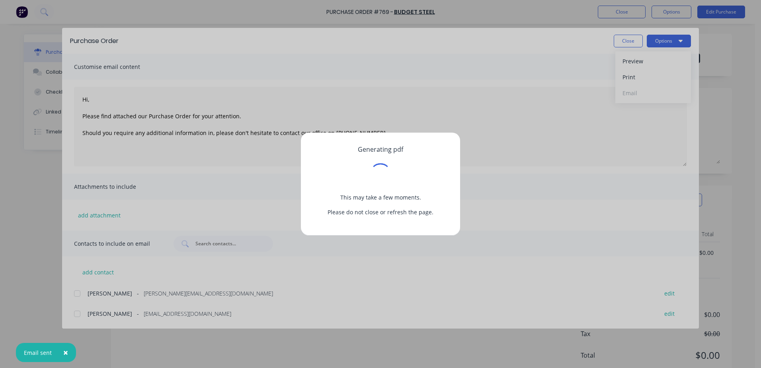
type textarea "x"
type textarea "Hi, Please find attached our Purchase Order for your attention. Should you requ…"
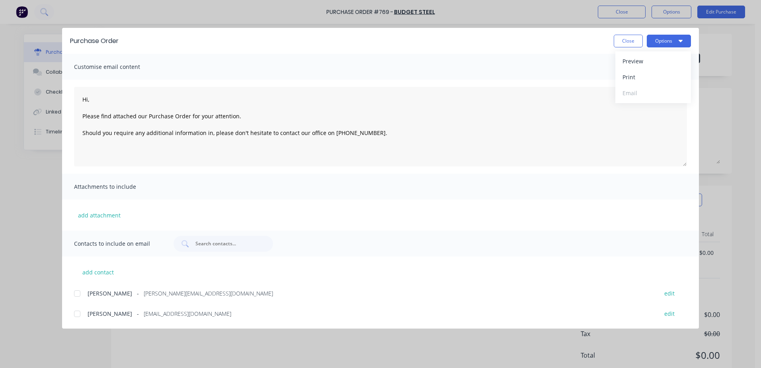
type textarea "x"
type textarea "Hi, Please find attached our Purchase Order for your attention. Should you requ…"
type textarea "x"
type textarea "Hi, Please find attached our Purchase Order for your attention. Should you requ…"
type textarea "x"
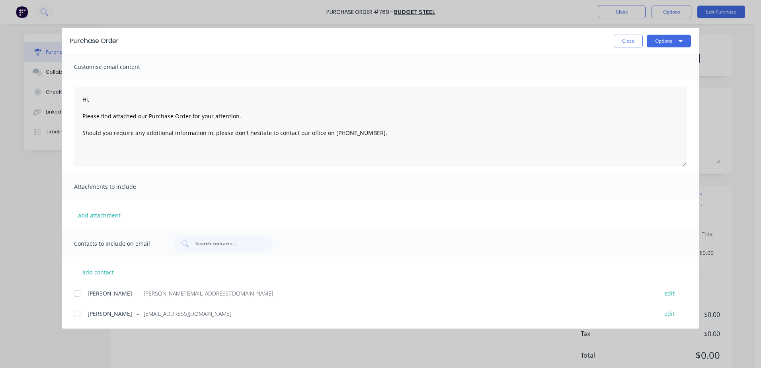
type textarea "Hi, Please find attached our Purchase Order for your attention. Should you requ…"
type textarea "x"
type textarea "Hi, Please find attached our Purchase Order for your attention. Should you requ…"
click at [628, 43] on button "Close" at bounding box center [628, 41] width 29 height 13
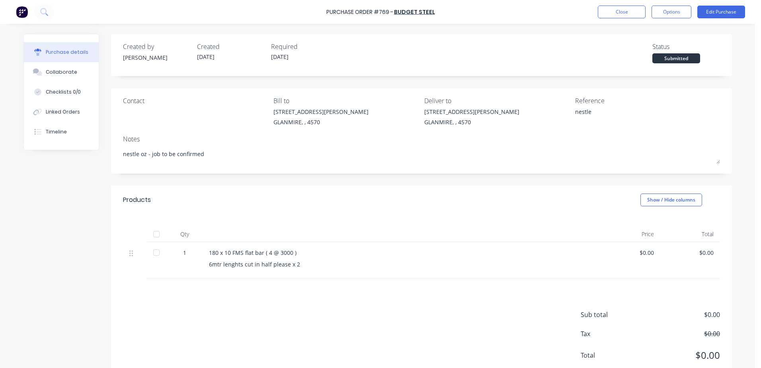
type textarea "x"
click at [622, 14] on button "Close" at bounding box center [622, 12] width 48 height 13
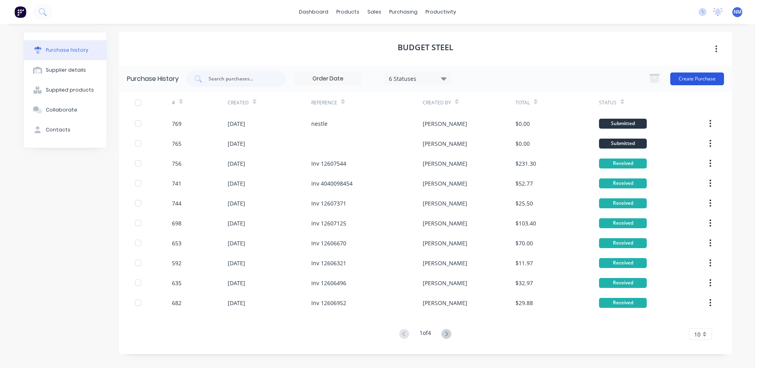
drag, startPoint x: 691, startPoint y: 76, endPoint x: 686, endPoint y: 76, distance: 5.2
click at [686, 76] on button "Create Purchase" at bounding box center [697, 78] width 54 height 13
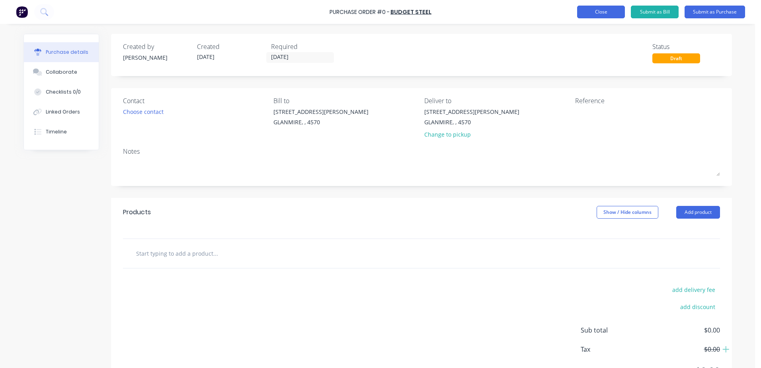
click at [591, 11] on button "Close" at bounding box center [601, 12] width 48 height 13
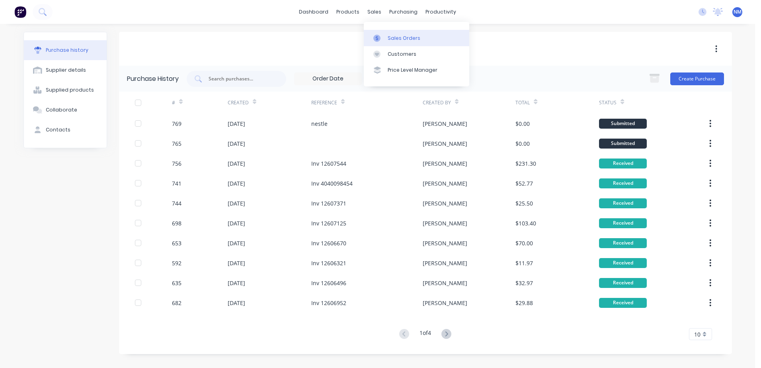
click at [400, 36] on div "Sales Orders" at bounding box center [404, 38] width 33 height 7
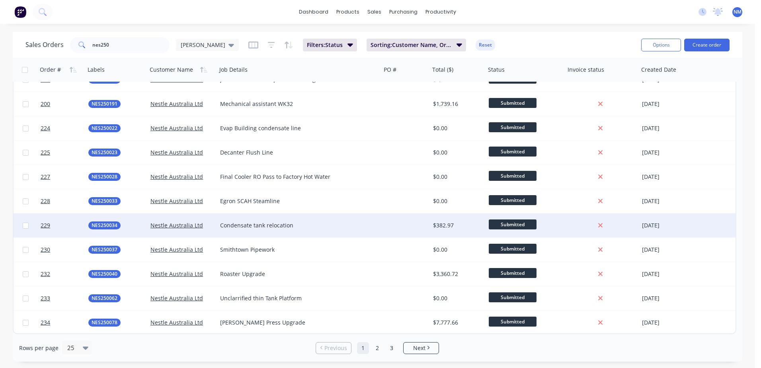
scroll to position [116, 0]
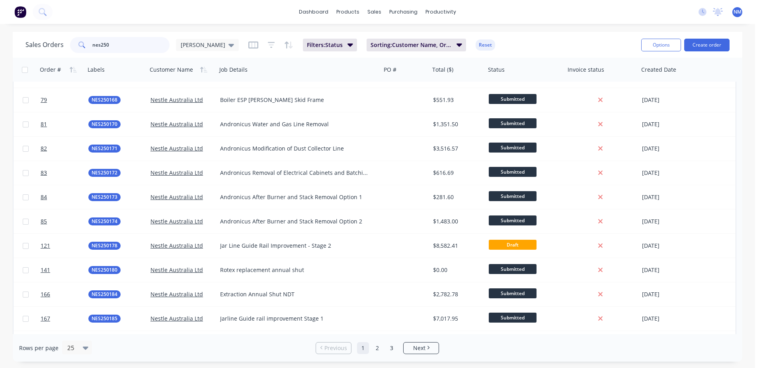
click at [124, 43] on input "nes250" at bounding box center [131, 45] width 78 height 16
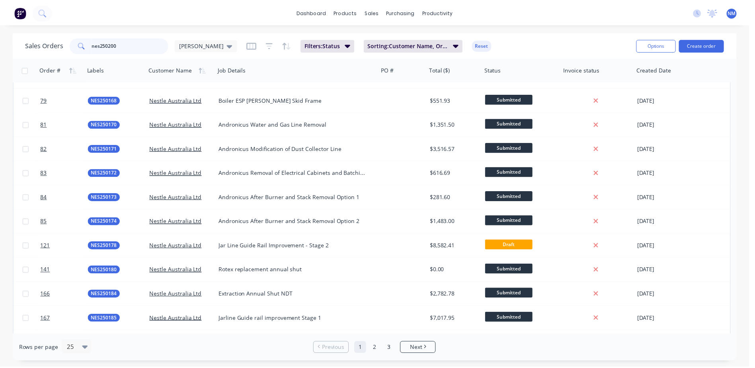
scroll to position [0, 0]
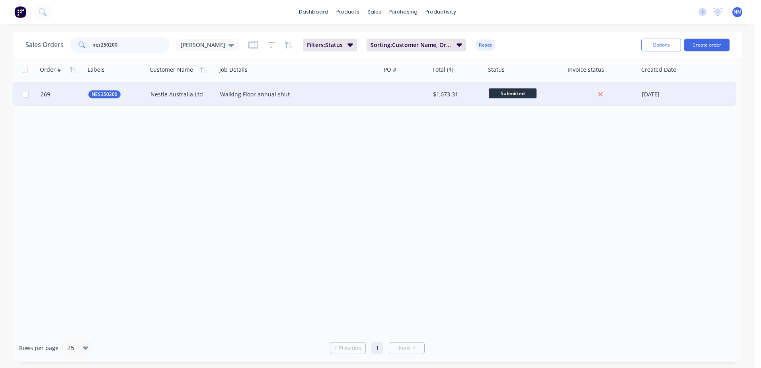
type input "nes250200"
click at [423, 96] on div at bounding box center [405, 94] width 49 height 24
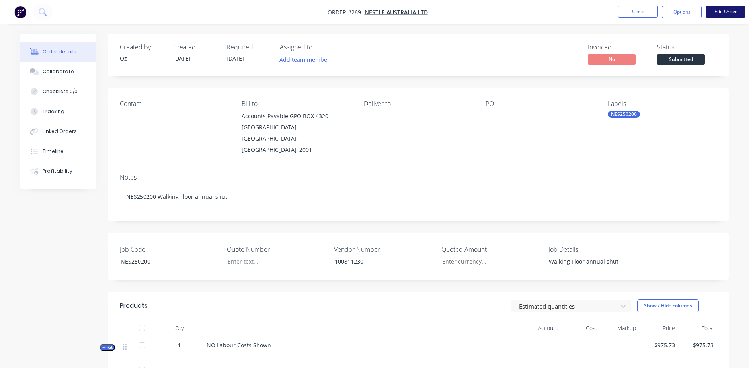
click at [708, 12] on button "Edit Order" at bounding box center [726, 12] width 40 height 12
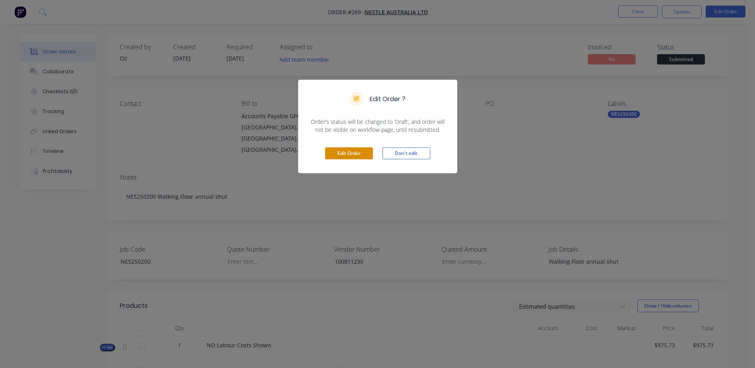
click at [347, 154] on button "Edit Order" at bounding box center [349, 153] width 48 height 12
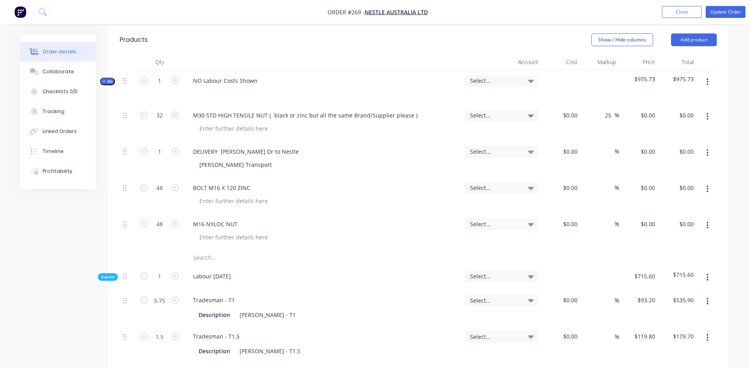
scroll to position [279, 0]
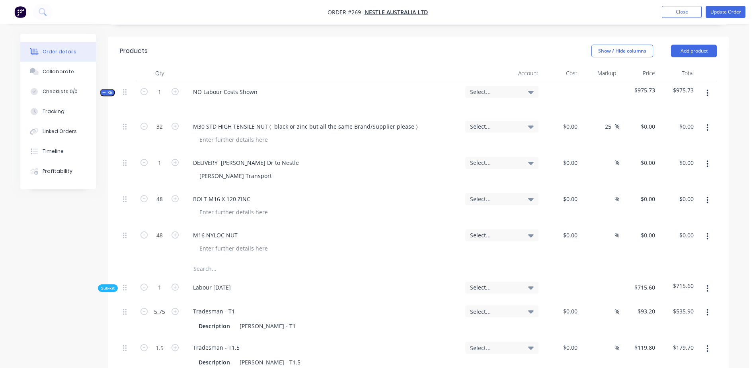
click at [199, 261] on input "text" at bounding box center [272, 269] width 159 height 16
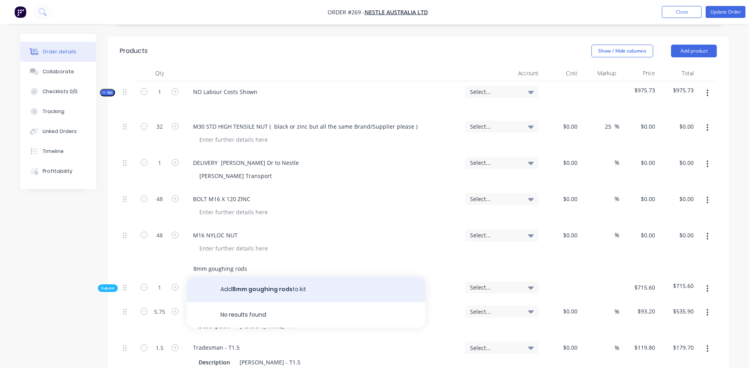
type input "8mm goughing rods"
click at [275, 277] on button "Add 8mm goughing rods to kit" at bounding box center [306, 289] width 239 height 25
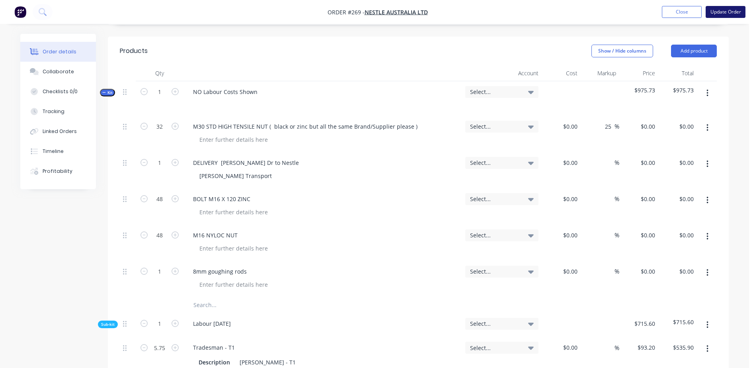
click at [718, 9] on button "Update Order" at bounding box center [726, 12] width 40 height 12
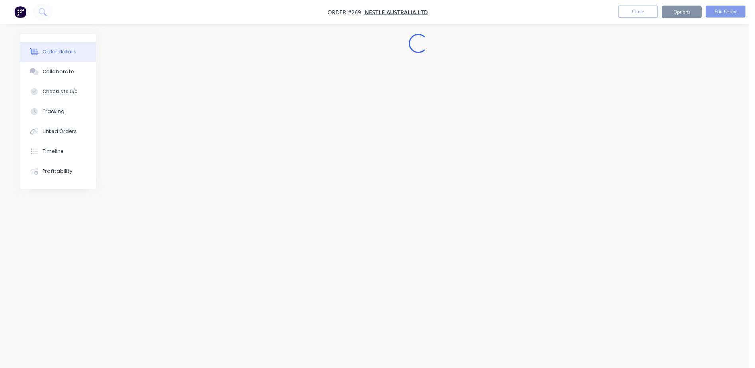
scroll to position [0, 0]
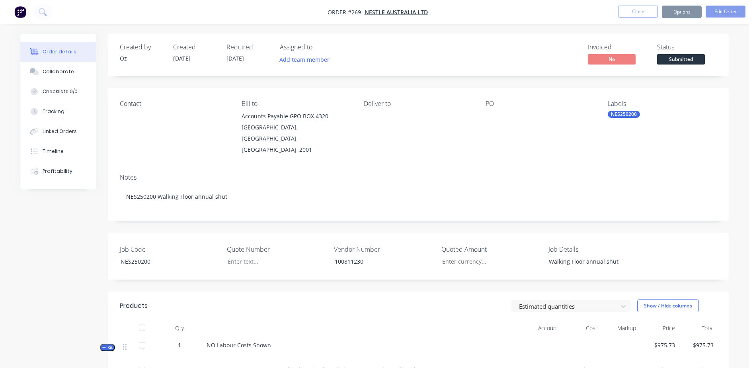
click at [671, 7] on button "Options" at bounding box center [682, 12] width 40 height 13
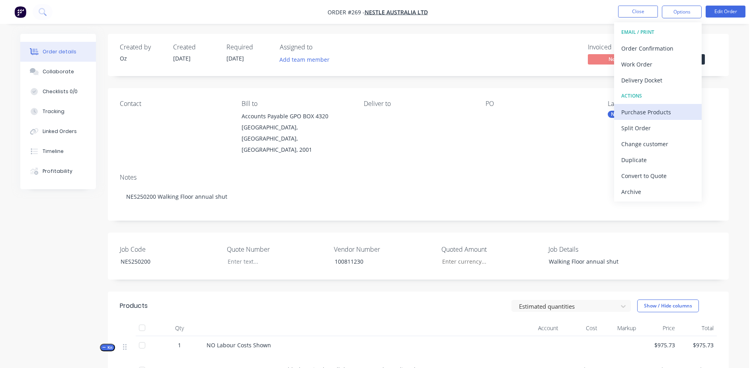
click at [674, 106] on div "Purchase Products" at bounding box center [657, 112] width 73 height 12
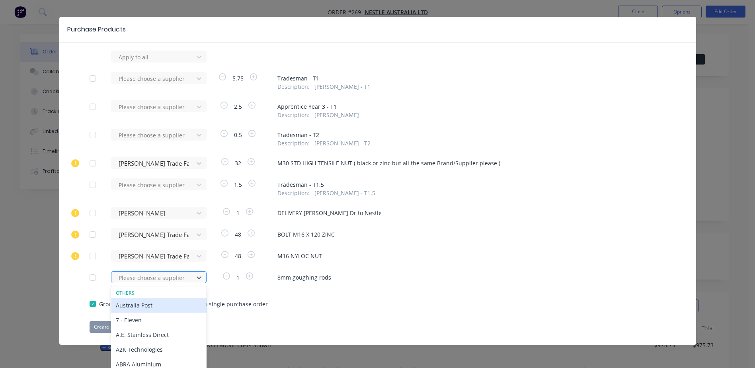
click at [133, 278] on div at bounding box center [154, 278] width 72 height 10
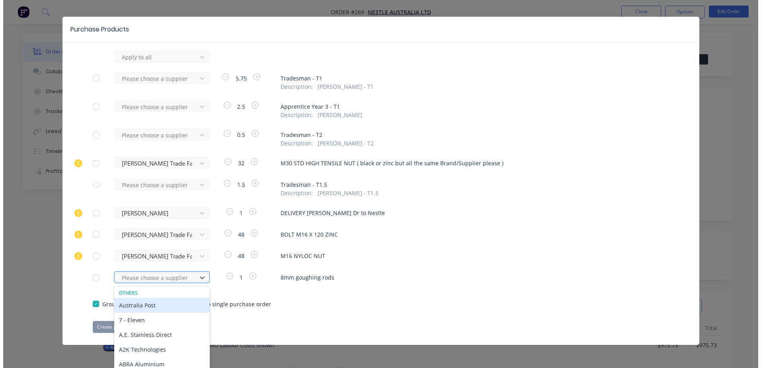
scroll to position [15, 0]
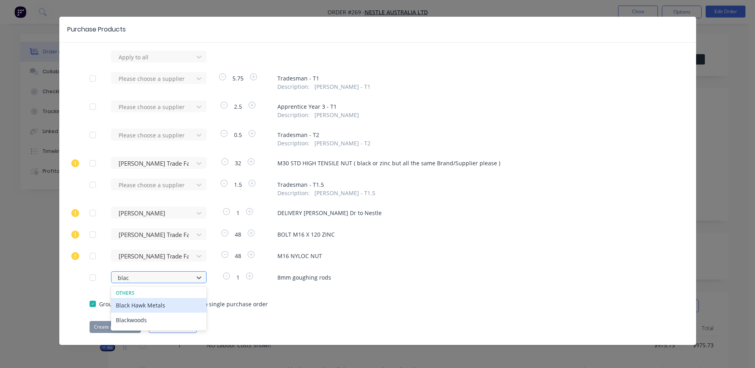
type input "black"
click at [134, 320] on div "Blackwoods" at bounding box center [159, 319] width 96 height 15
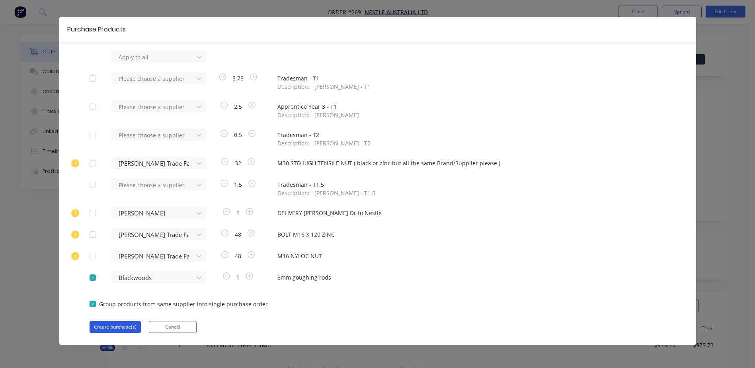
click at [118, 326] on button "Create purchase(s)" at bounding box center [115, 327] width 51 height 12
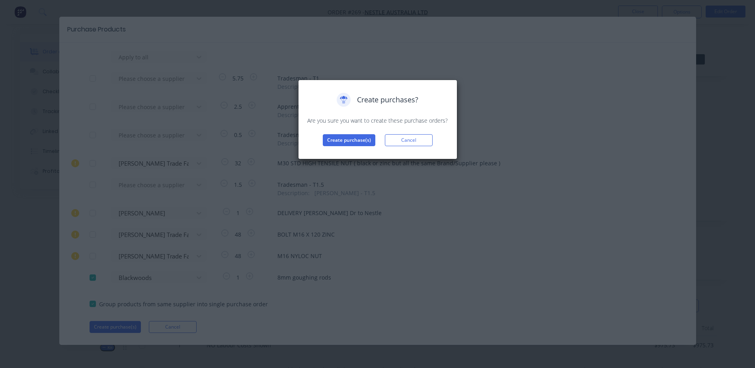
click at [340, 129] on div "Create purchases? Are you sure you want to create these purchase orders? Create…" at bounding box center [377, 119] width 142 height 53
click at [349, 141] on button "Create purchase(s)" at bounding box center [349, 140] width 53 height 12
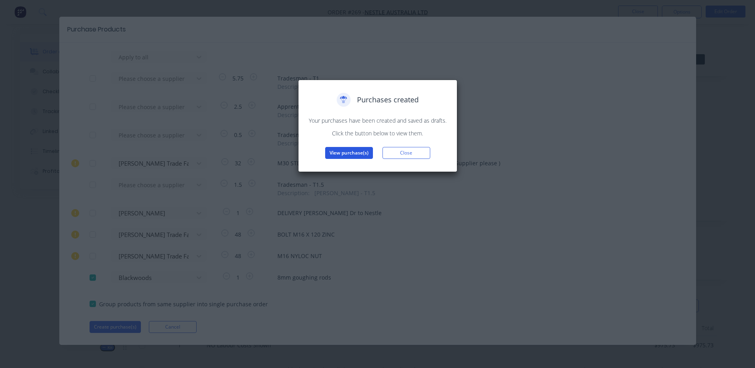
click at [351, 150] on button "View purchase(s)" at bounding box center [349, 153] width 48 height 12
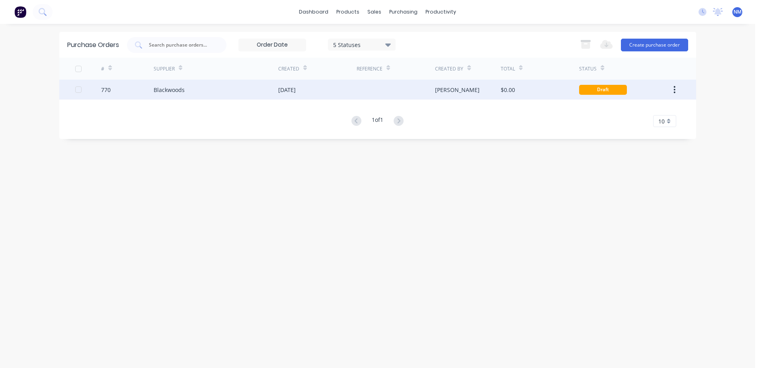
click at [540, 92] on div "$0.00" at bounding box center [540, 90] width 78 height 20
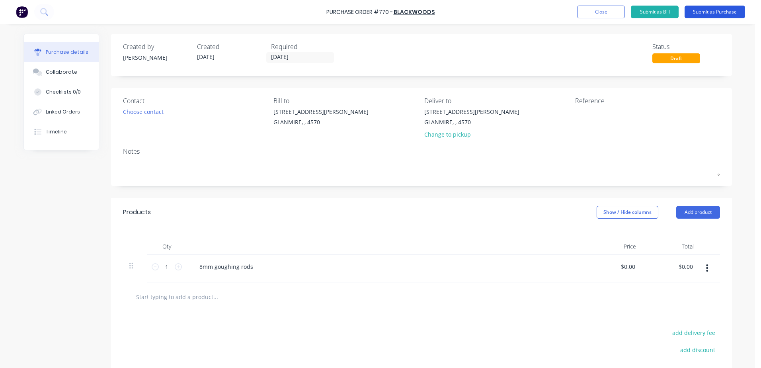
click at [710, 12] on button "Submit as Purchase" at bounding box center [715, 12] width 60 height 13
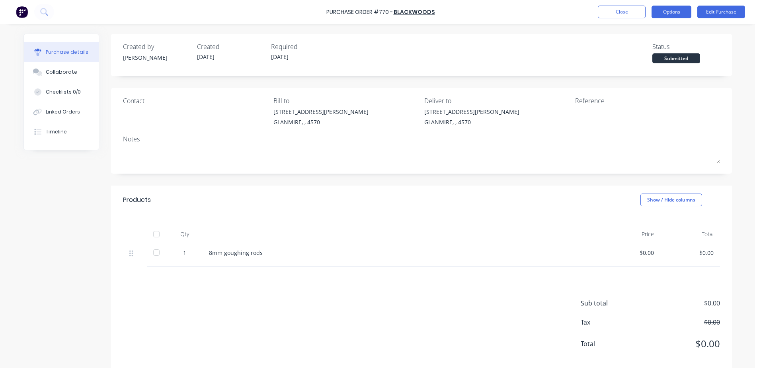
click at [674, 14] on button "Options" at bounding box center [672, 12] width 40 height 13
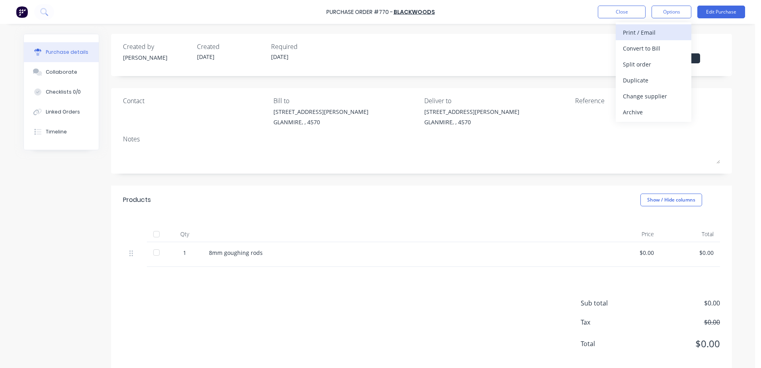
click at [624, 33] on div "Print / Email" at bounding box center [653, 33] width 61 height 12
click at [631, 55] on button "With pricing" at bounding box center [654, 48] width 76 height 16
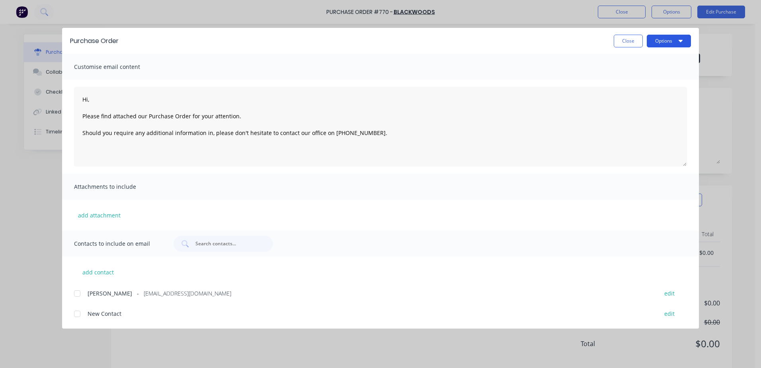
click at [658, 38] on button "Options" at bounding box center [669, 41] width 44 height 13
click at [632, 76] on div "Print" at bounding box center [652, 77] width 61 height 12
type textarea "Hi, Please find attached our Purchase Order for your attention. Should you requ…"
click at [621, 44] on button "Close" at bounding box center [628, 41] width 29 height 13
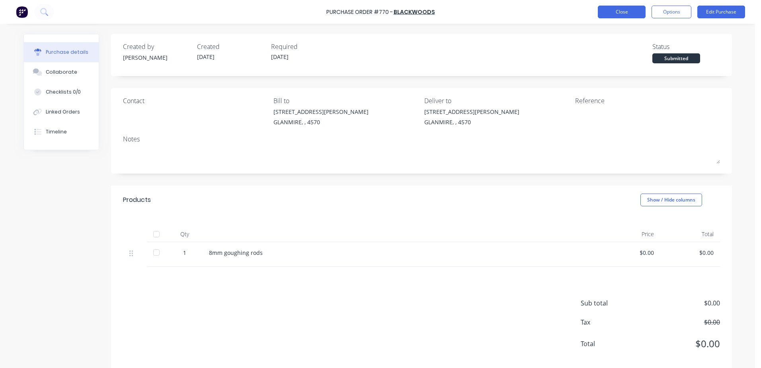
click at [629, 15] on button "Close" at bounding box center [622, 12] width 48 height 13
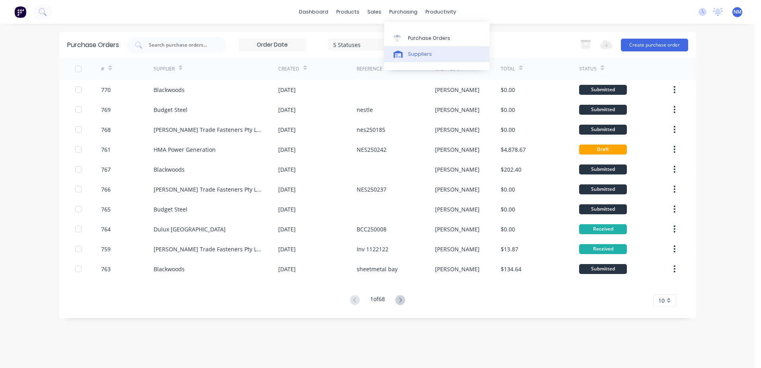
click at [420, 52] on div "Suppliers" at bounding box center [420, 54] width 24 height 7
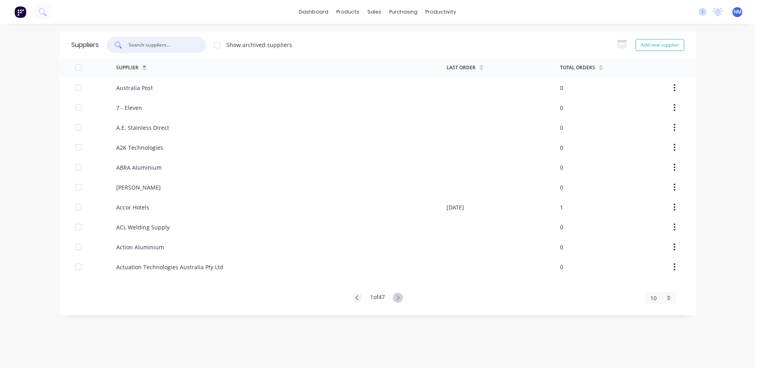
click at [146, 42] on input "text" at bounding box center [161, 45] width 66 height 8
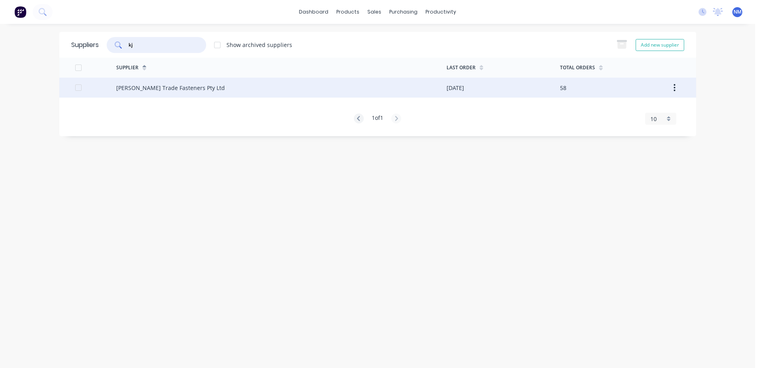
type input "kj"
click at [423, 92] on div "[PERSON_NAME] Trade Fasteners Pty Ltd" at bounding box center [281, 88] width 330 height 20
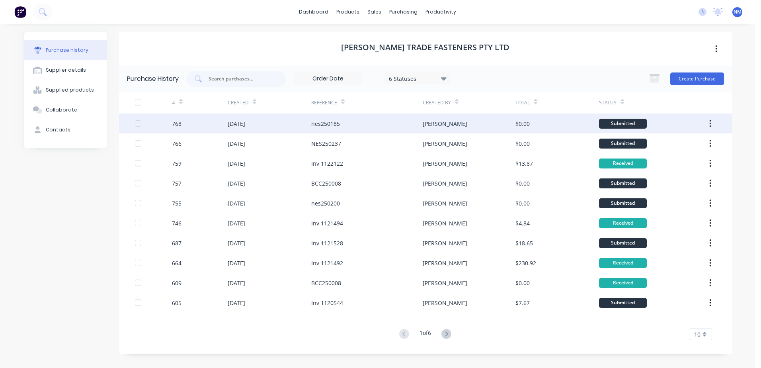
click at [485, 123] on div "[PERSON_NAME]" at bounding box center [469, 123] width 93 height 20
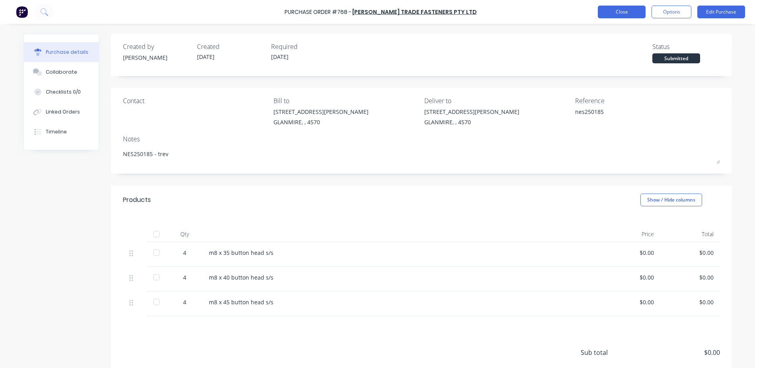
click at [617, 14] on button "Close" at bounding box center [622, 12] width 48 height 13
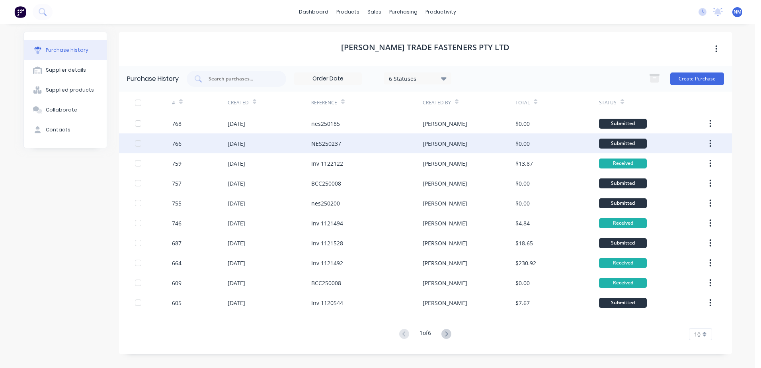
click at [374, 145] on div "NES250237" at bounding box center [366, 143] width 111 height 20
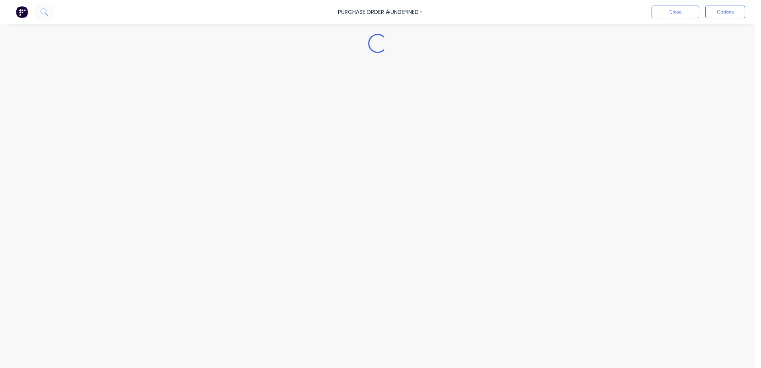
type textarea "x"
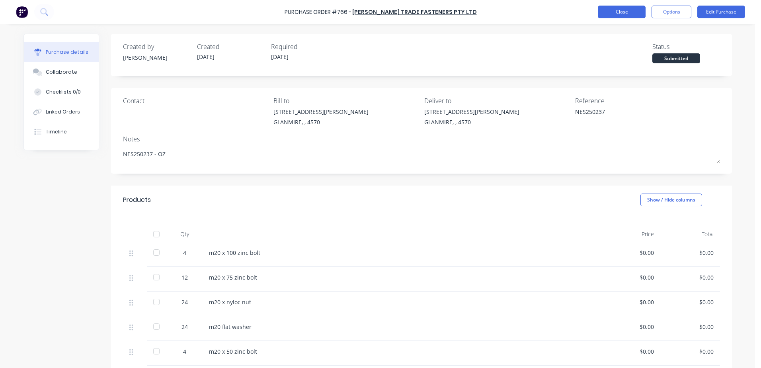
click at [615, 11] on button "Close" at bounding box center [622, 12] width 48 height 13
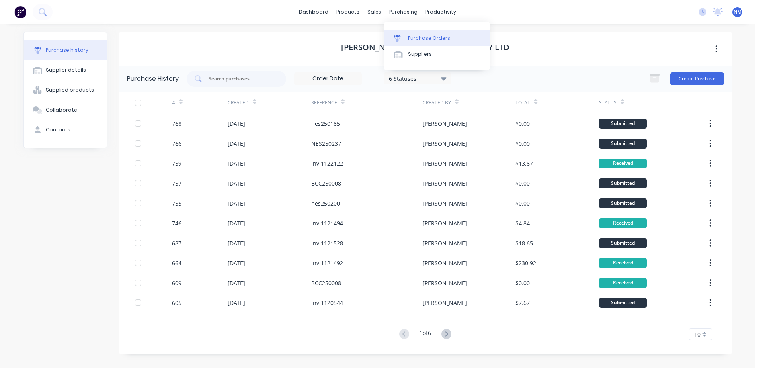
click at [425, 38] on div "Purchase Orders" at bounding box center [429, 38] width 42 height 7
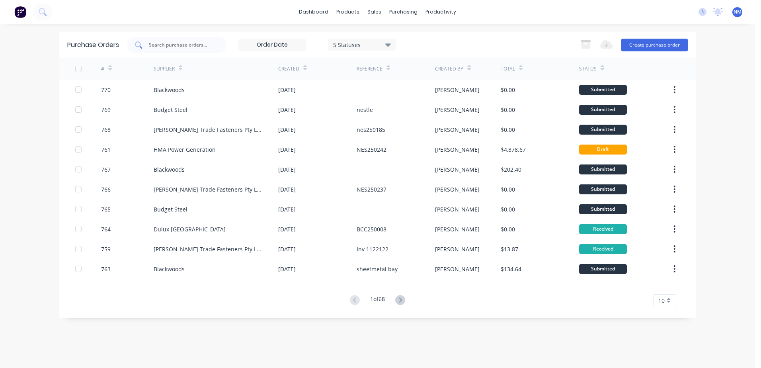
click at [170, 45] on input "text" at bounding box center [181, 45] width 66 height 8
type input "769"
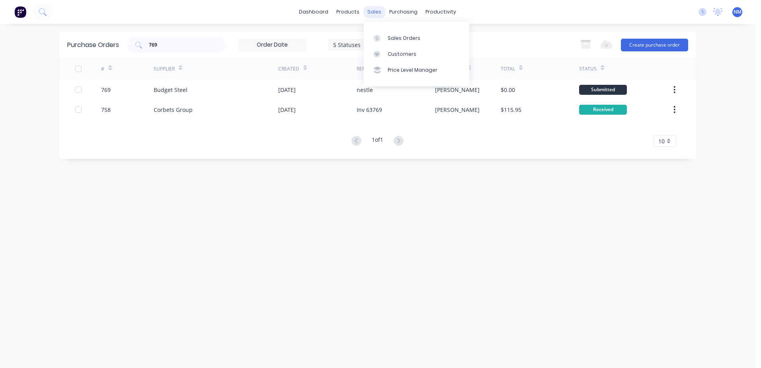
click at [377, 11] on div "sales" at bounding box center [374, 12] width 22 height 12
click at [397, 42] on link "Sales Orders" at bounding box center [416, 38] width 105 height 16
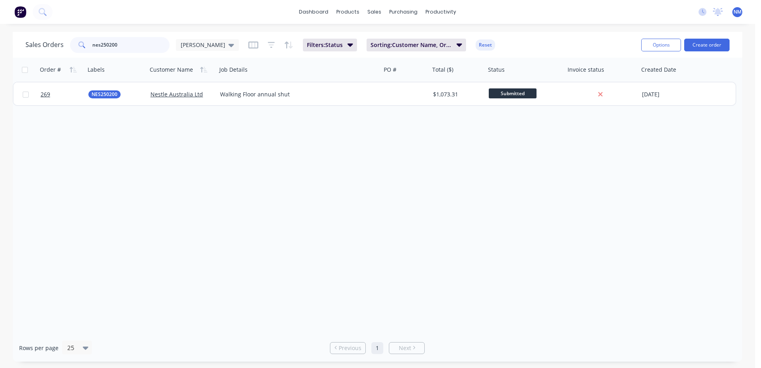
click at [131, 47] on input "nes250200" at bounding box center [131, 45] width 78 height 16
type input "nes250237"
click at [413, 38] on div "Purchase Orders" at bounding box center [429, 38] width 42 height 7
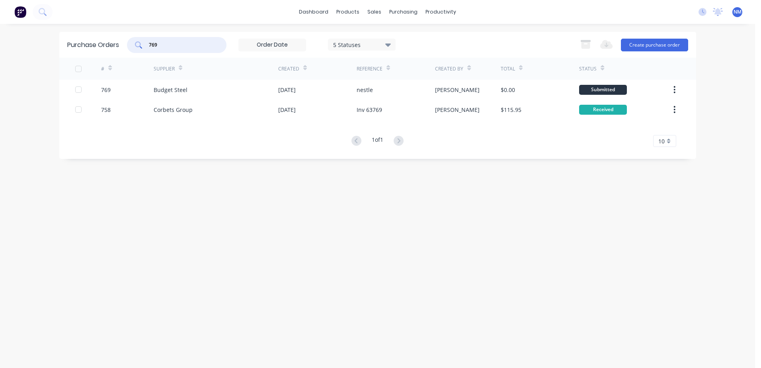
drag, startPoint x: 172, startPoint y: 45, endPoint x: 139, endPoint y: 55, distance: 34.6
click at [139, 55] on div "Purchase Orders 769 5 Statuses 5 Statuses Export to Excel (XLSX) Create purchas…" at bounding box center [377, 45] width 637 height 26
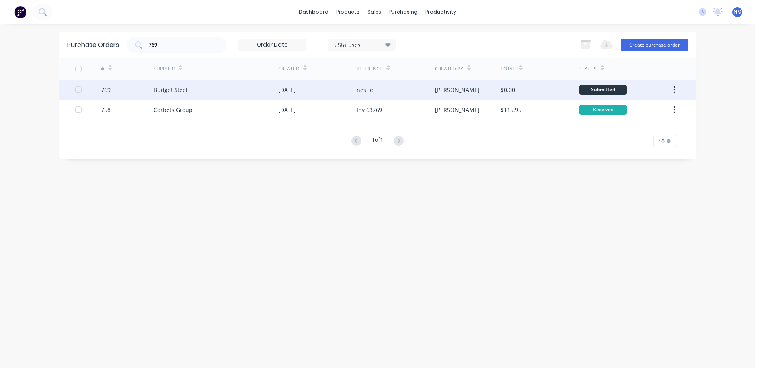
click at [475, 89] on div "[PERSON_NAME]" at bounding box center [468, 90] width 66 height 20
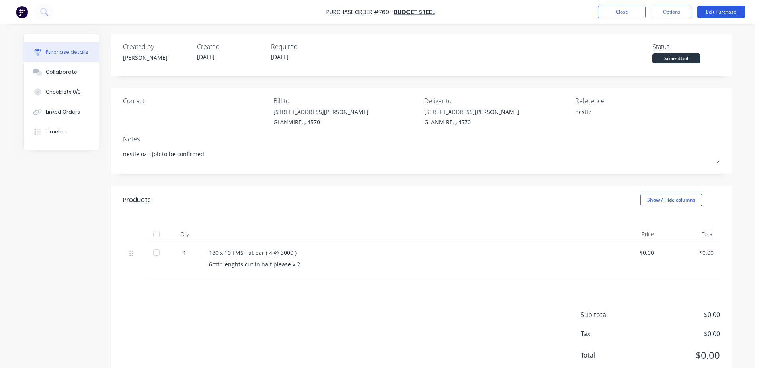
click at [713, 13] on button "Edit Purchase" at bounding box center [721, 12] width 48 height 13
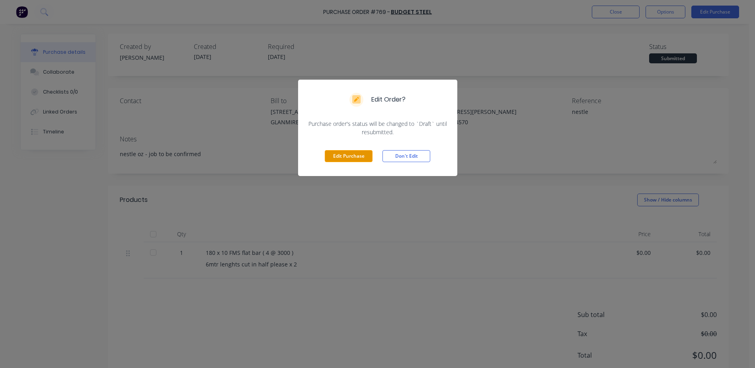
click at [333, 156] on button "Edit Purchase" at bounding box center [349, 156] width 48 height 12
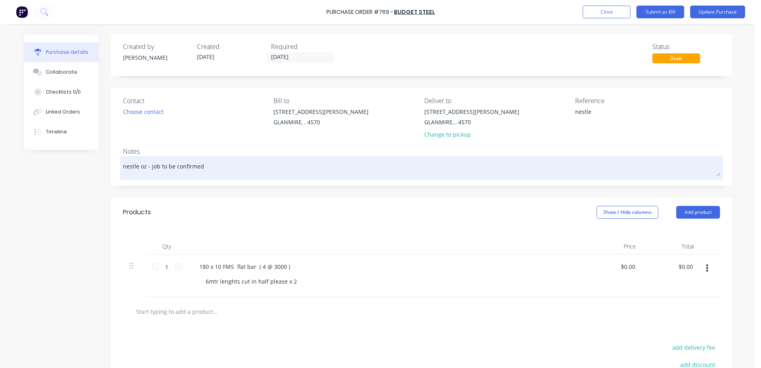
drag, startPoint x: 204, startPoint y: 172, endPoint x: 145, endPoint y: 176, distance: 59.0
click at [145, 176] on textarea "nestle oz - job to be confirmed" at bounding box center [421, 167] width 597 height 18
type textarea "x"
type textarea "nestle oz -"
type textarea "x"
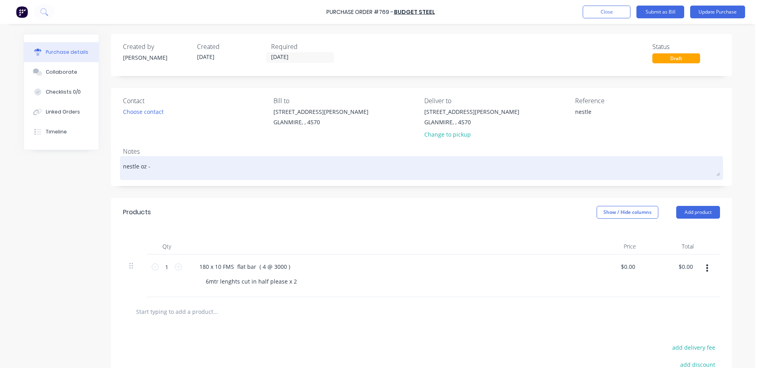
type textarea "nestle oz - n"
type textarea "x"
type textarea "nestle oz - ne"
type textarea "x"
type textarea "nestle oz - nes"
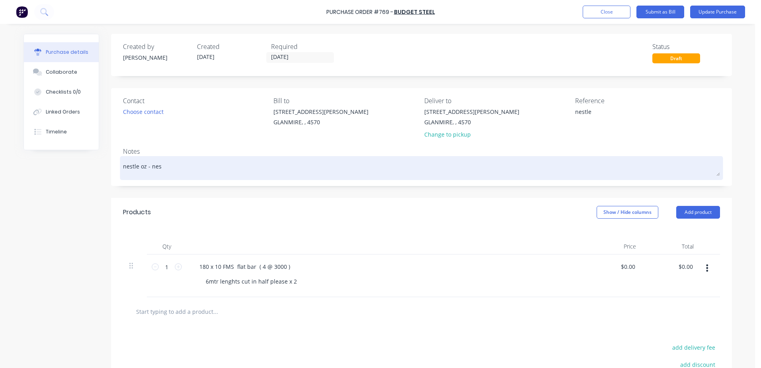
type textarea "x"
type textarea "nestle oz - nes2"
type textarea "x"
type textarea "nestle oz - nes25"
type textarea "x"
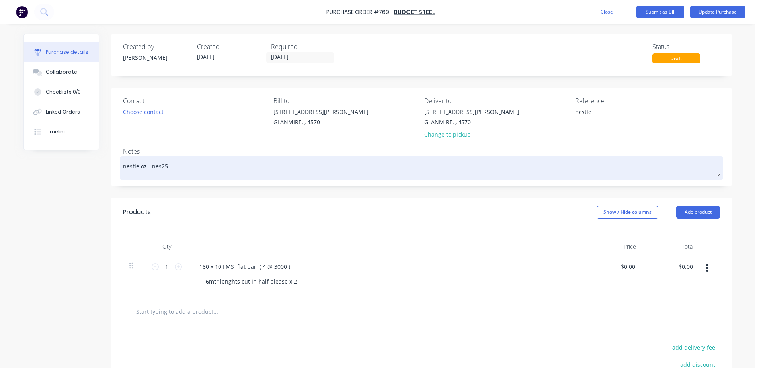
type textarea "nestle oz - nes250"
type textarea "x"
type textarea "nestle oz - nes2502"
type textarea "x"
type textarea "nestle oz - nes25023"
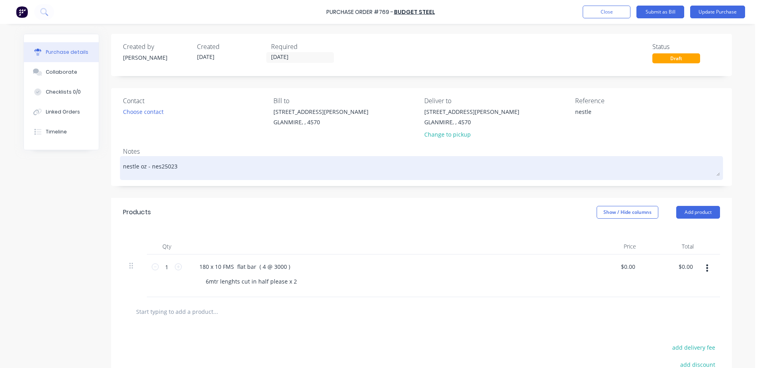
type textarea "x"
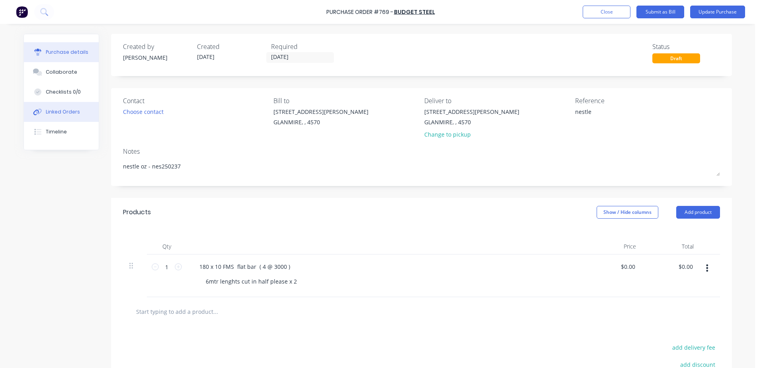
type textarea "nestle oz - nes250237"
type textarea "x"
type textarea "nestle oz - nes250237"
click at [70, 114] on div "Linked Orders" at bounding box center [63, 111] width 34 height 7
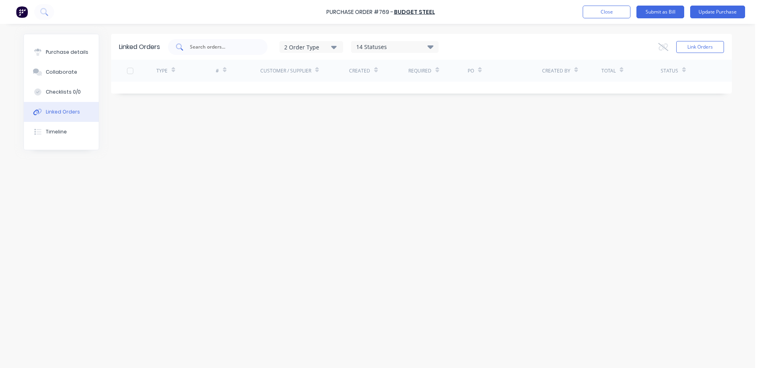
click at [215, 46] on input "text" at bounding box center [222, 47] width 66 height 8
click at [215, 47] on input "395" at bounding box center [222, 47] width 66 height 8
type input "3"
click at [690, 49] on button "Link Orders" at bounding box center [700, 47] width 48 height 12
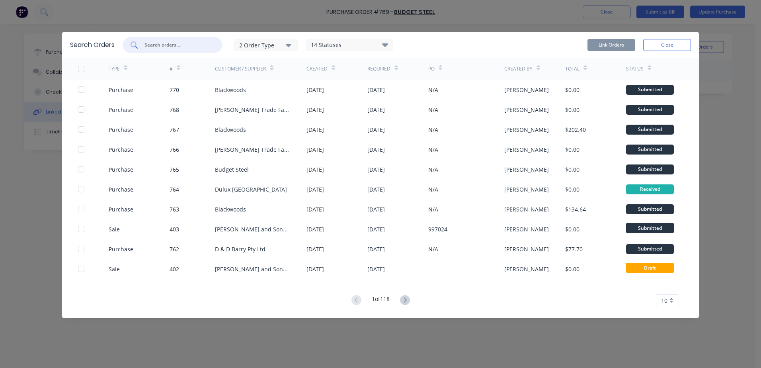
click at [183, 47] on input "text" at bounding box center [177, 45] width 66 height 8
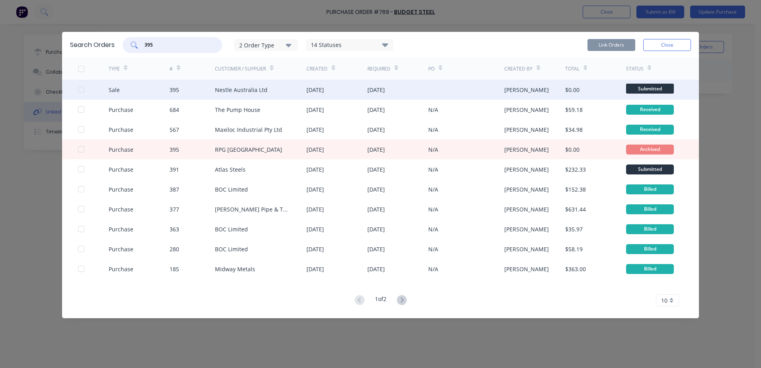
click at [80, 90] on div at bounding box center [81, 90] width 16 height 16
type input "395"
click at [611, 42] on button "Link Orders" at bounding box center [611, 45] width 48 height 12
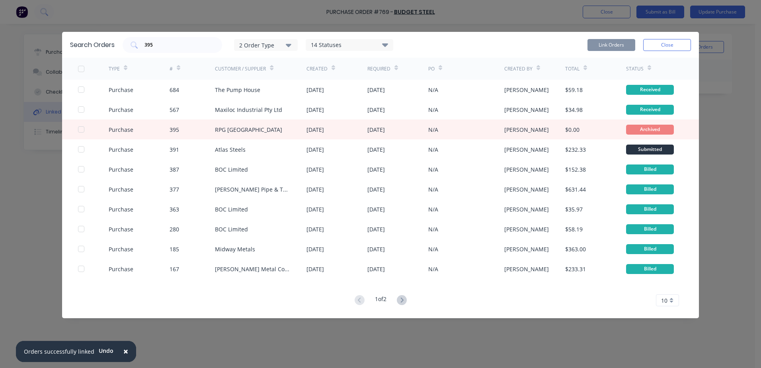
click at [677, 47] on button "Close" at bounding box center [667, 45] width 48 height 12
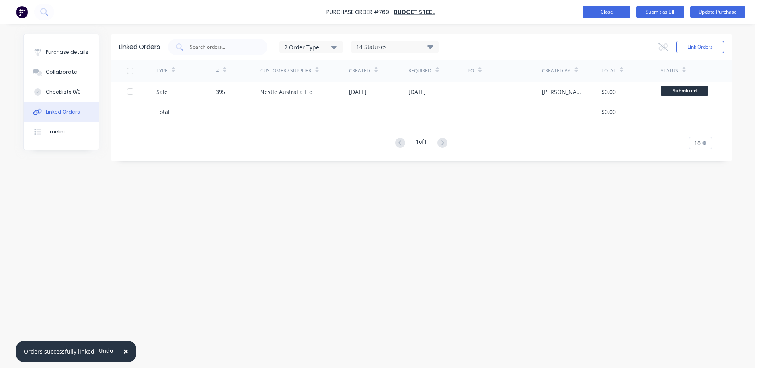
click at [603, 14] on button "Close" at bounding box center [607, 12] width 48 height 13
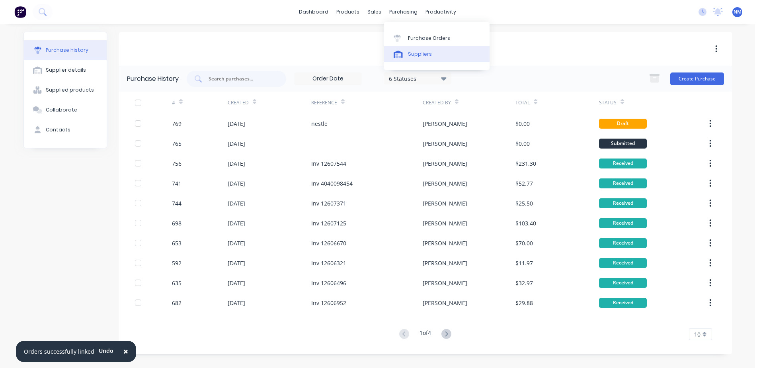
click at [421, 53] on div "Suppliers" at bounding box center [420, 54] width 24 height 7
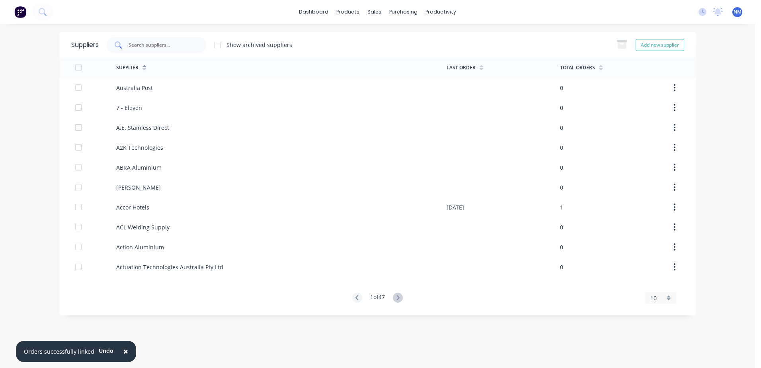
click at [139, 44] on input "text" at bounding box center [161, 45] width 66 height 8
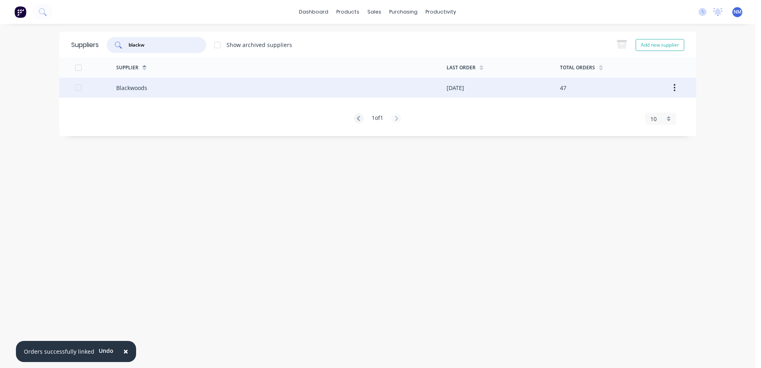
type input "blackw"
click at [158, 86] on div "Blackwoods" at bounding box center [281, 88] width 330 height 20
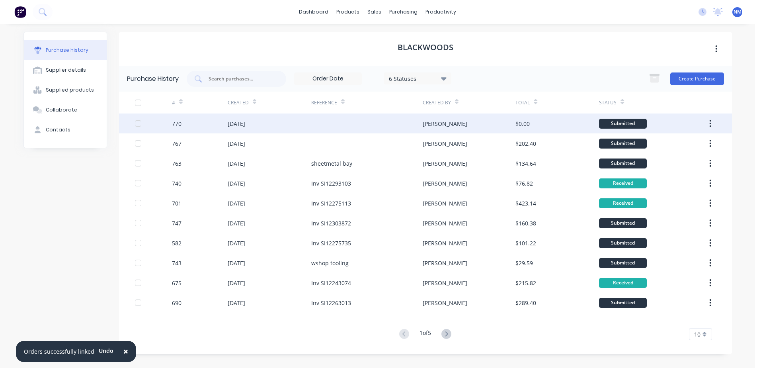
click at [466, 121] on div "[PERSON_NAME]" at bounding box center [469, 123] width 93 height 20
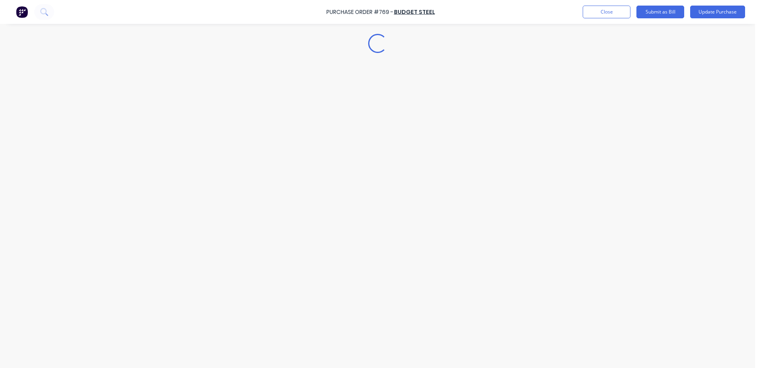
type textarea "x"
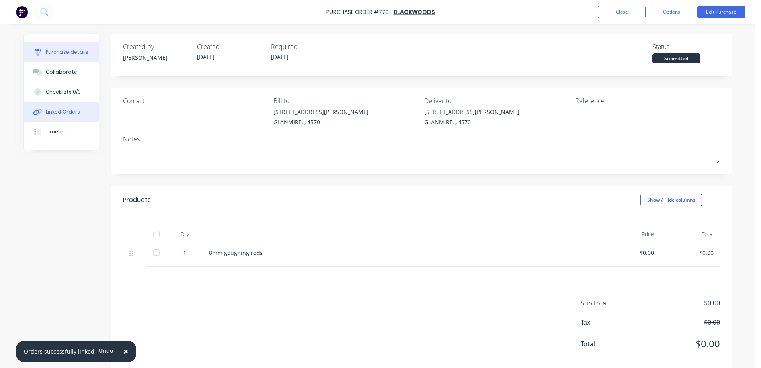
click at [54, 113] on div "Linked Orders" at bounding box center [63, 111] width 34 height 7
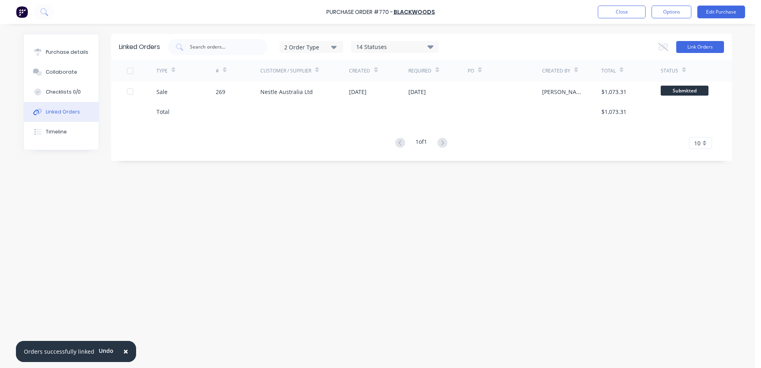
click at [713, 45] on button "Link Orders" at bounding box center [700, 47] width 48 height 12
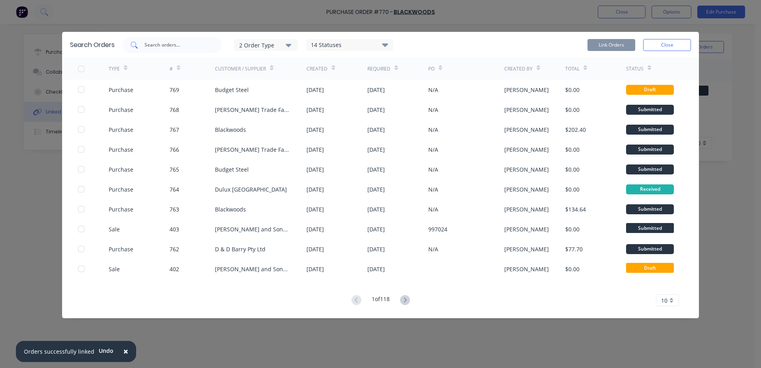
click at [166, 45] on input "text" at bounding box center [177, 45] width 66 height 8
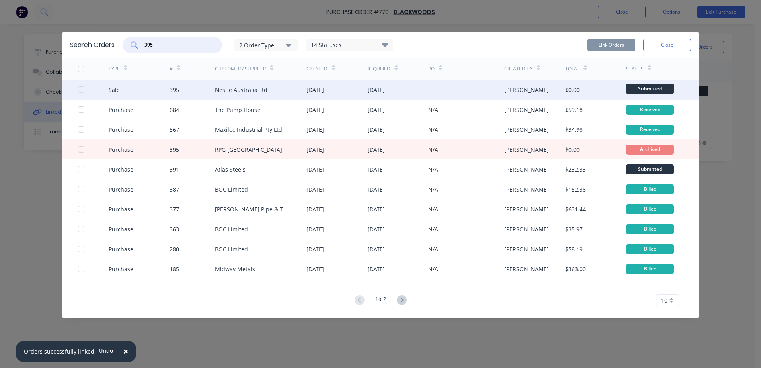
click at [82, 89] on div at bounding box center [81, 90] width 16 height 16
type input "395"
click at [607, 43] on button "Link Orders" at bounding box center [611, 45] width 48 height 12
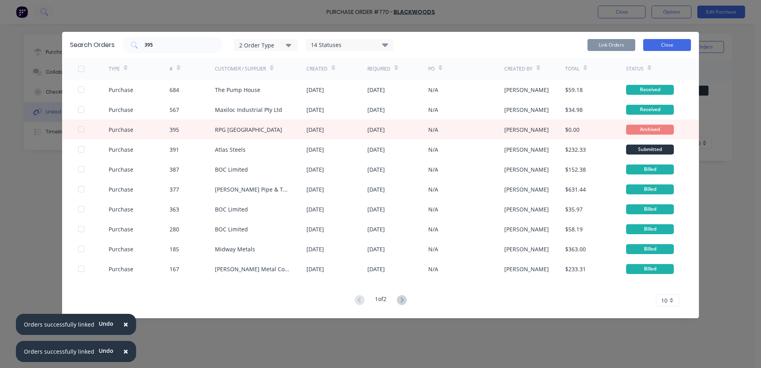
click at [660, 47] on button "Close" at bounding box center [667, 45] width 48 height 12
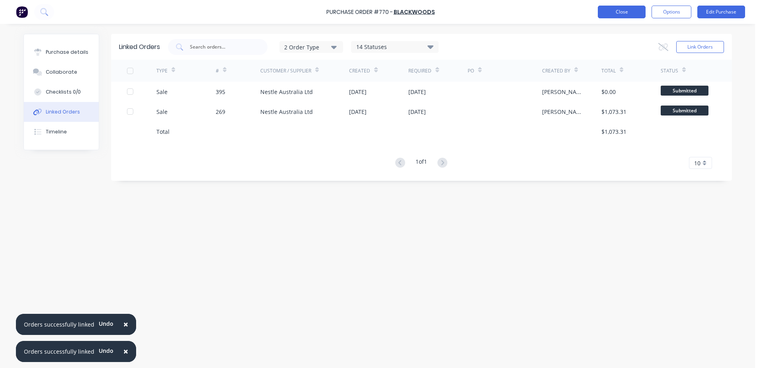
click at [612, 14] on button "Close" at bounding box center [622, 12] width 48 height 13
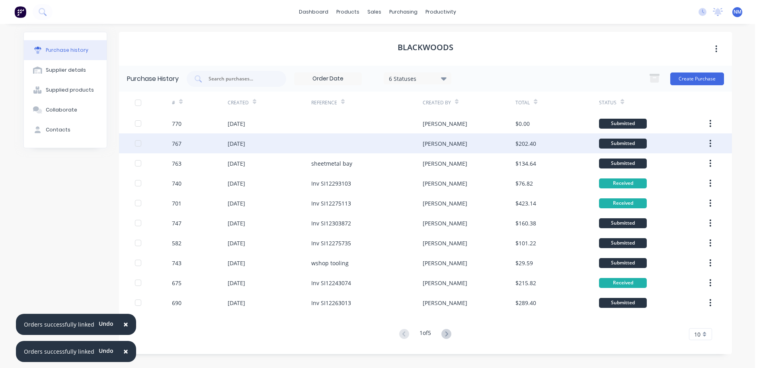
click at [475, 149] on div "[PERSON_NAME]" at bounding box center [469, 143] width 93 height 20
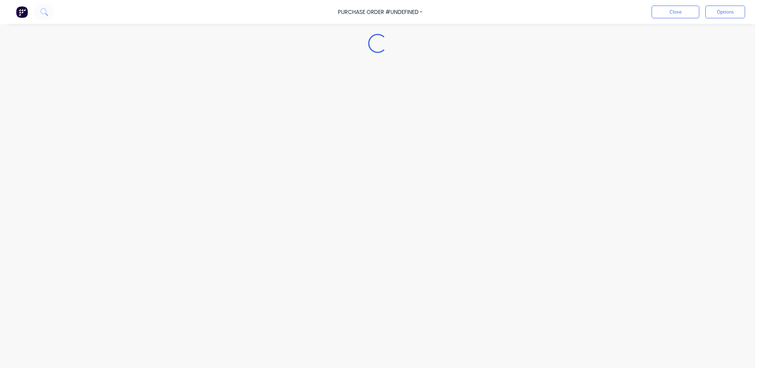
type textarea "x"
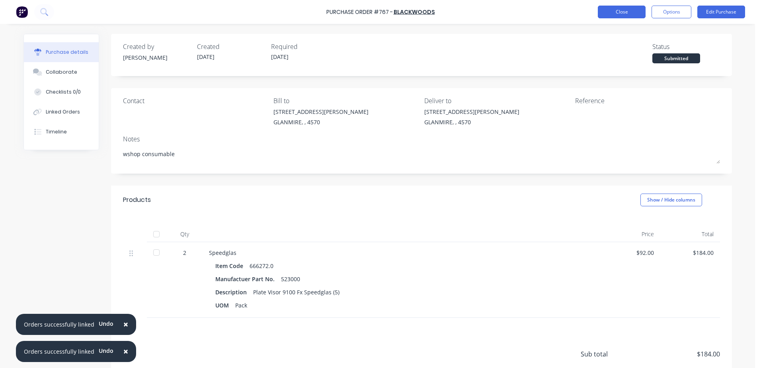
click at [624, 16] on button "Close" at bounding box center [622, 12] width 48 height 13
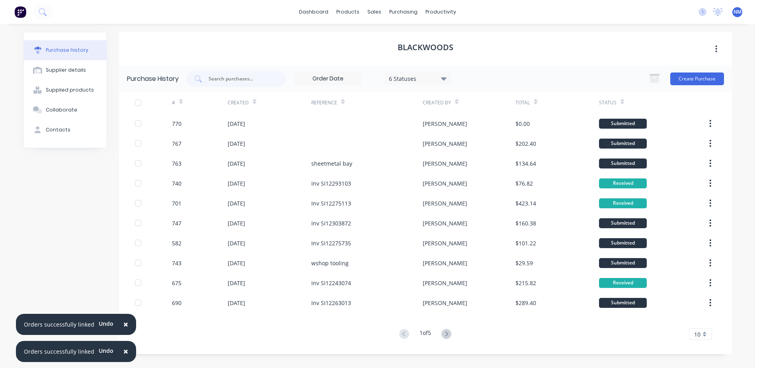
click at [123, 325] on span "×" at bounding box center [125, 323] width 5 height 11
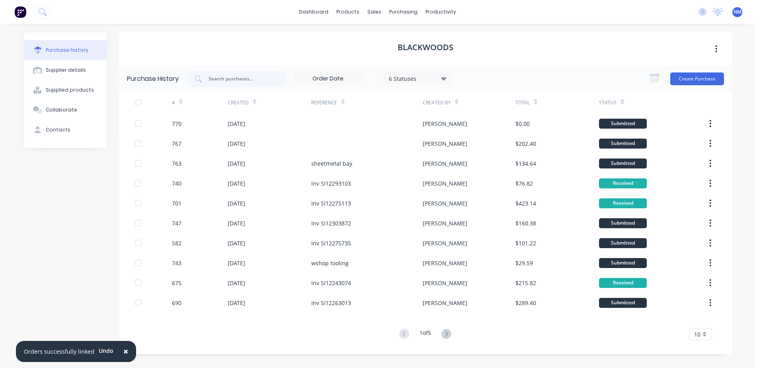
click at [123, 351] on span "×" at bounding box center [125, 350] width 5 height 11
